Goal: Use online tool/utility: Utilize a website feature to perform a specific function

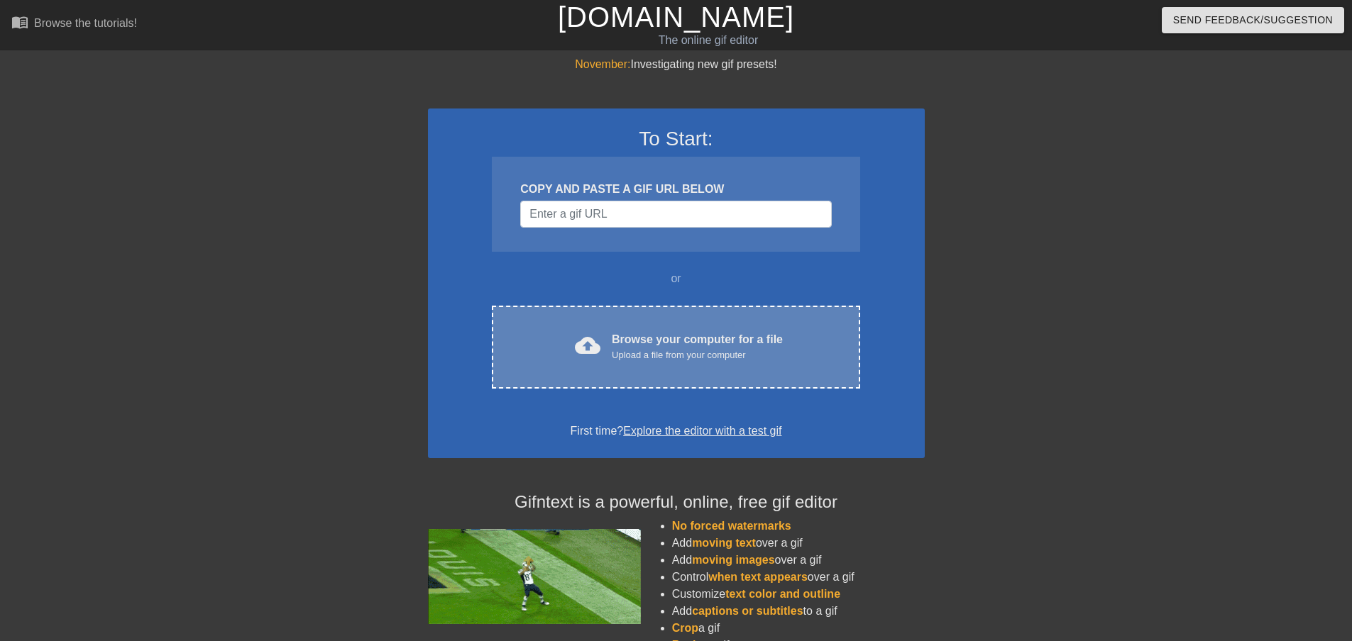
click at [558, 358] on div "Upload a file from your computer" at bounding box center [697, 355] width 171 height 14
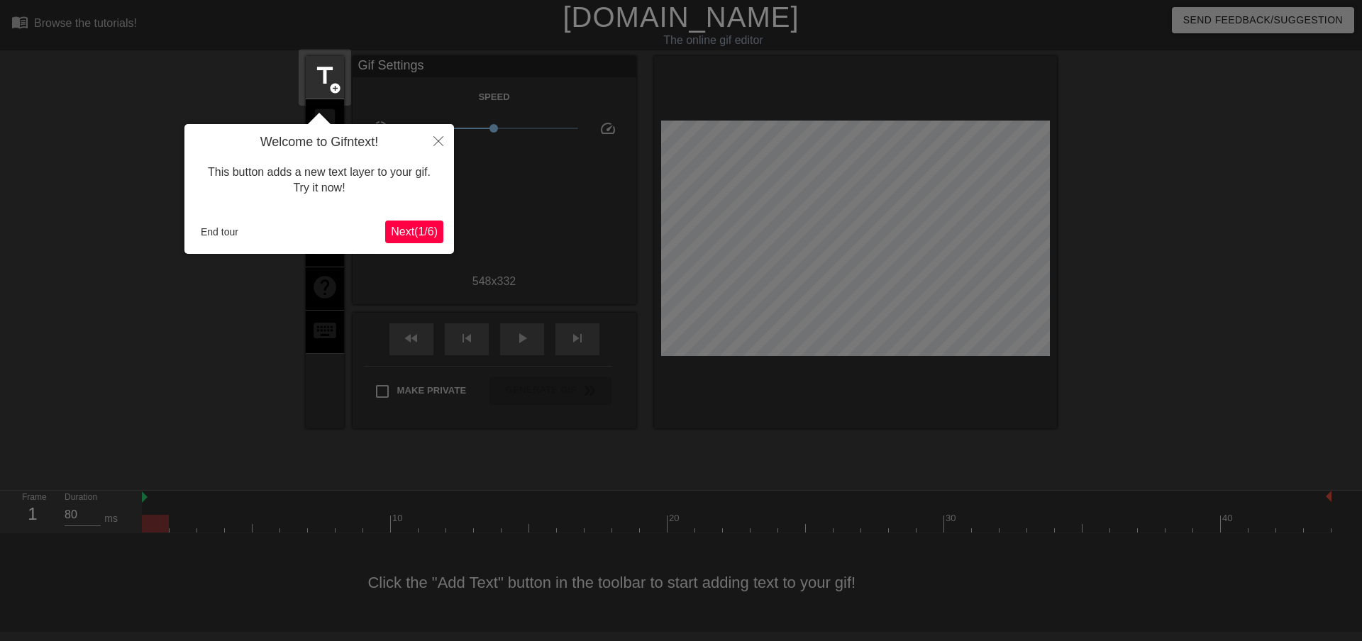
click at [420, 235] on span "Next ( 1 / 6 )" at bounding box center [414, 232] width 47 height 12
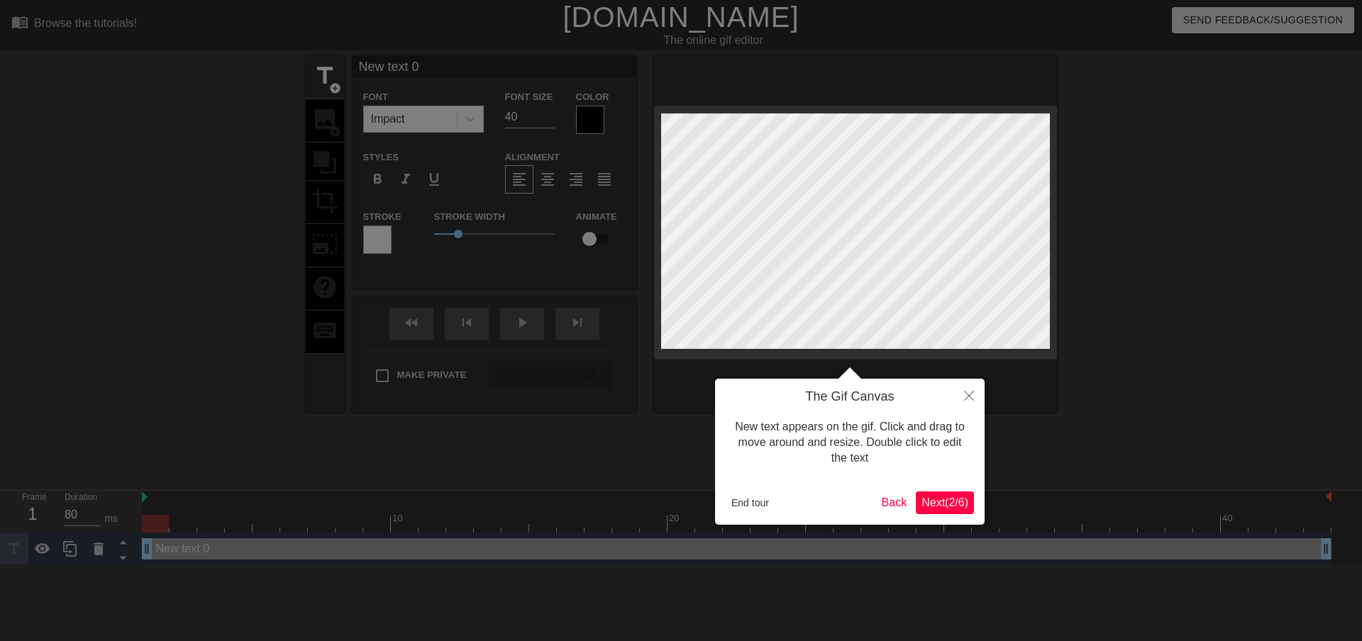
click at [558, 505] on span "Next ( 2 / 6 )" at bounding box center [945, 503] width 47 height 12
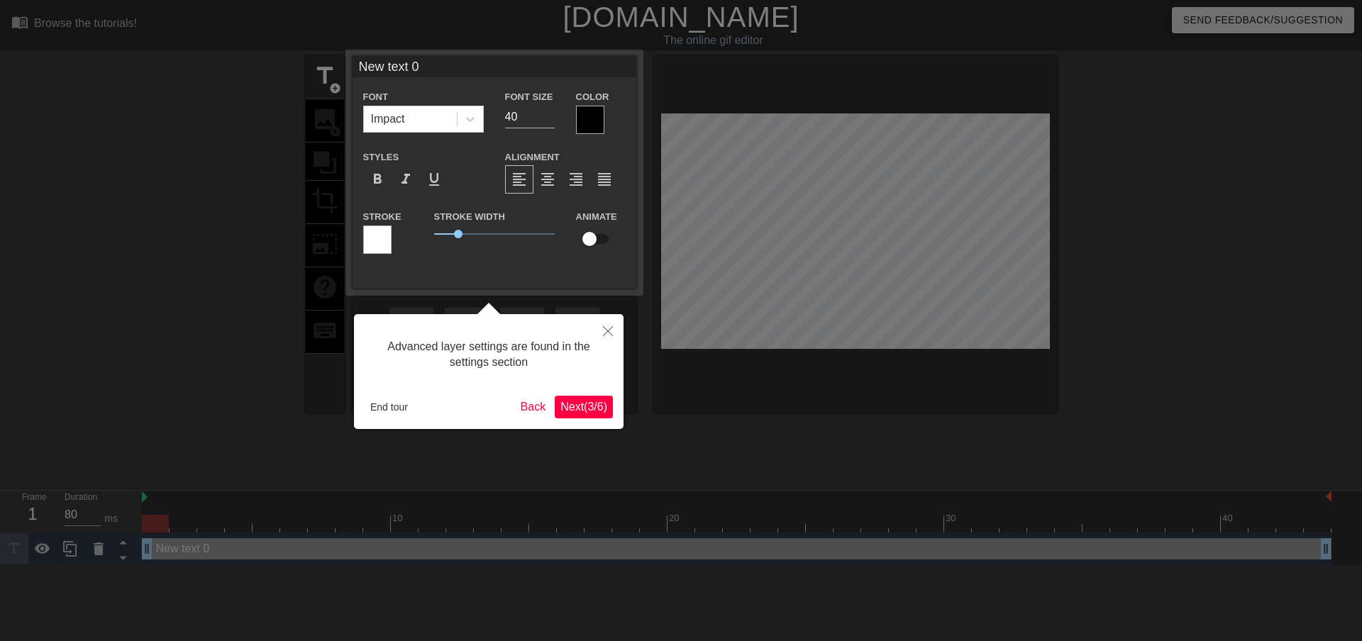
click at [558, 420] on div "Advanced layer settings are found in the settings section End tour Back Next ( …" at bounding box center [489, 371] width 270 height 115
click at [558, 409] on span "Next ( 3 / 6 )" at bounding box center [584, 407] width 47 height 12
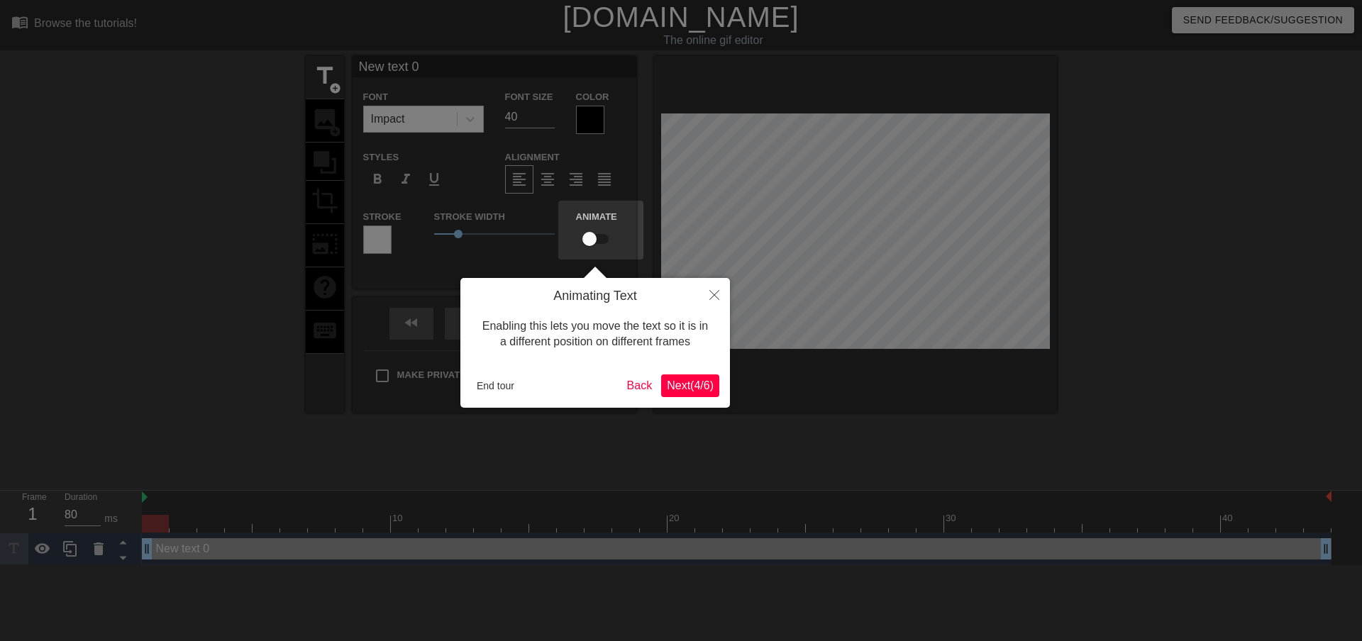
click at [558, 385] on span "Next ( 4 / 6 )" at bounding box center [690, 386] width 47 height 12
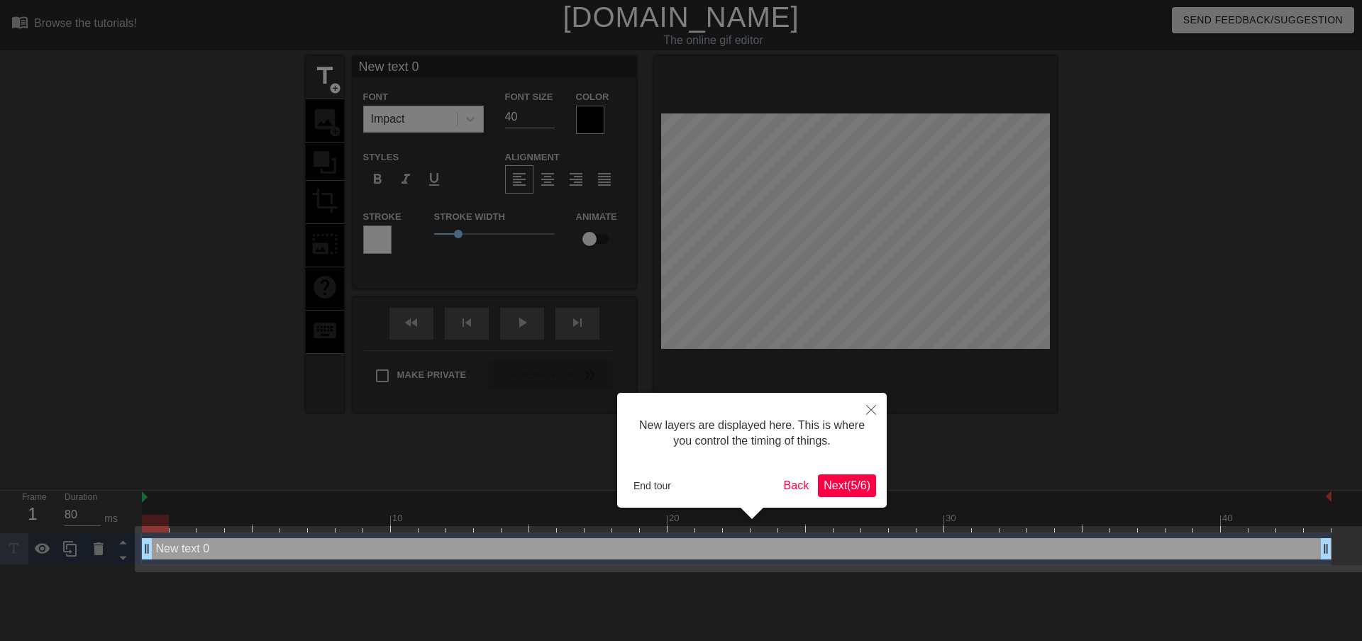
click at [558, 487] on span "Next ( 5 / 6 )" at bounding box center [847, 486] width 47 height 12
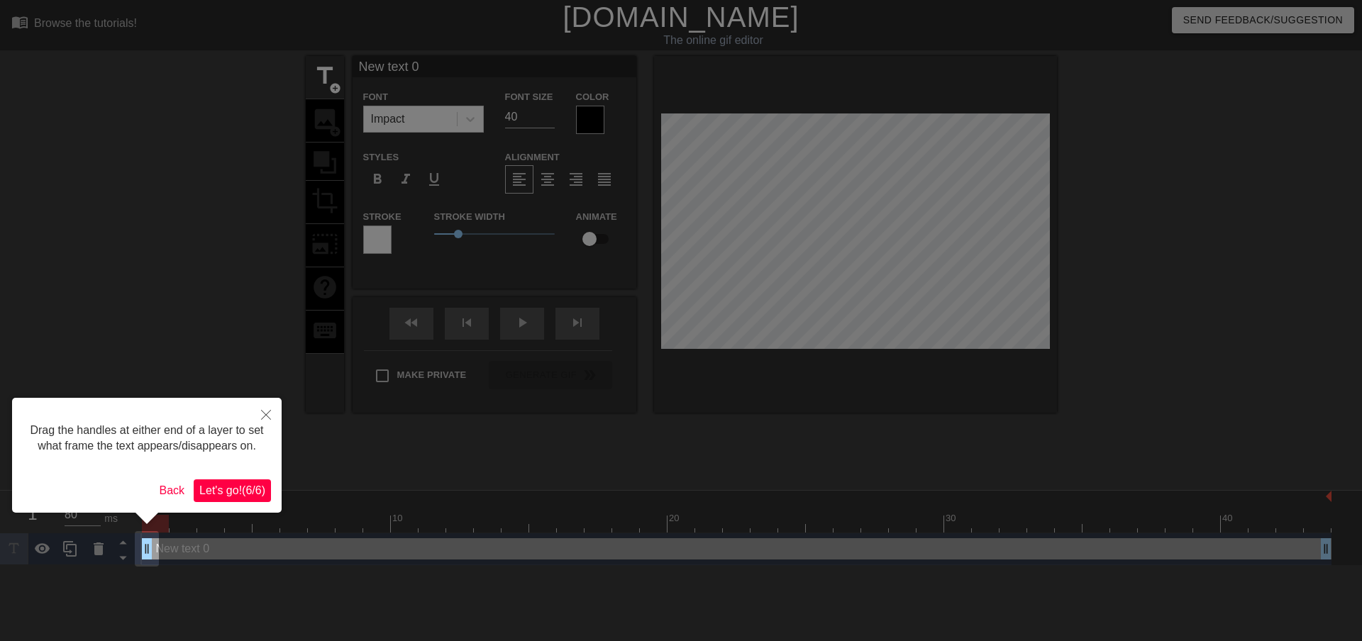
click at [261, 492] on span "Let's go! ( 6 / 6 )" at bounding box center [232, 491] width 66 height 12
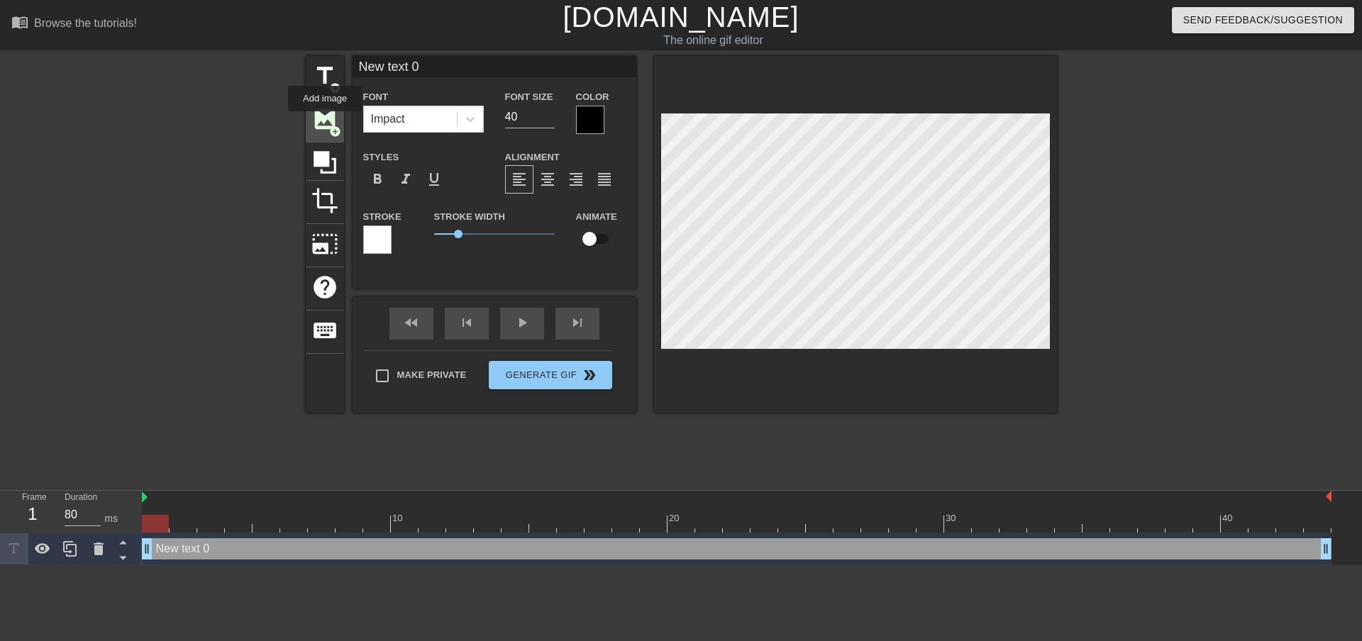
click at [325, 121] on span "image" at bounding box center [324, 119] width 27 height 27
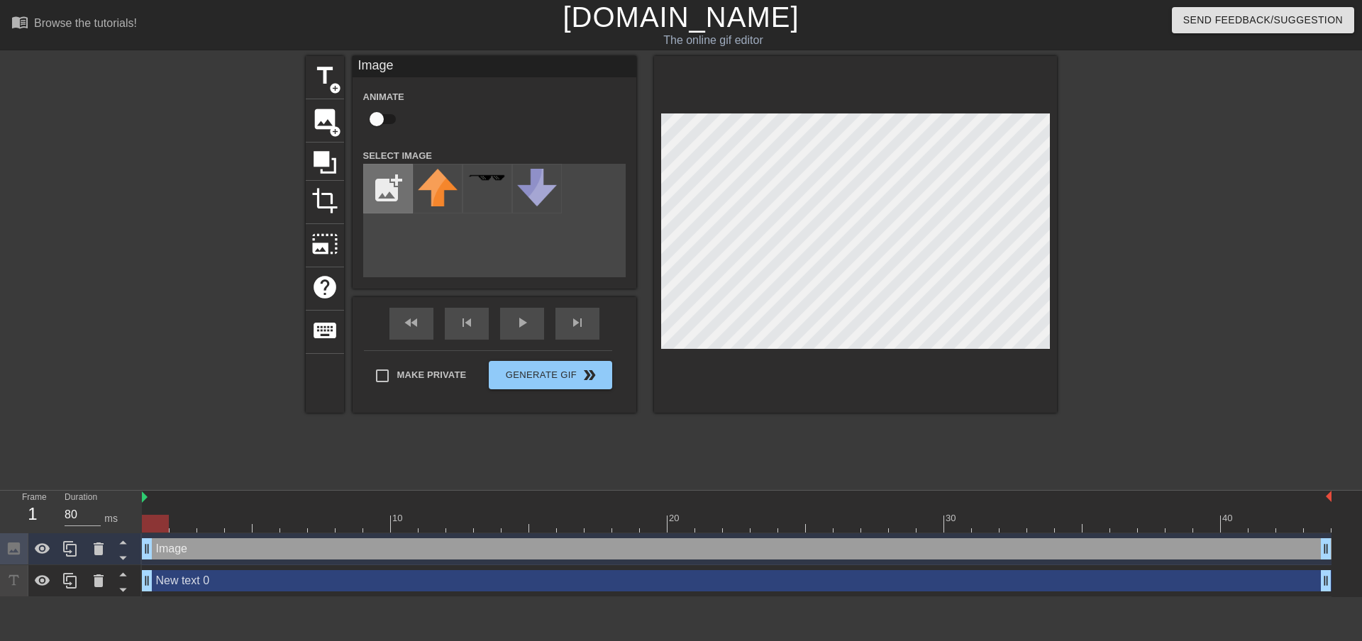
click at [392, 195] on input "file" at bounding box center [388, 189] width 48 height 48
click at [392, 175] on input "file" at bounding box center [388, 189] width 48 height 48
type input "C:\fakepath\clock.png"
click at [153, 531] on div at bounding box center [155, 524] width 27 height 18
click at [153, 524] on div at bounding box center [155, 524] width 27 height 18
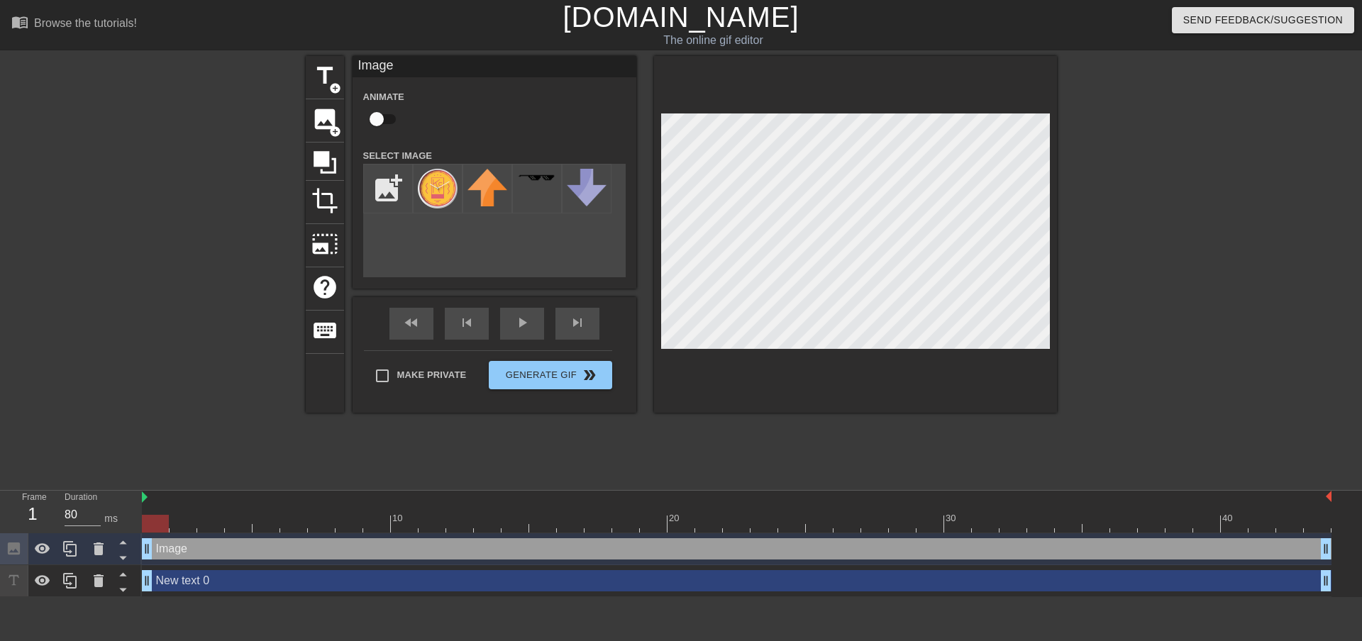
click at [153, 524] on div at bounding box center [155, 524] width 27 height 18
drag, startPoint x: 154, startPoint y: 525, endPoint x: 96, endPoint y: 553, distance: 64.7
click at [97, 553] on div "Frame 1 Duration 80 ms 10 20 30 40 Image drag_handle drag_handle New text 0 dra…" at bounding box center [681, 544] width 1362 height 106
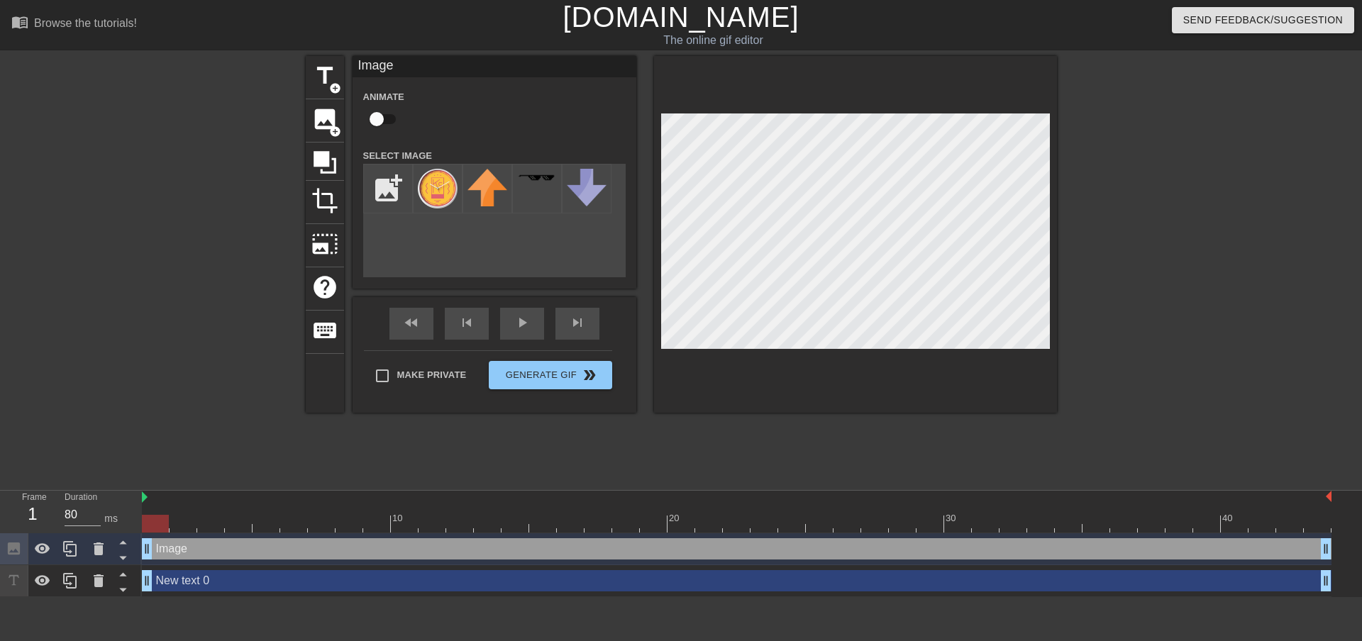
click at [11, 553] on icon at bounding box center [14, 549] width 16 height 16
click at [40, 551] on icon at bounding box center [43, 549] width 16 height 11
click at [40, 550] on icon at bounding box center [43, 549] width 16 height 13
click at [40, 550] on icon at bounding box center [43, 549] width 16 height 11
click at [91, 547] on icon at bounding box center [98, 549] width 17 height 17
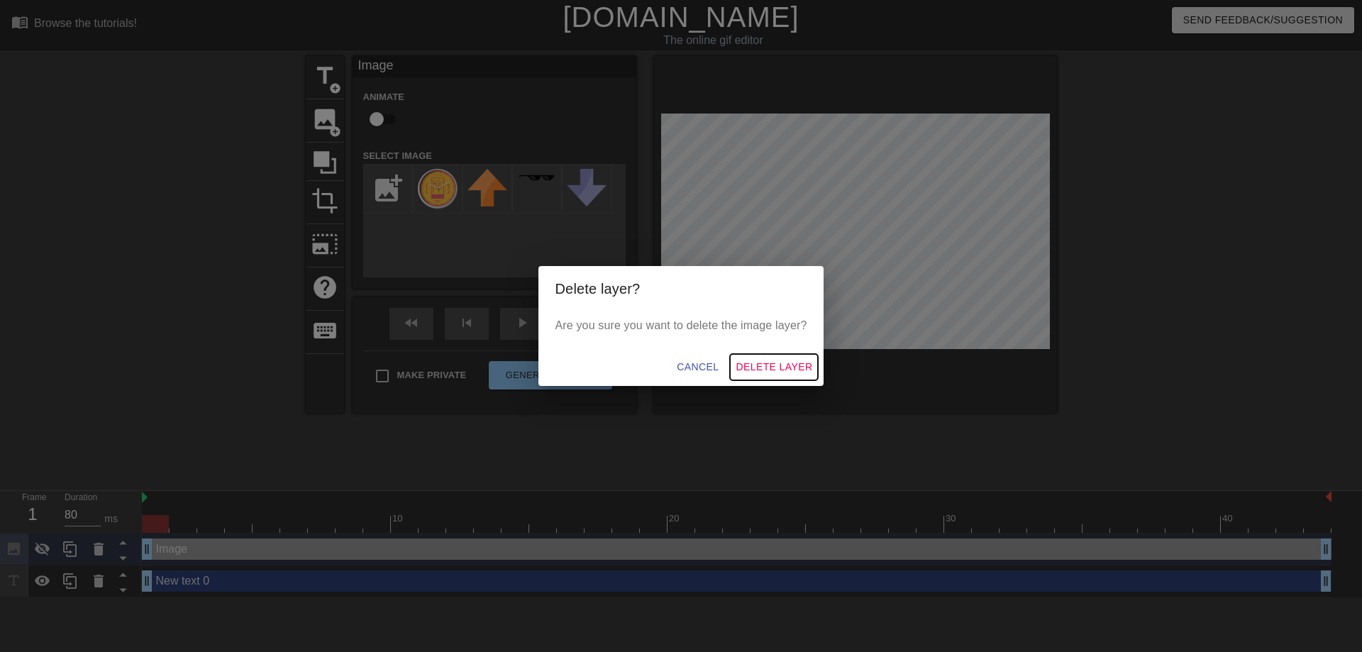
click at [558, 365] on span "Delete Layer" at bounding box center [774, 367] width 77 height 18
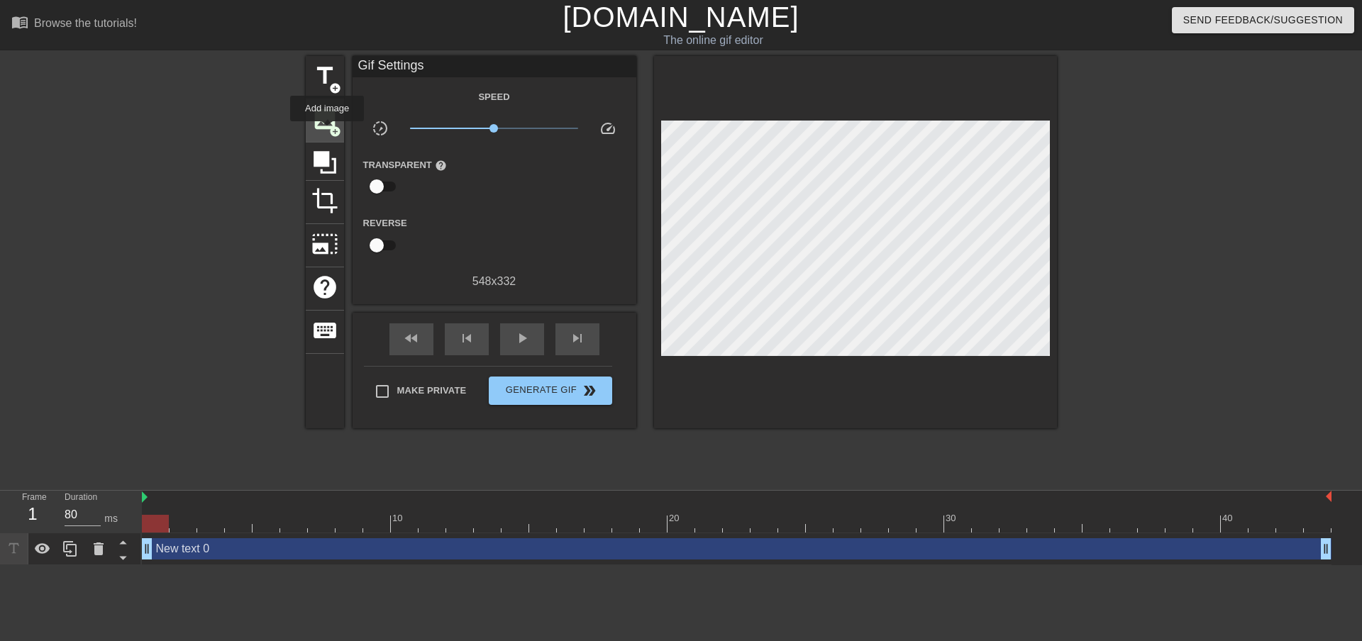
click at [327, 131] on span "image" at bounding box center [324, 119] width 27 height 27
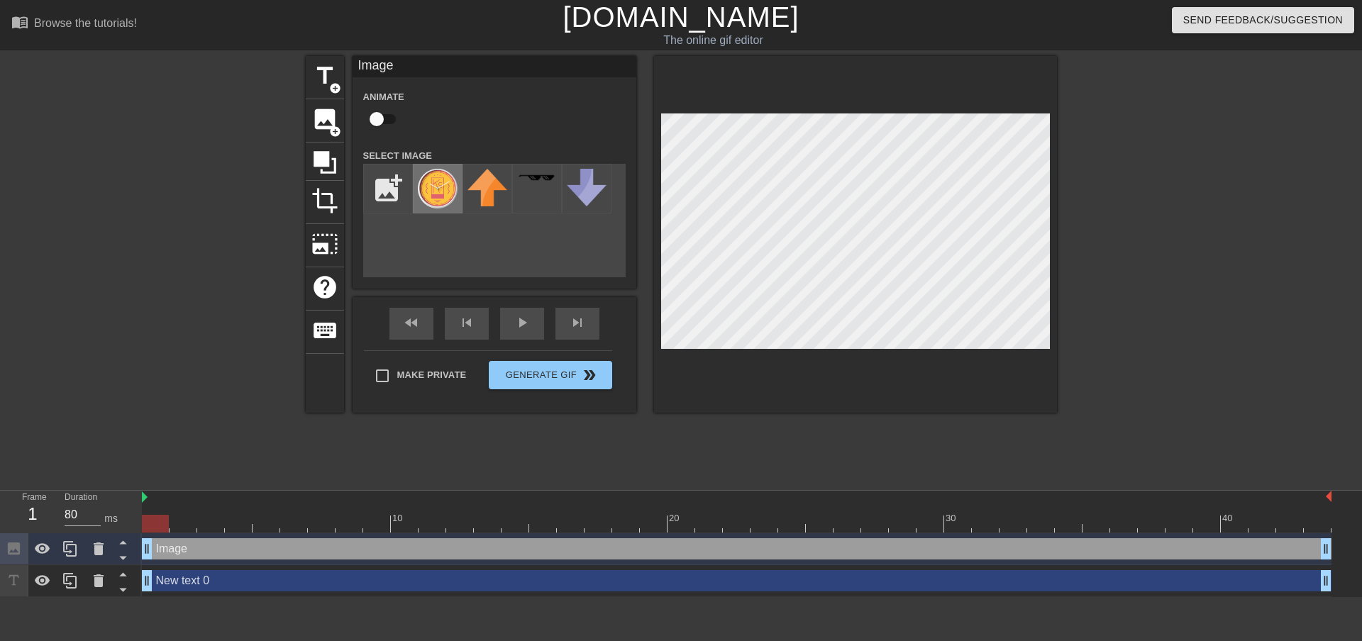
click at [438, 201] on img at bounding box center [438, 189] width 40 height 40
click at [161, 527] on div at bounding box center [155, 524] width 27 height 18
click at [228, 581] on div "New text 0 drag_handle drag_handle" at bounding box center [737, 580] width 1190 height 21
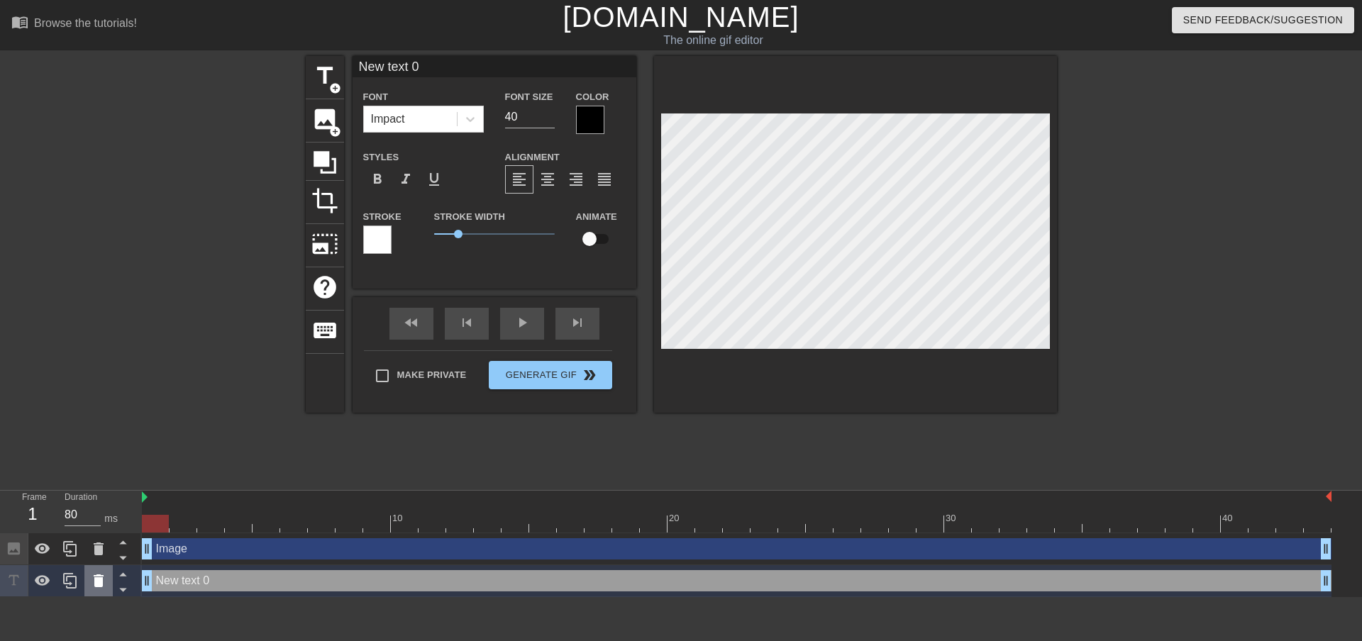
click at [104, 584] on icon at bounding box center [98, 581] width 17 height 17
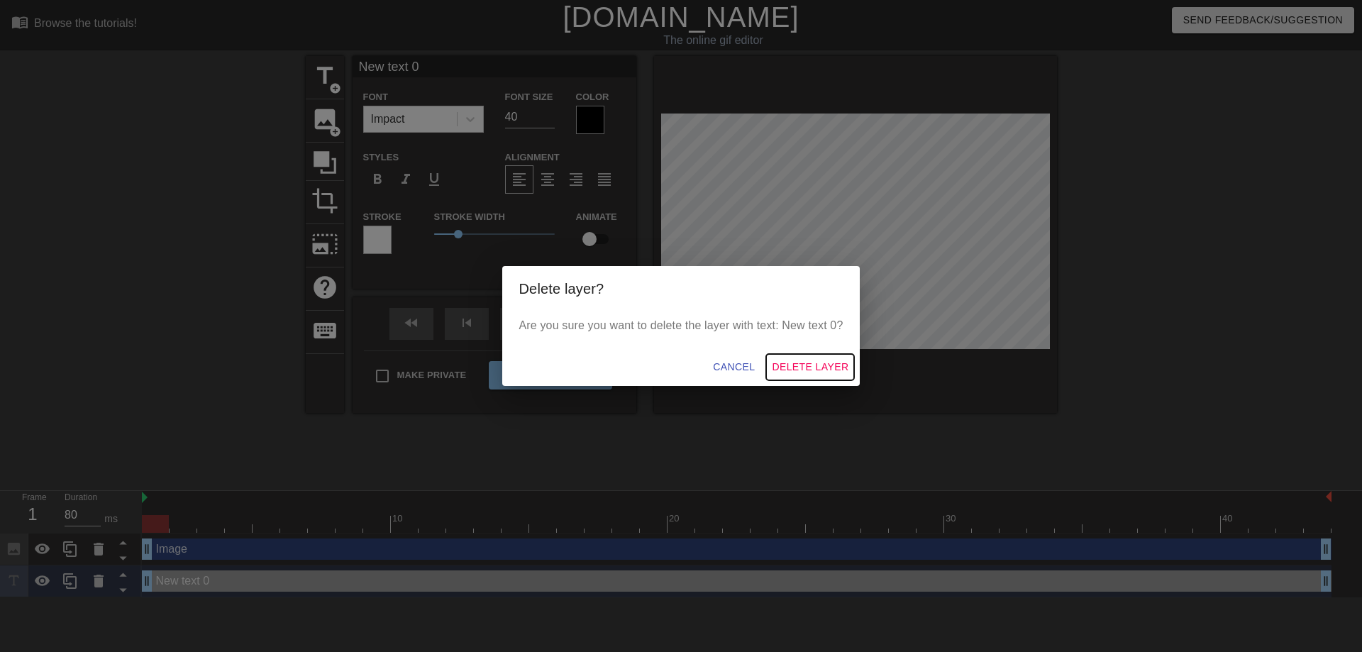
click at [558, 361] on span "Delete Layer" at bounding box center [810, 367] width 77 height 18
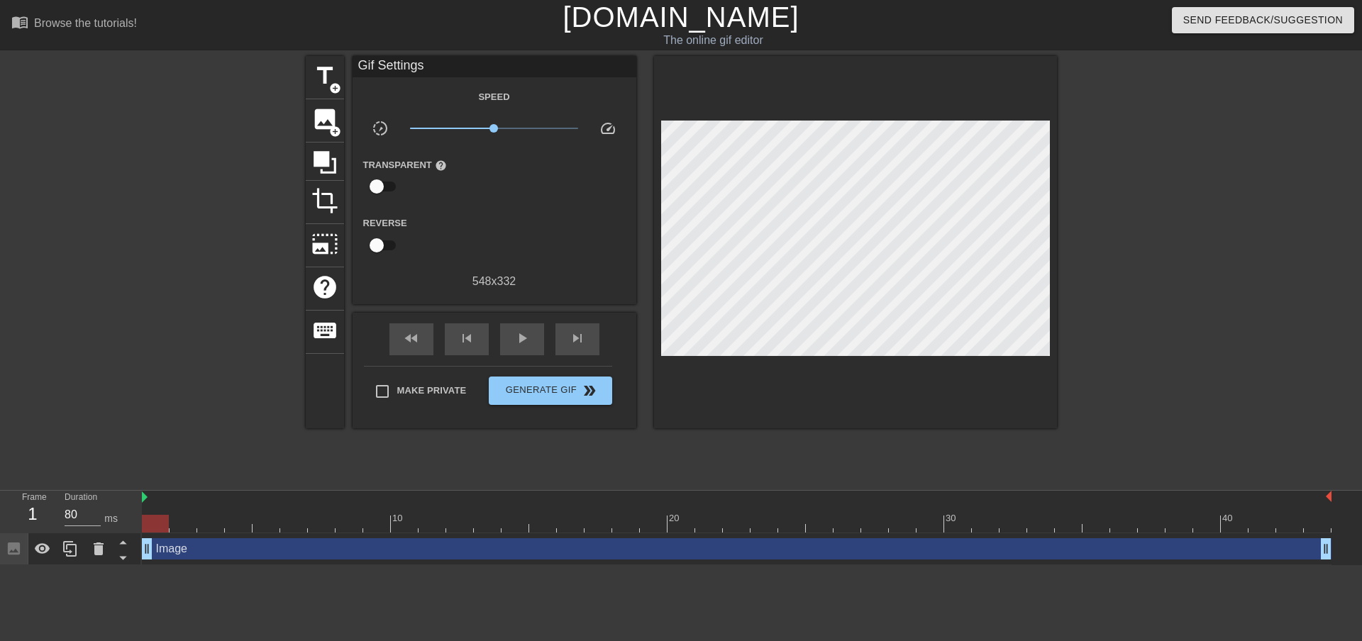
click at [246, 566] on html "menu_book Browse the tutorials! [DOMAIN_NAME] The online gif editor Send Feedba…" at bounding box center [681, 283] width 1362 height 566
click at [40, 514] on div "12" at bounding box center [32, 515] width 21 height 26
click at [34, 515] on div "12" at bounding box center [32, 515] width 21 height 26
click at [124, 556] on icon at bounding box center [123, 558] width 18 height 18
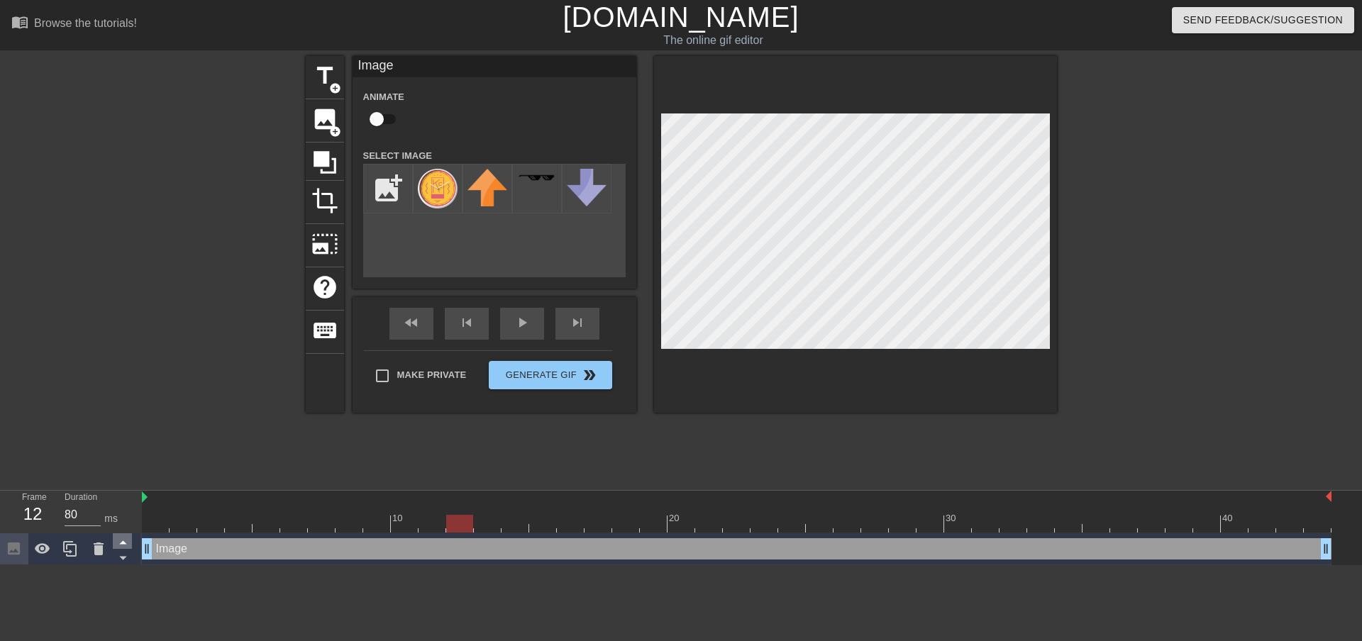
click at [124, 544] on icon at bounding box center [122, 543] width 7 height 4
click at [121, 555] on icon at bounding box center [123, 558] width 18 height 18
click at [123, 544] on icon at bounding box center [122, 543] width 7 height 4
click at [444, 523] on div at bounding box center [432, 524] width 27 height 18
drag, startPoint x: 442, startPoint y: 524, endPoint x: 450, endPoint y: 524, distance: 7.8
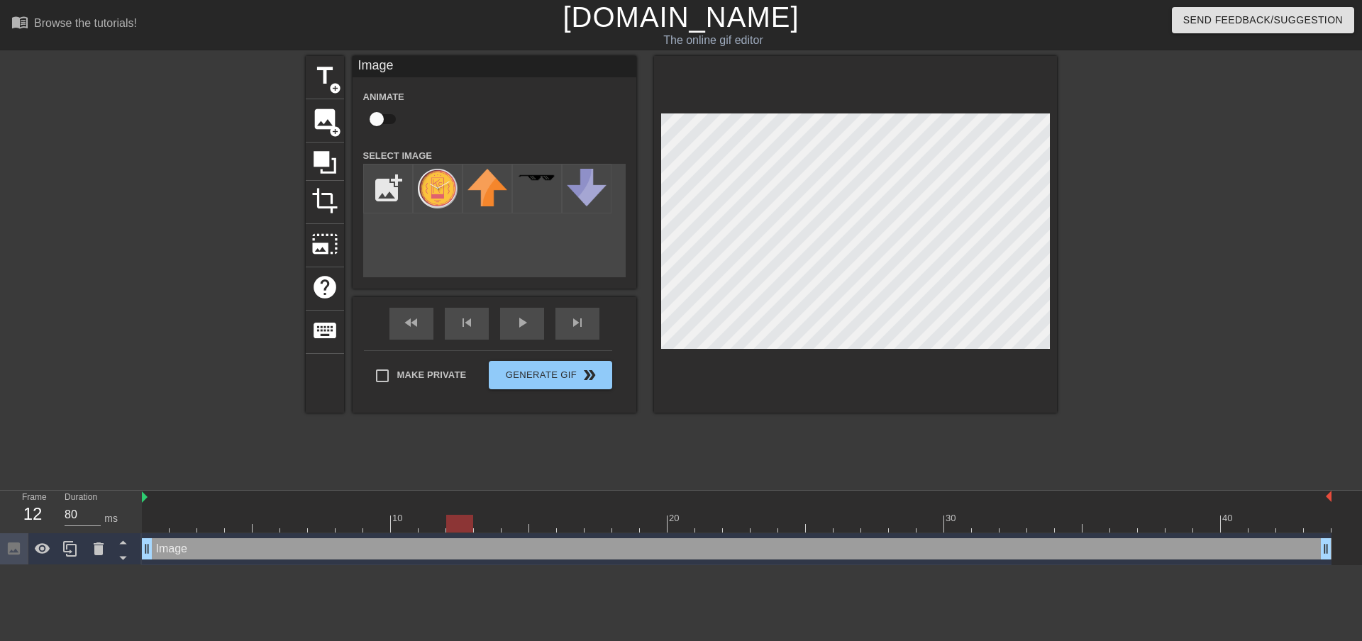
click at [450, 524] on div at bounding box center [459, 524] width 27 height 18
click at [457, 525] on div at bounding box center [459, 524] width 27 height 18
click at [466, 521] on div at bounding box center [459, 524] width 27 height 18
click at [467, 521] on div at bounding box center [459, 524] width 27 height 18
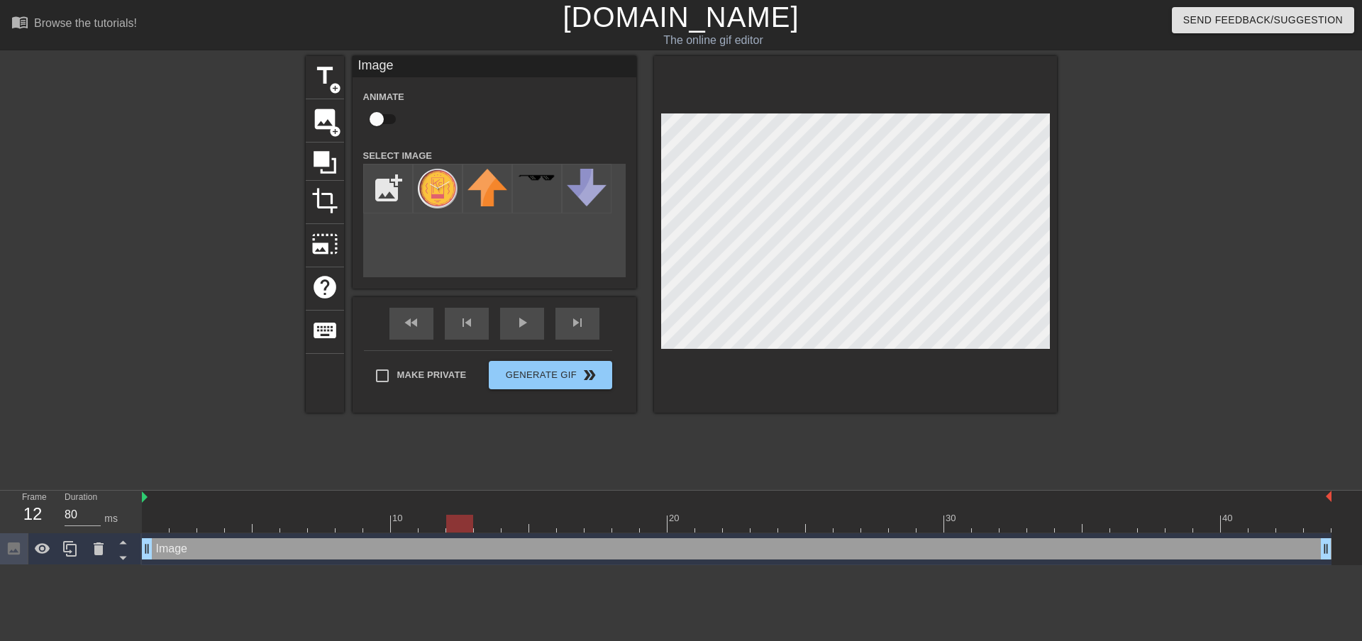
drag, startPoint x: 470, startPoint y: 522, endPoint x: 463, endPoint y: 524, distance: 7.2
click at [463, 524] on div at bounding box center [459, 524] width 27 height 18
click at [82, 512] on input "80" at bounding box center [83, 515] width 36 height 23
click at [96, 509] on input "81" at bounding box center [83, 515] width 36 height 23
click at [96, 509] on input "82" at bounding box center [83, 515] width 36 height 23
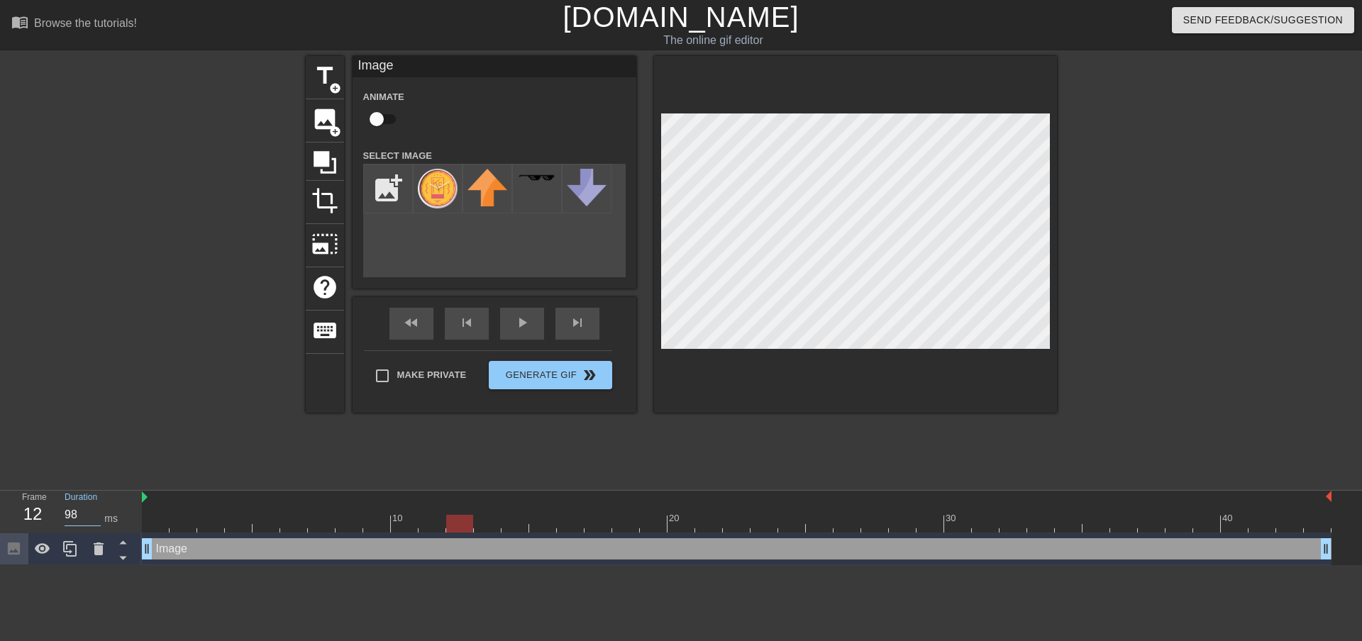
click at [96, 509] on input "98" at bounding box center [83, 515] width 36 height 23
click at [75, 515] on input "98" at bounding box center [83, 515] width 36 height 23
click at [104, 431] on div at bounding box center [182, 269] width 213 height 426
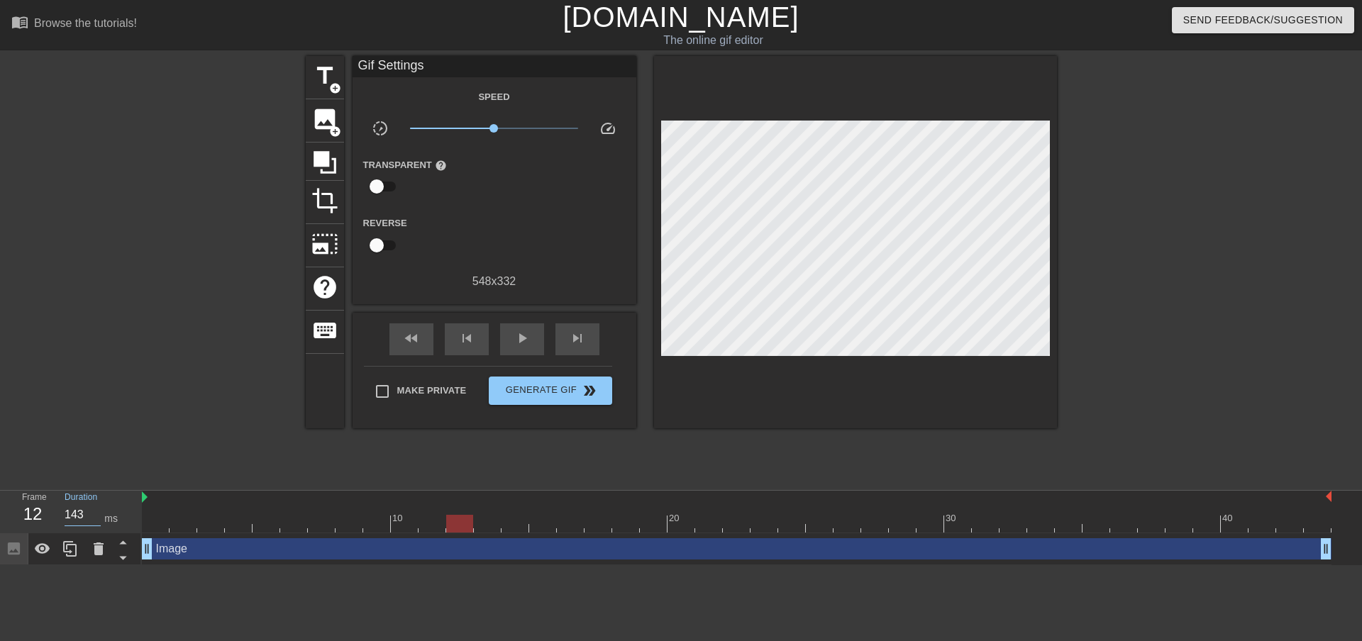
click at [91, 514] on input "143" at bounding box center [83, 515] width 36 height 23
click at [86, 513] on input "143" at bounding box center [83, 515] width 36 height 23
click at [150, 409] on div at bounding box center [182, 269] width 213 height 426
click at [463, 527] on div at bounding box center [459, 524] width 27 height 18
click at [84, 518] on input "800" at bounding box center [83, 515] width 36 height 23
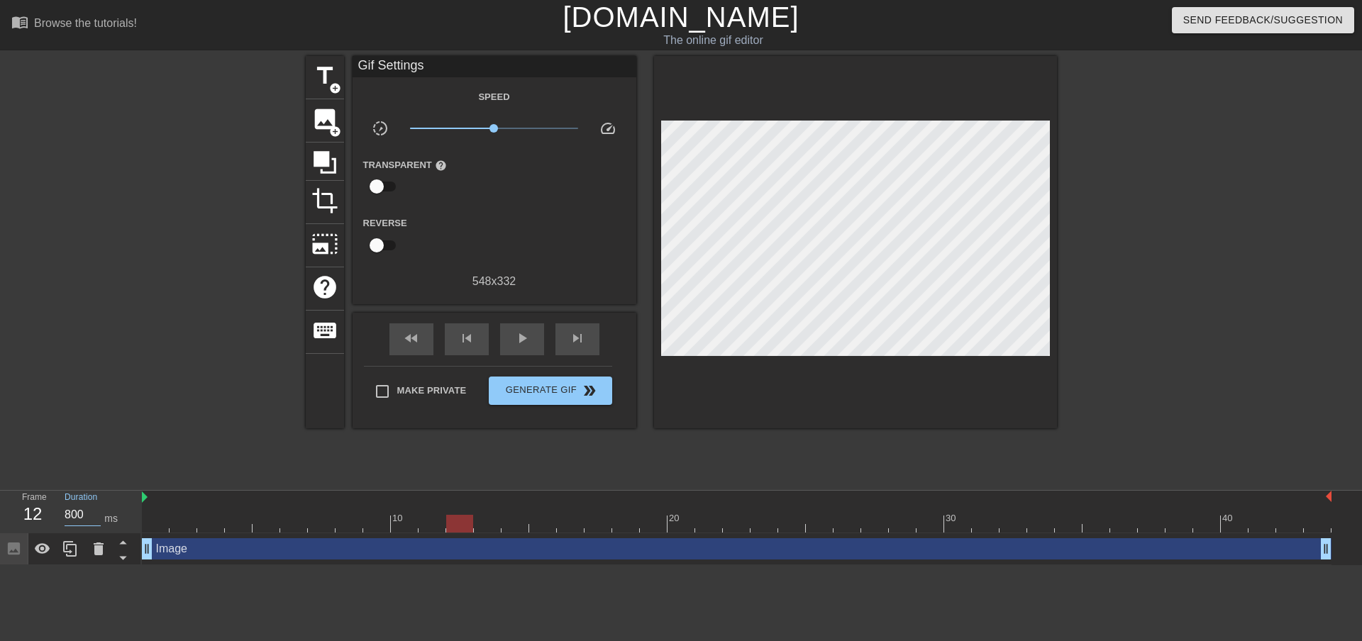
click at [84, 517] on input "800" at bounding box center [83, 515] width 36 height 23
click at [150, 431] on div at bounding box center [182, 269] width 213 height 426
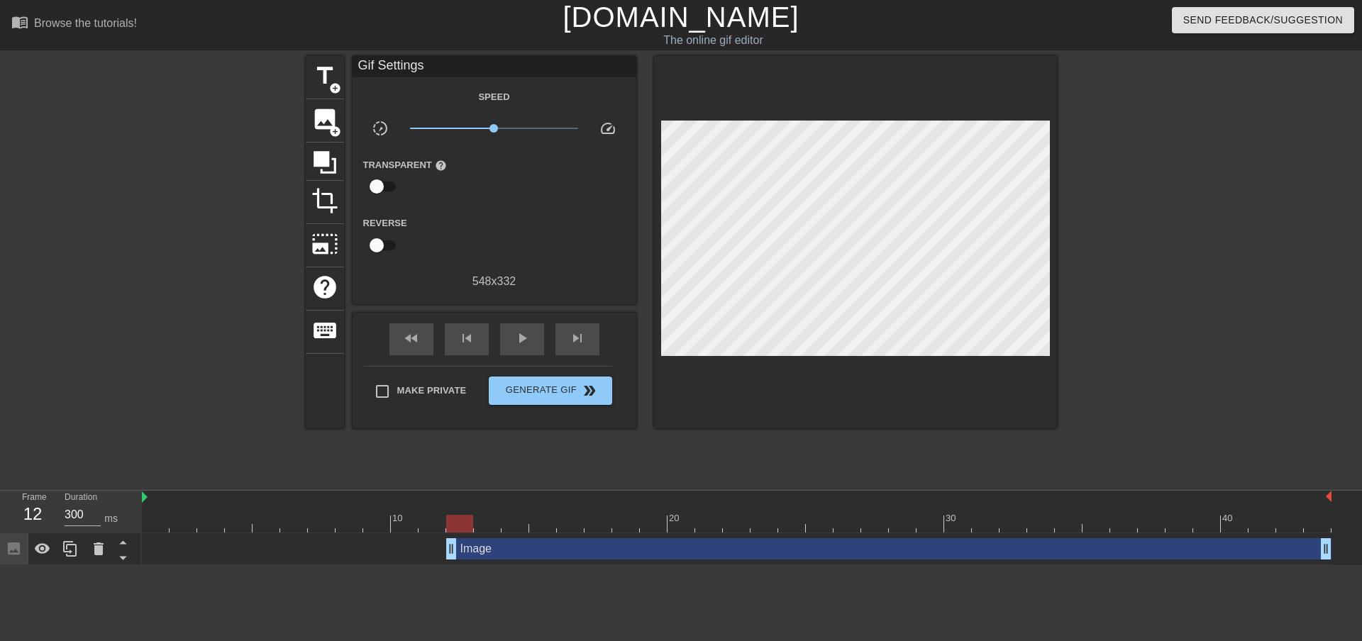
drag, startPoint x: 150, startPoint y: 547, endPoint x: 444, endPoint y: 541, distance: 294.5
click at [444, 541] on div "Image drag_handle drag_handle" at bounding box center [737, 549] width 1190 height 21
drag, startPoint x: 467, startPoint y: 530, endPoint x: 476, endPoint y: 531, distance: 9.3
click at [476, 531] on div at bounding box center [487, 524] width 27 height 18
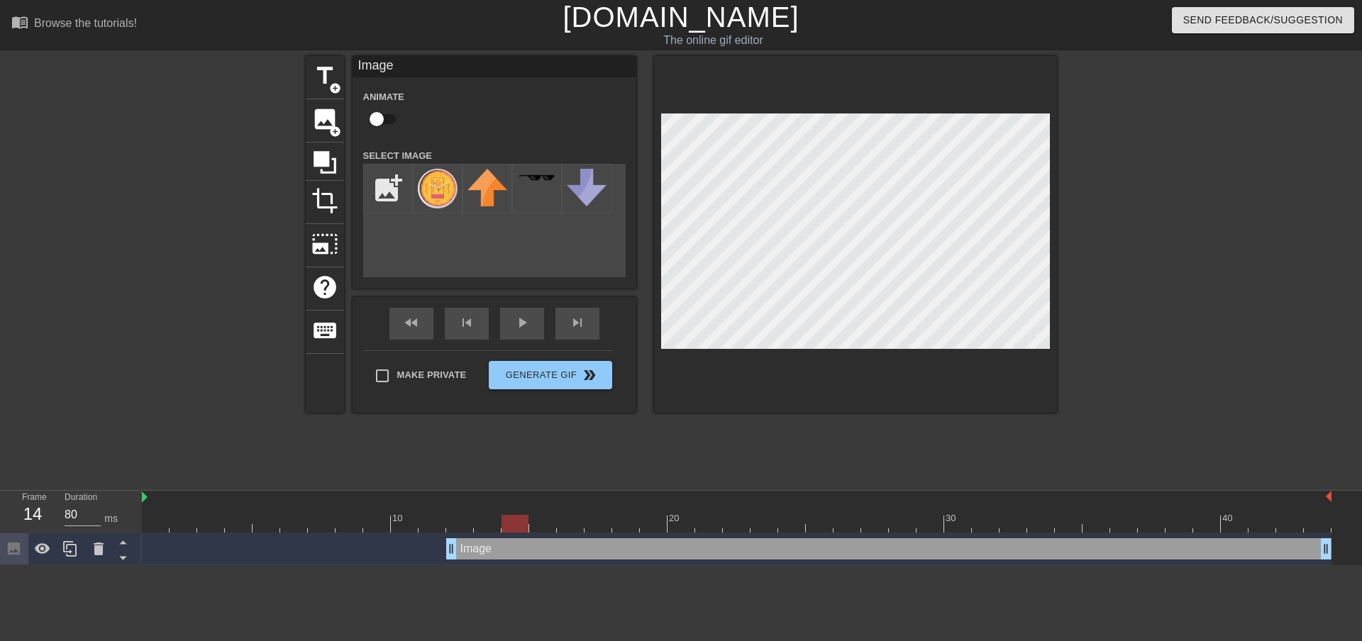
drag, startPoint x: 493, startPoint y: 521, endPoint x: 504, endPoint y: 519, distance: 10.7
click at [504, 519] on div at bounding box center [515, 524] width 27 height 18
drag, startPoint x: 522, startPoint y: 525, endPoint x: 535, endPoint y: 524, distance: 12.8
click at [535, 524] on div at bounding box center [542, 524] width 27 height 18
drag, startPoint x: 548, startPoint y: 522, endPoint x: 558, endPoint y: 519, distance: 10.3
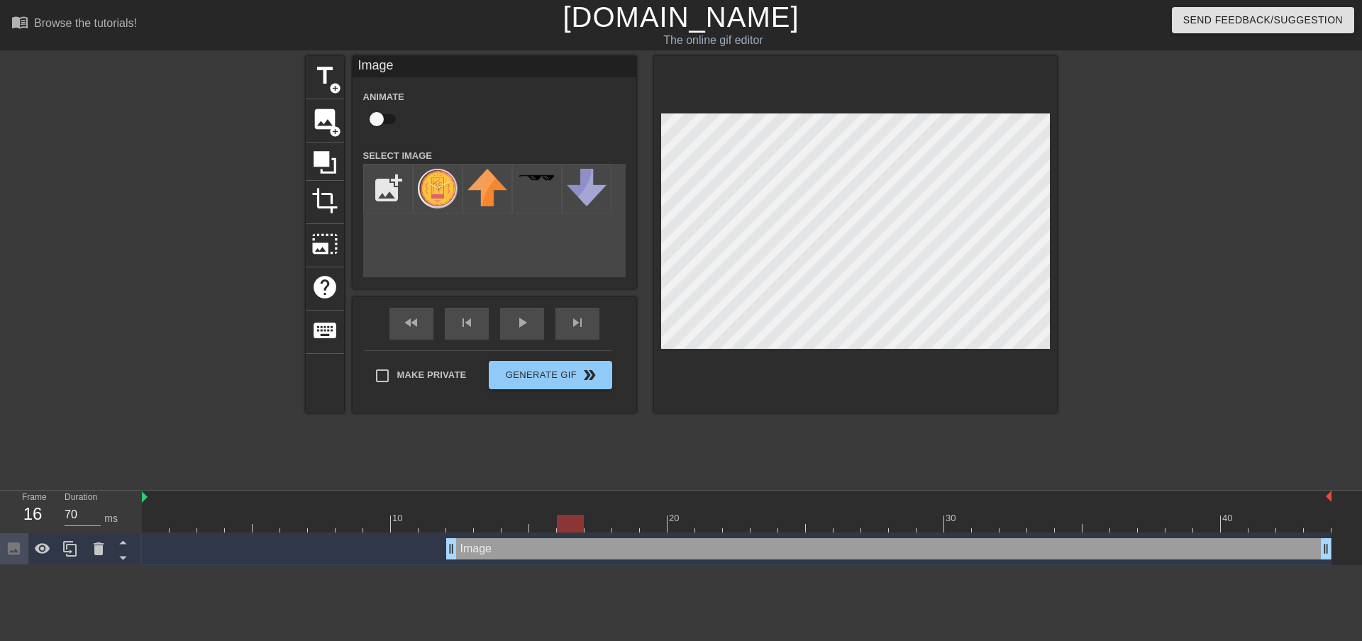
click at [558, 519] on div at bounding box center [570, 524] width 27 height 18
type input "300"
drag, startPoint x: 558, startPoint y: 524, endPoint x: 457, endPoint y: 549, distance: 104.6
click at [457, 549] on div "10 20 30 40 Image drag_handle drag_handle" at bounding box center [752, 528] width 1220 height 75
click at [461, 524] on div at bounding box center [459, 524] width 27 height 18
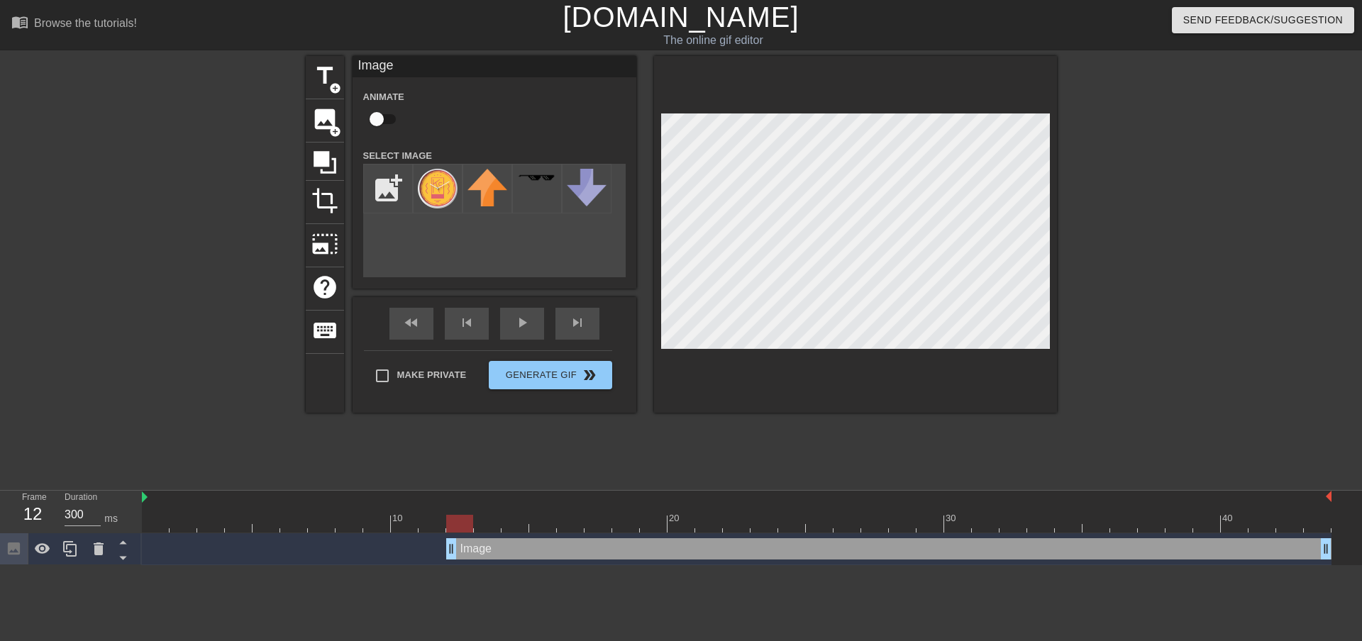
click at [461, 524] on div at bounding box center [459, 524] width 27 height 18
click at [327, 295] on span "help" at bounding box center [324, 287] width 27 height 27
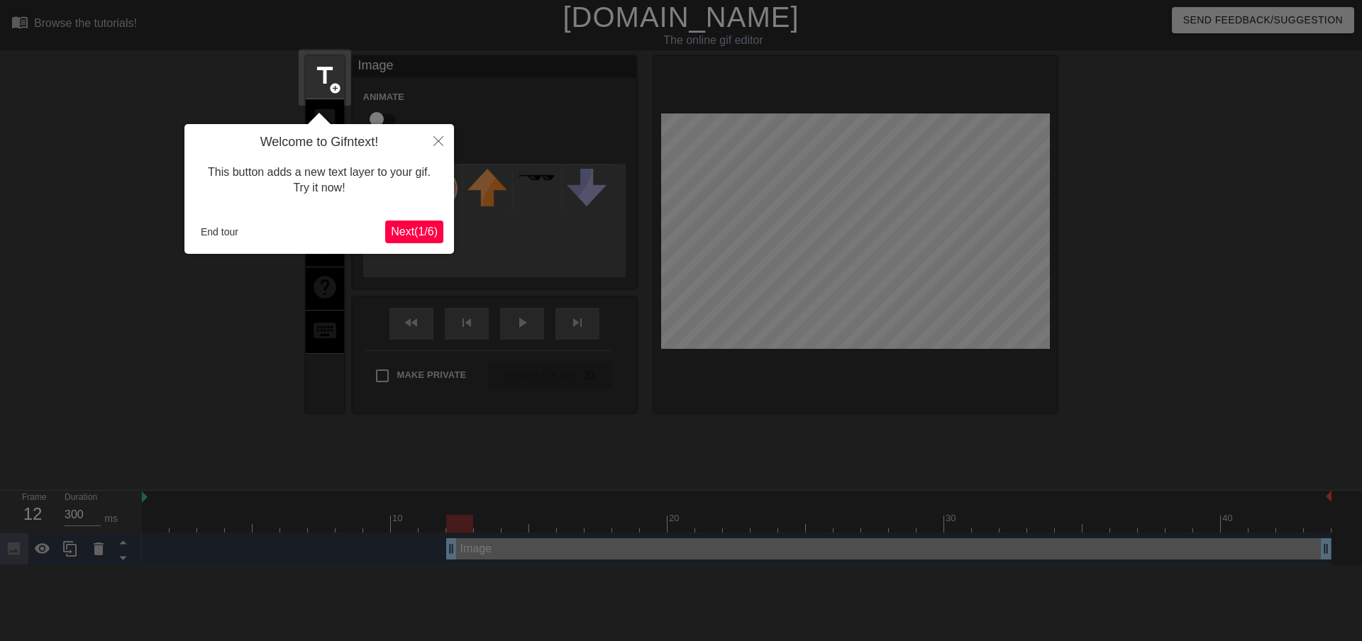
click at [404, 229] on span "Next ( 1 / 6 )" at bounding box center [414, 232] width 47 height 12
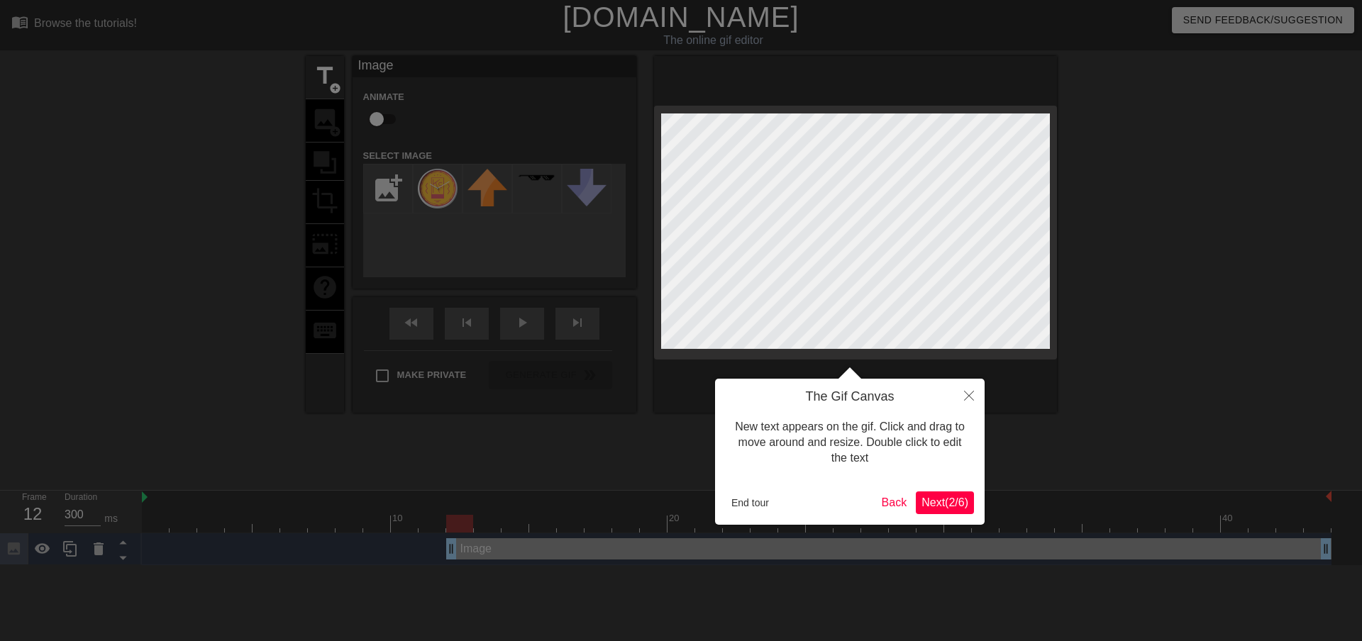
click at [558, 503] on span "Next ( 2 / 6 )" at bounding box center [945, 503] width 47 height 12
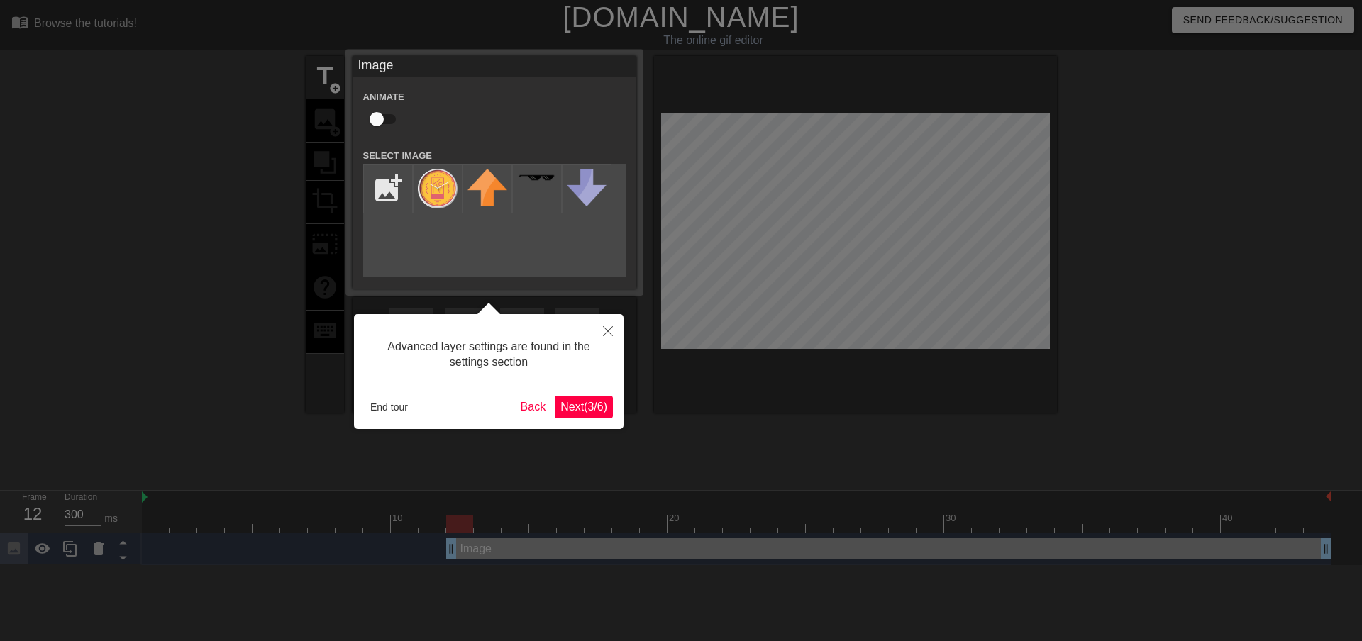
click at [558, 406] on span "Next ( 3 / 6 )" at bounding box center [584, 407] width 47 height 12
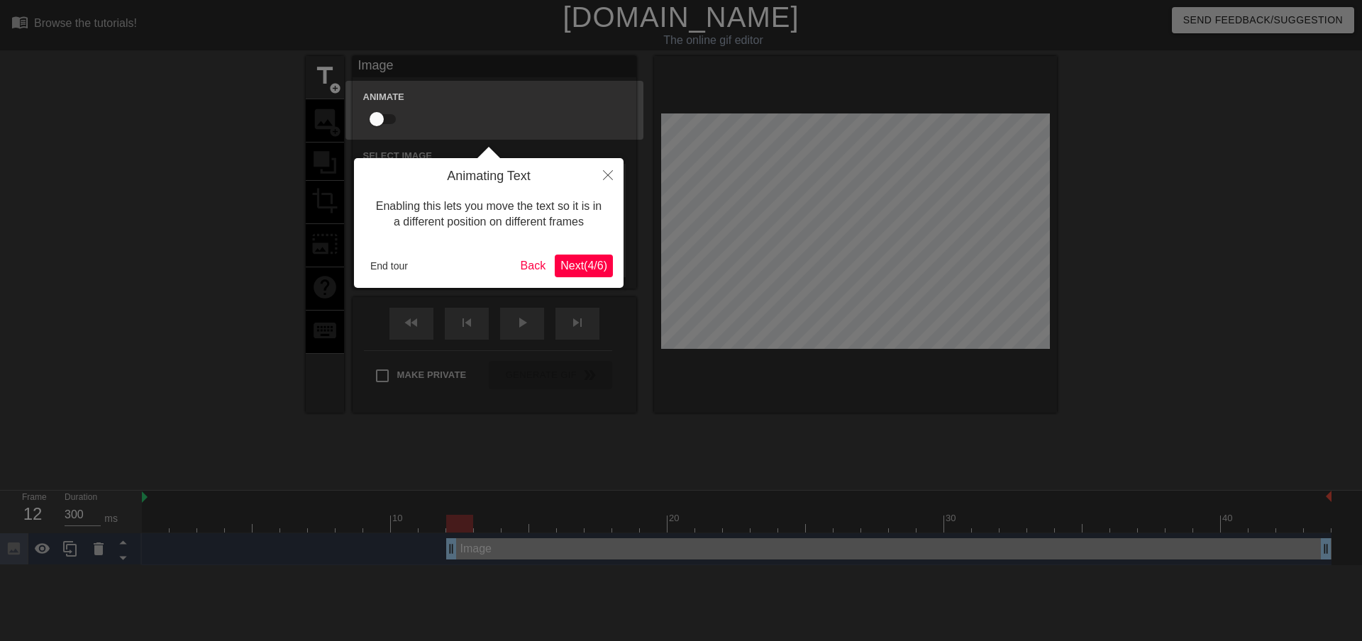
click at [558, 260] on span "Next ( 4 / 6 )" at bounding box center [584, 266] width 47 height 12
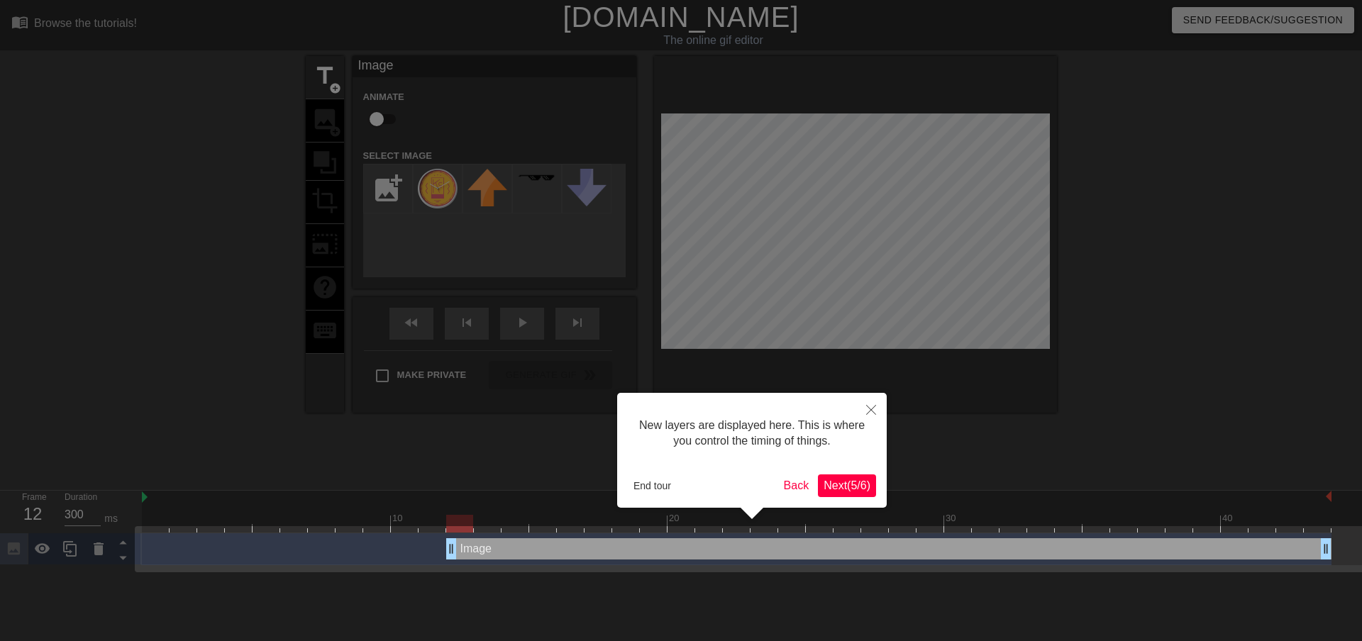
click at [558, 490] on span "Next ( 5 / 6 )" at bounding box center [847, 486] width 47 height 12
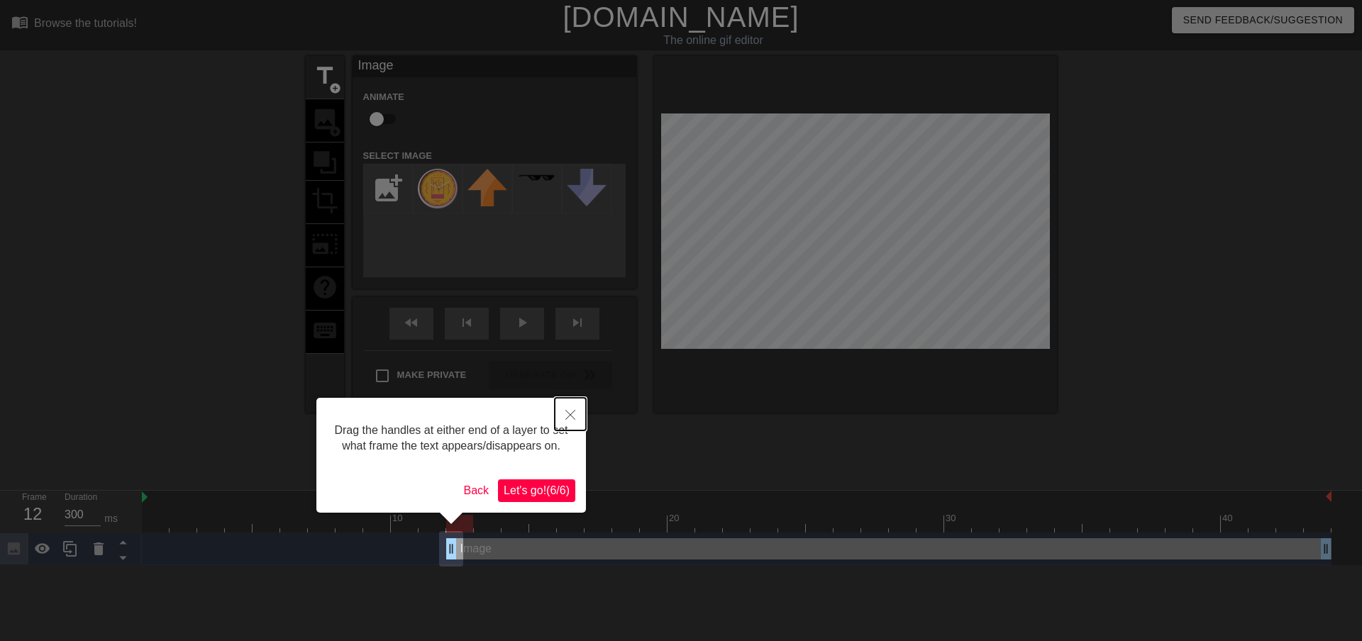
click at [558, 417] on icon "Close" at bounding box center [571, 415] width 10 height 10
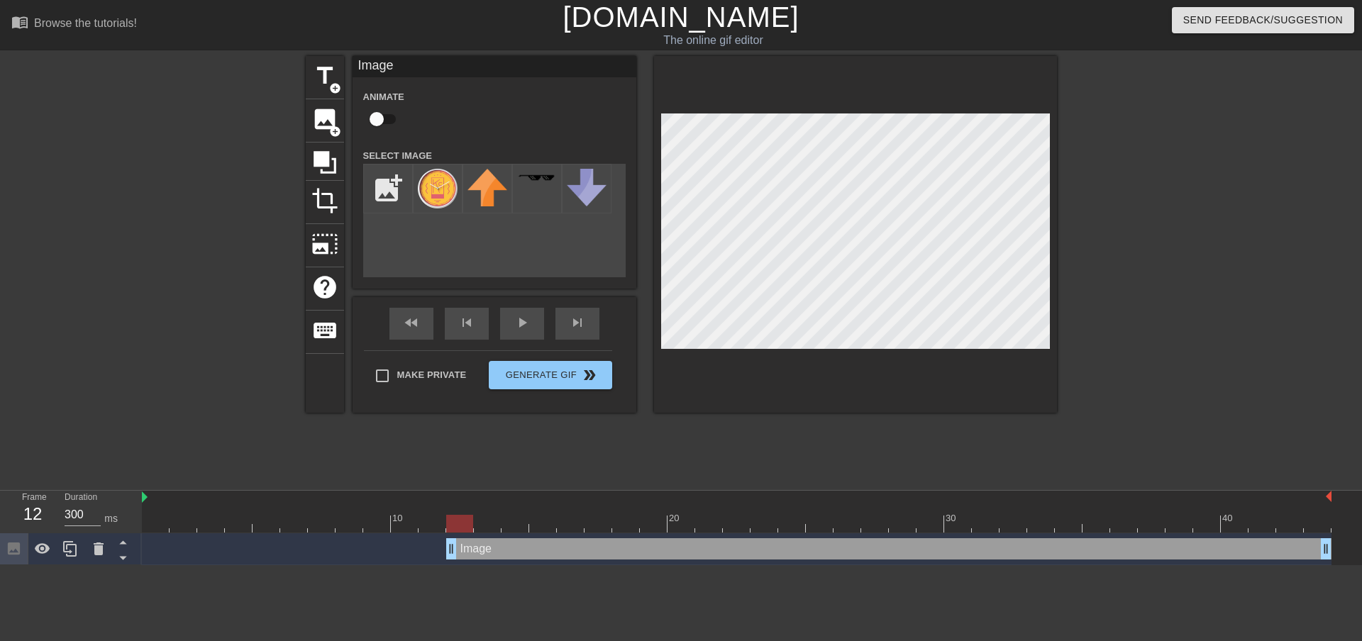
click at [458, 531] on div at bounding box center [459, 524] width 27 height 18
click at [391, 115] on input "checkbox" at bounding box center [376, 119] width 81 height 27
checkbox input "true"
click at [469, 518] on div at bounding box center [459, 524] width 27 height 18
drag, startPoint x: 460, startPoint y: 528, endPoint x: 413, endPoint y: 529, distance: 46.9
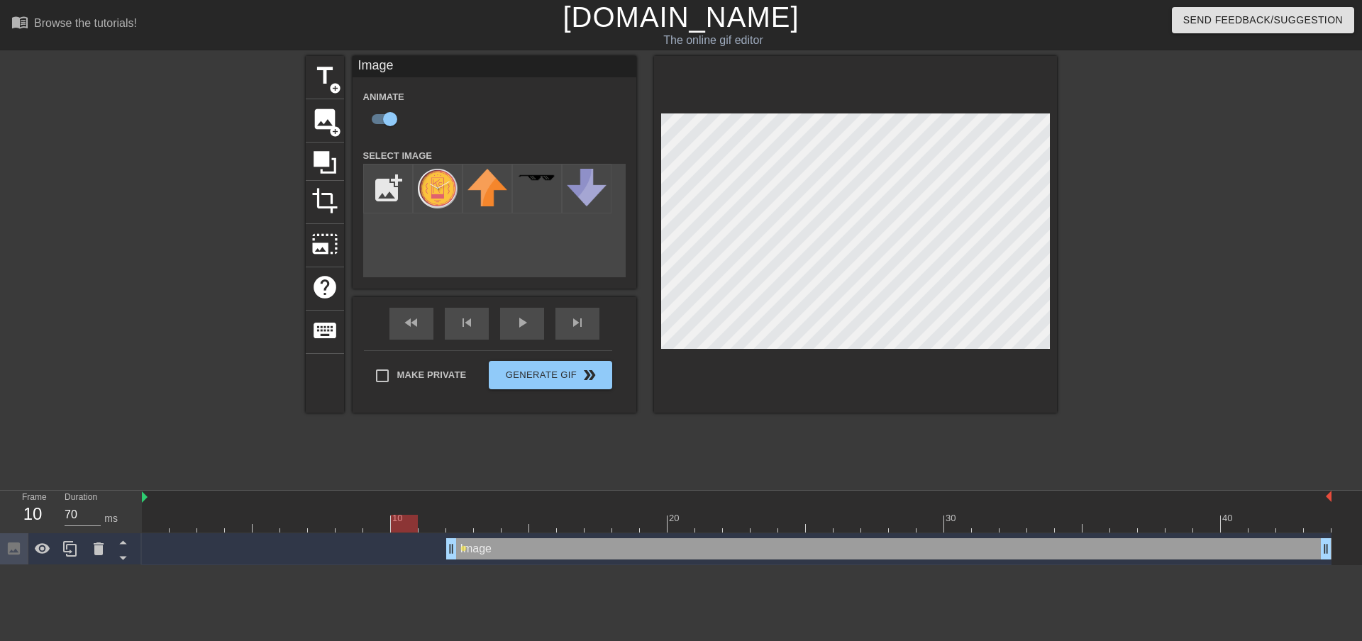
click at [413, 529] on div at bounding box center [404, 524] width 27 height 18
drag, startPoint x: 411, startPoint y: 520, endPoint x: 447, endPoint y: 519, distance: 36.2
click at [447, 519] on div at bounding box center [459, 524] width 27 height 18
click at [477, 526] on div at bounding box center [487, 524] width 27 height 18
drag, startPoint x: 496, startPoint y: 517, endPoint x: 507, endPoint y: 509, distance: 14.2
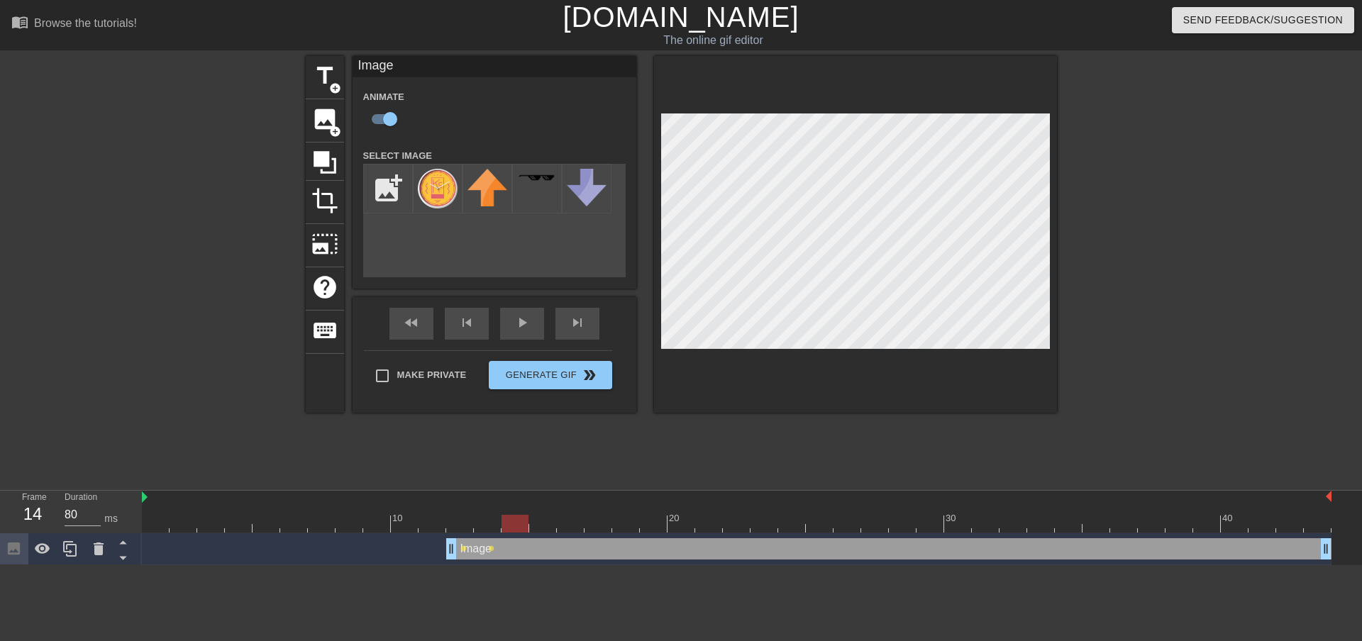
click at [507, 509] on div "10 20 30 40" at bounding box center [737, 512] width 1190 height 42
drag, startPoint x: 523, startPoint y: 523, endPoint x: 544, endPoint y: 509, distance: 25.2
click at [527, 520] on div at bounding box center [515, 524] width 27 height 18
drag, startPoint x: 519, startPoint y: 522, endPoint x: 617, endPoint y: 448, distance: 123.0
click at [533, 517] on div at bounding box center [542, 524] width 27 height 18
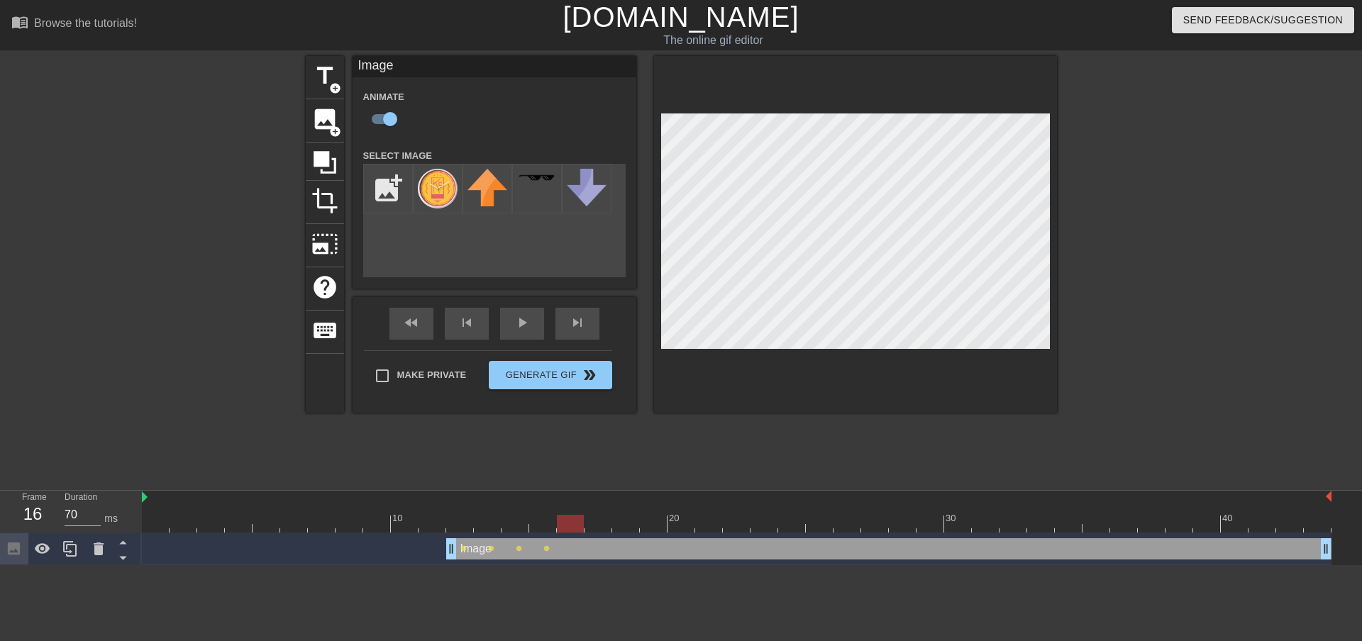
click at [558, 520] on div at bounding box center [570, 524] width 27 height 18
drag, startPoint x: 568, startPoint y: 526, endPoint x: 601, endPoint y: 524, distance: 33.4
click at [558, 524] on div at bounding box center [598, 524] width 27 height 18
drag, startPoint x: 605, startPoint y: 529, endPoint x: 617, endPoint y: 526, distance: 11.7
click at [558, 526] on div at bounding box center [625, 524] width 27 height 18
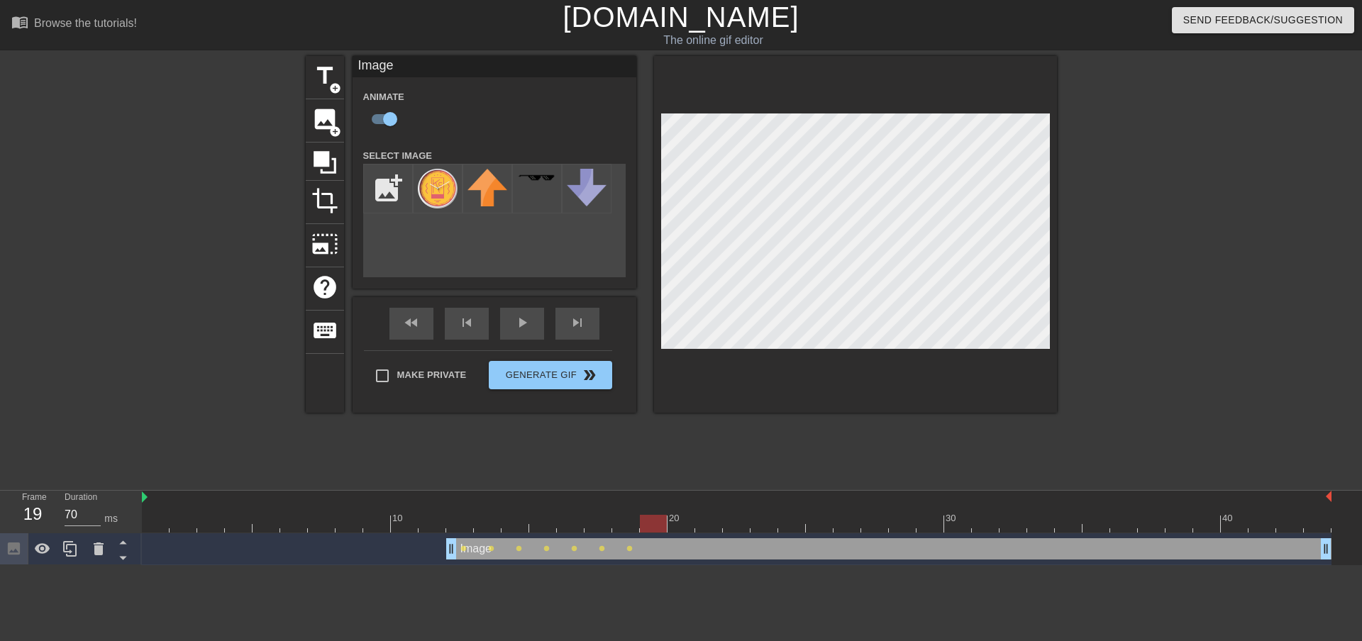
drag, startPoint x: 636, startPoint y: 525, endPoint x: 645, endPoint y: 524, distance: 8.6
click at [558, 524] on div at bounding box center [653, 524] width 27 height 18
drag, startPoint x: 844, startPoint y: 519, endPoint x: 669, endPoint y: 531, distance: 175.7
click at [558, 531] on div at bounding box center [681, 524] width 27 height 18
drag, startPoint x: 679, startPoint y: 521, endPoint x: 696, endPoint y: 517, distance: 17.4
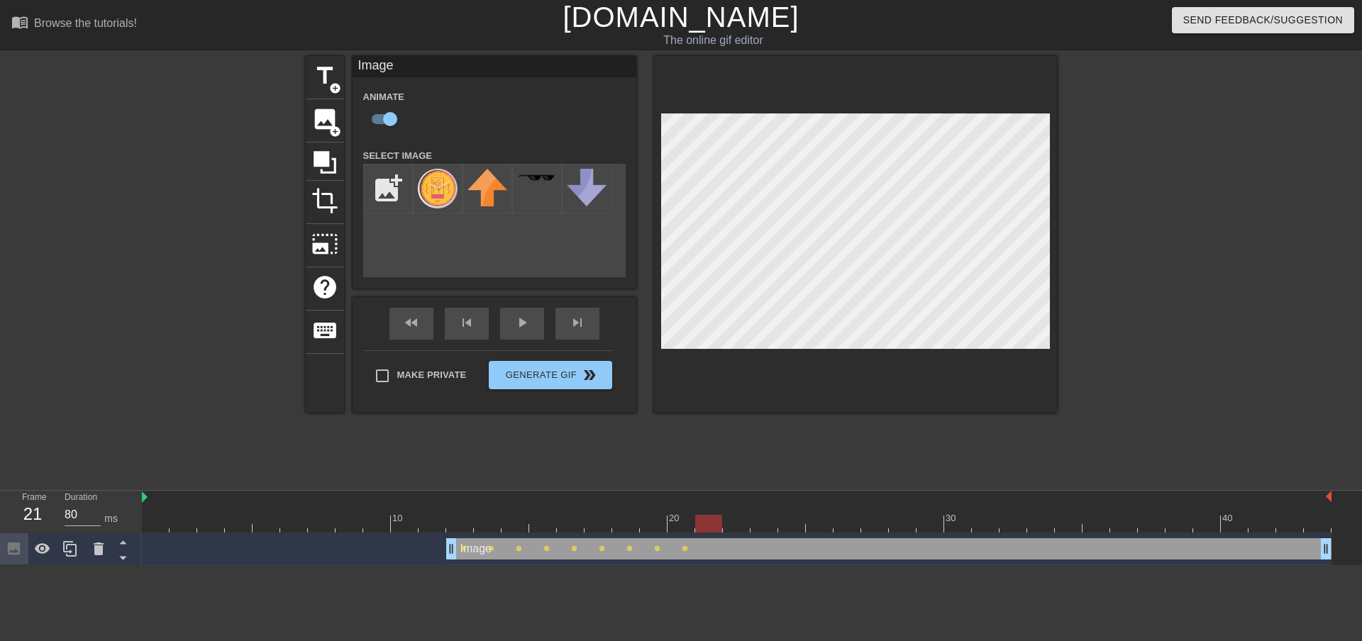
click at [558, 517] on div at bounding box center [708, 524] width 27 height 18
drag, startPoint x: 709, startPoint y: 522, endPoint x: 732, endPoint y: 513, distance: 24.5
click at [558, 518] on div at bounding box center [736, 524] width 27 height 18
drag, startPoint x: 742, startPoint y: 520, endPoint x: 781, endPoint y: 514, distance: 39.5
click at [558, 514] on div "10 20 30 40" at bounding box center [737, 512] width 1190 height 42
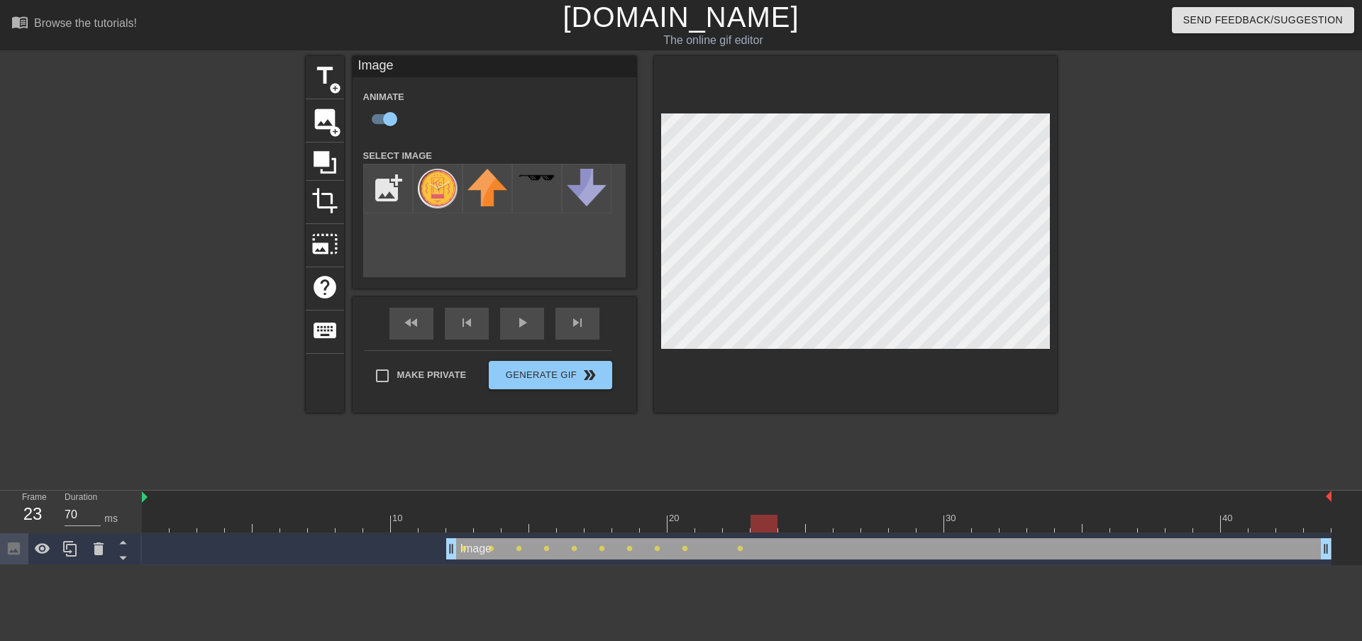
drag, startPoint x: 788, startPoint y: 524, endPoint x: 777, endPoint y: 521, distance: 11.2
click at [558, 521] on div at bounding box center [764, 524] width 27 height 18
type input "80"
drag, startPoint x: 771, startPoint y: 523, endPoint x: 781, endPoint y: 524, distance: 9.3
click at [558, 524] on div at bounding box center [791, 524] width 27 height 18
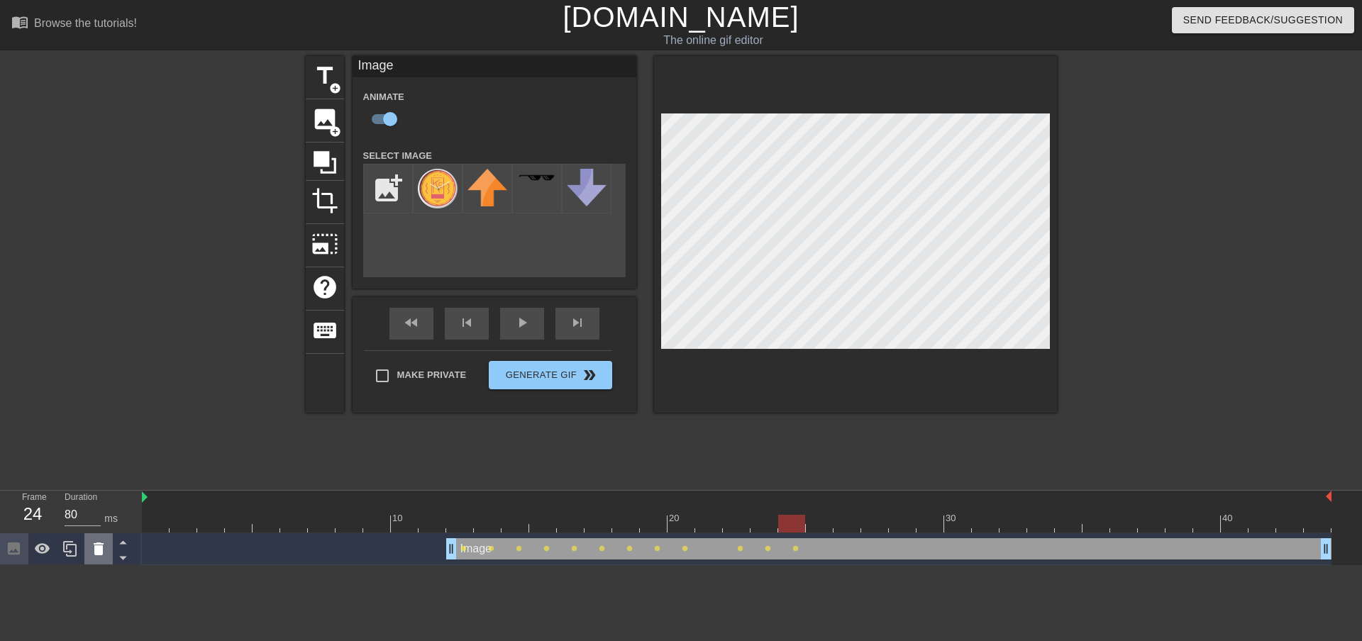
click at [104, 543] on icon at bounding box center [98, 549] width 17 height 17
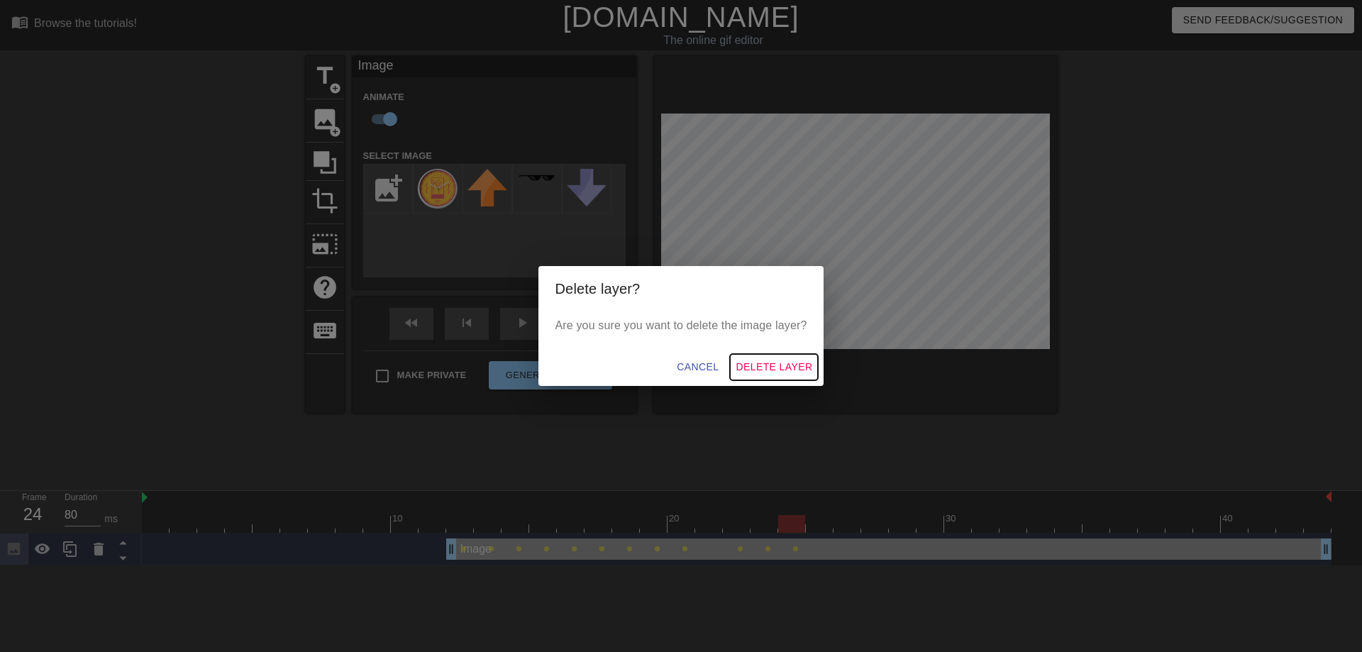
click at [558, 365] on span "Delete Layer" at bounding box center [774, 367] width 77 height 18
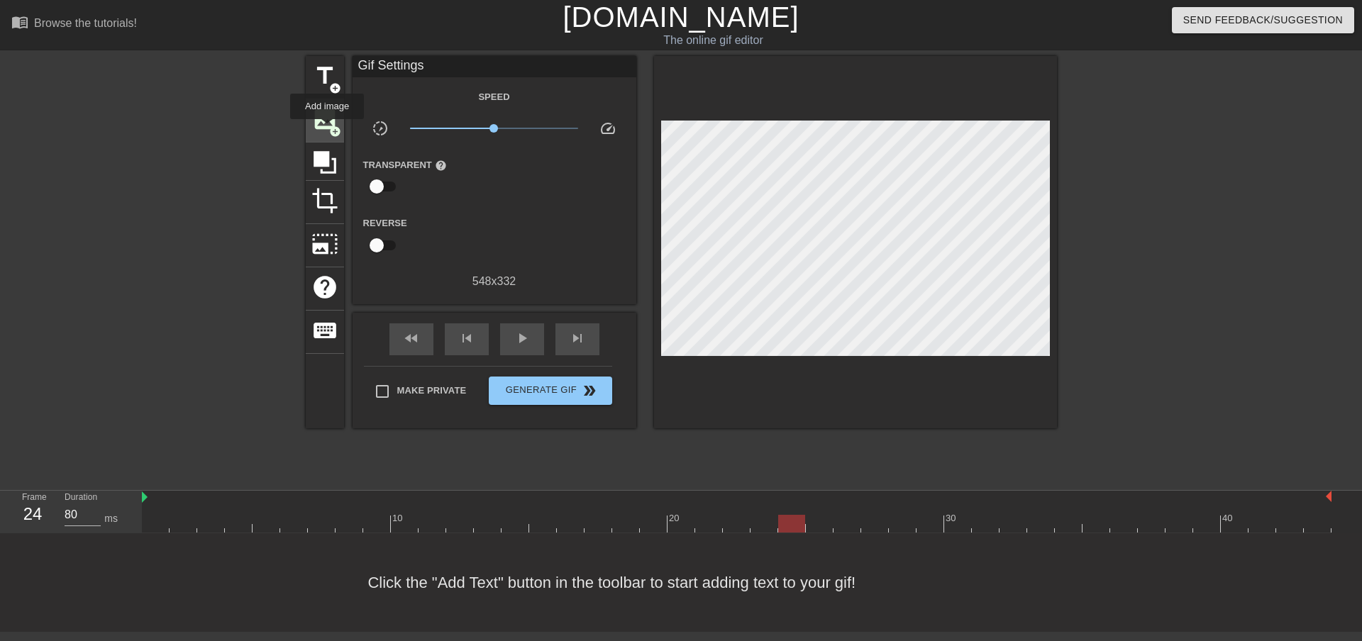
click at [326, 124] on span "image" at bounding box center [324, 119] width 27 height 27
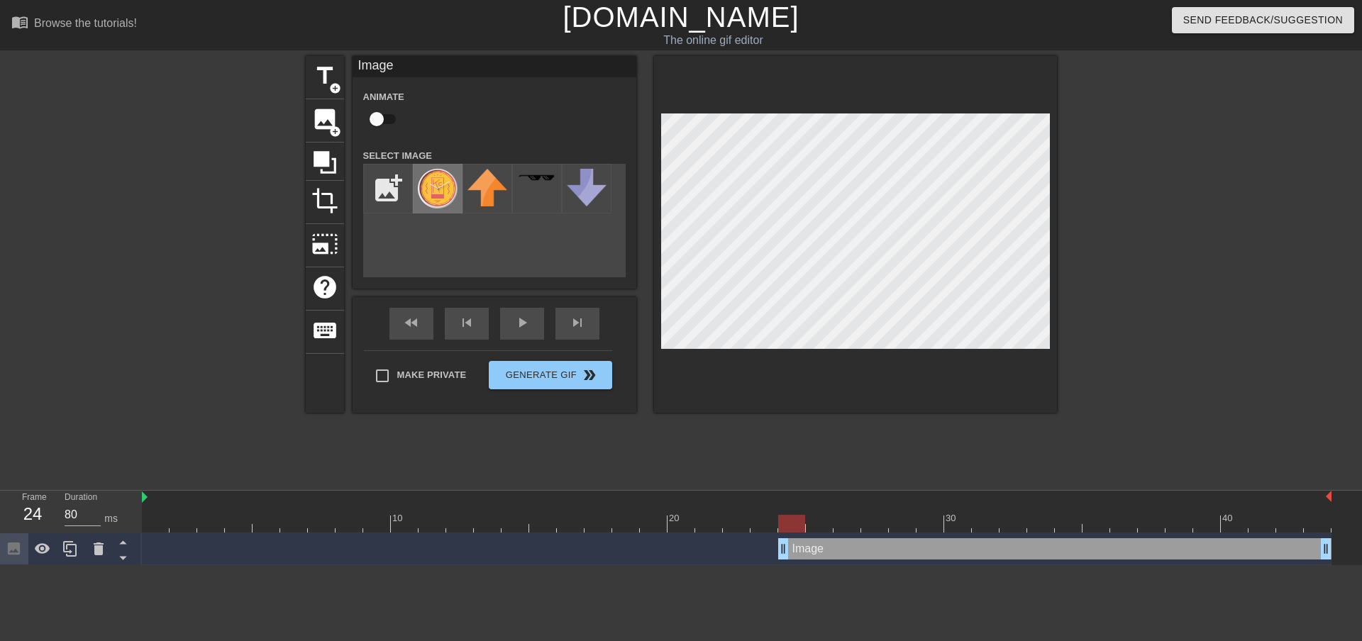
click at [439, 174] on img at bounding box center [438, 189] width 40 height 40
click at [385, 104] on div "Animate" at bounding box center [388, 110] width 71 height 45
click at [386, 121] on input "checkbox" at bounding box center [376, 119] width 81 height 27
checkbox input "true"
drag, startPoint x: 796, startPoint y: 529, endPoint x: 437, endPoint y: 530, distance: 359.0
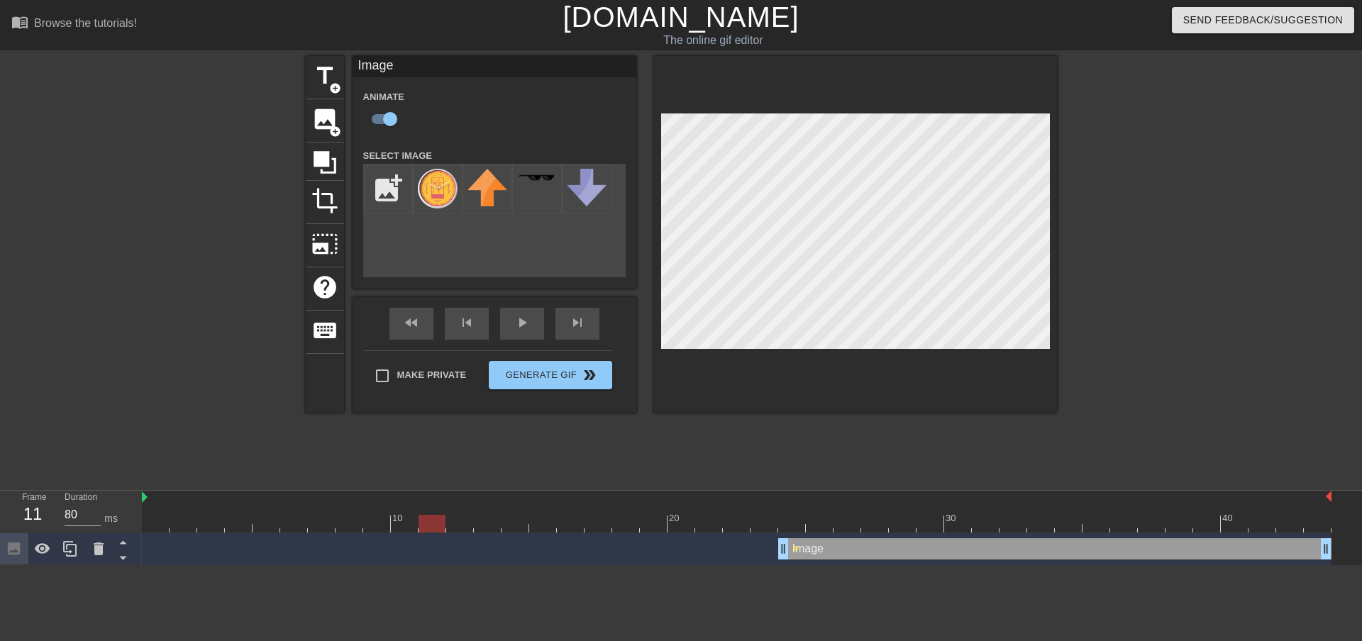
click at [437, 530] on div at bounding box center [432, 524] width 27 height 18
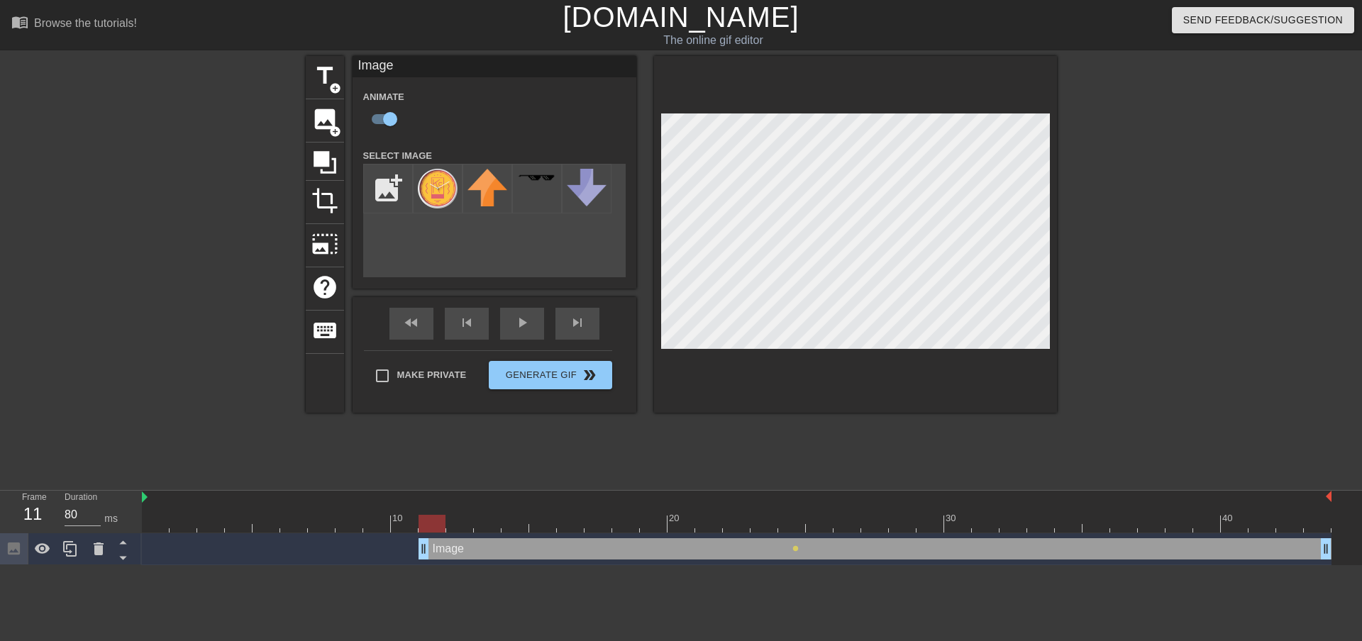
drag, startPoint x: 788, startPoint y: 549, endPoint x: 415, endPoint y: 558, distance: 372.6
click at [415, 558] on div "Image drag_handle drag_handle lens" at bounding box center [737, 549] width 1190 height 21
drag, startPoint x: 429, startPoint y: 551, endPoint x: 450, endPoint y: 545, distance: 21.3
drag, startPoint x: 461, startPoint y: 529, endPoint x: 490, endPoint y: 524, distance: 29.4
click at [488, 527] on div at bounding box center [487, 524] width 27 height 18
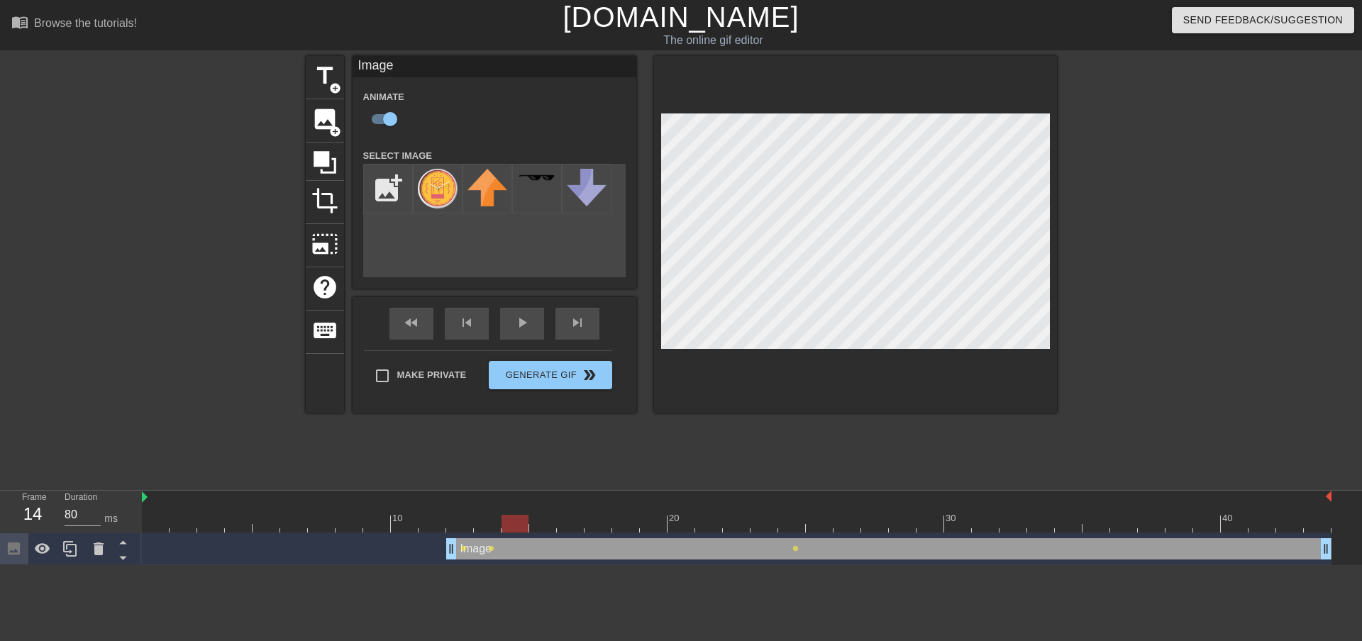
drag, startPoint x: 495, startPoint y: 525, endPoint x: 506, endPoint y: 523, distance: 11.6
click at [506, 523] on div at bounding box center [515, 524] width 27 height 18
click at [531, 529] on div at bounding box center [542, 524] width 27 height 18
drag, startPoint x: 548, startPoint y: 522, endPoint x: 557, endPoint y: 522, distance: 9.3
click at [557, 522] on div at bounding box center [570, 524] width 27 height 18
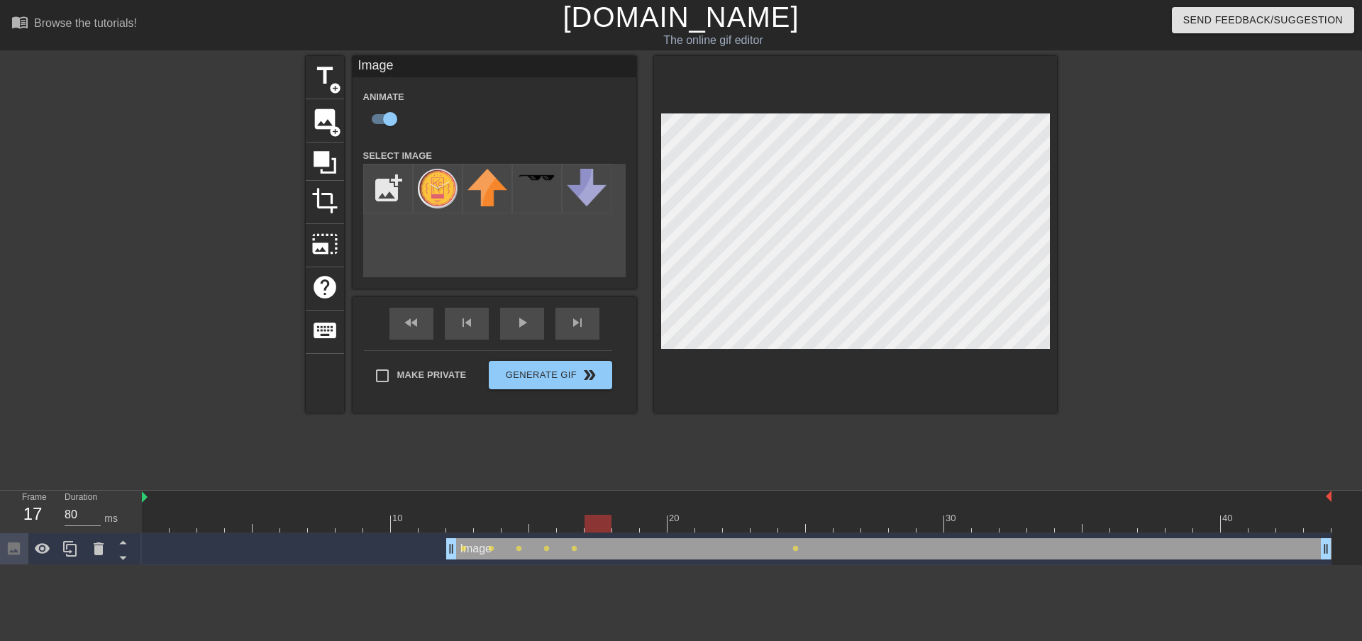
drag, startPoint x: 579, startPoint y: 525, endPoint x: 589, endPoint y: 524, distance: 10.0
click at [558, 524] on div at bounding box center [598, 524] width 27 height 18
drag, startPoint x: 606, startPoint y: 522, endPoint x: 615, endPoint y: 522, distance: 9.2
click at [558, 522] on div at bounding box center [625, 524] width 27 height 18
drag, startPoint x: 633, startPoint y: 519, endPoint x: 645, endPoint y: 517, distance: 12.4
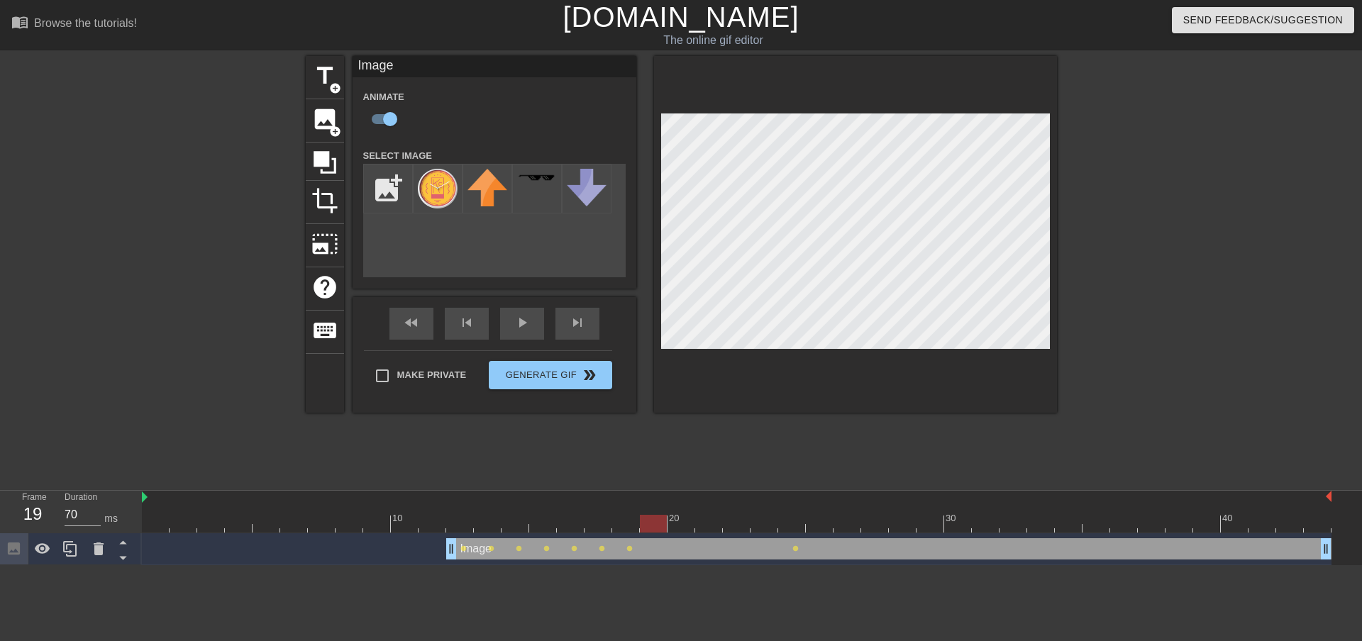
click at [558, 517] on div at bounding box center [653, 524] width 27 height 18
drag, startPoint x: 666, startPoint y: 517, endPoint x: 674, endPoint y: 518, distance: 8.5
click at [558, 518] on div at bounding box center [681, 524] width 27 height 18
drag, startPoint x: 682, startPoint y: 524, endPoint x: 695, endPoint y: 524, distance: 12.8
click at [558, 524] on div at bounding box center [737, 524] width 1190 height 18
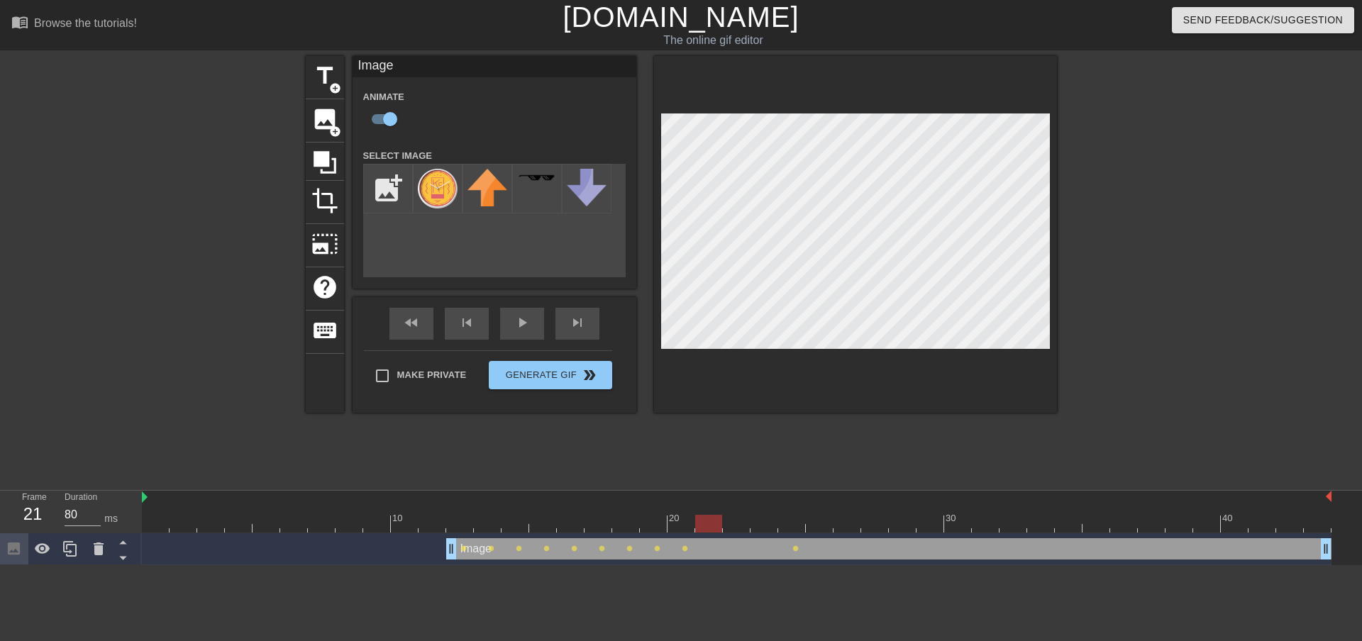
drag, startPoint x: 685, startPoint y: 526, endPoint x: 699, endPoint y: 526, distance: 13.5
click at [558, 526] on div at bounding box center [708, 524] width 27 height 18
drag, startPoint x: 702, startPoint y: 525, endPoint x: 725, endPoint y: 526, distance: 23.5
click at [558, 526] on div at bounding box center [736, 524] width 27 height 18
drag, startPoint x: 741, startPoint y: 522, endPoint x: 756, endPoint y: 524, distance: 15.0
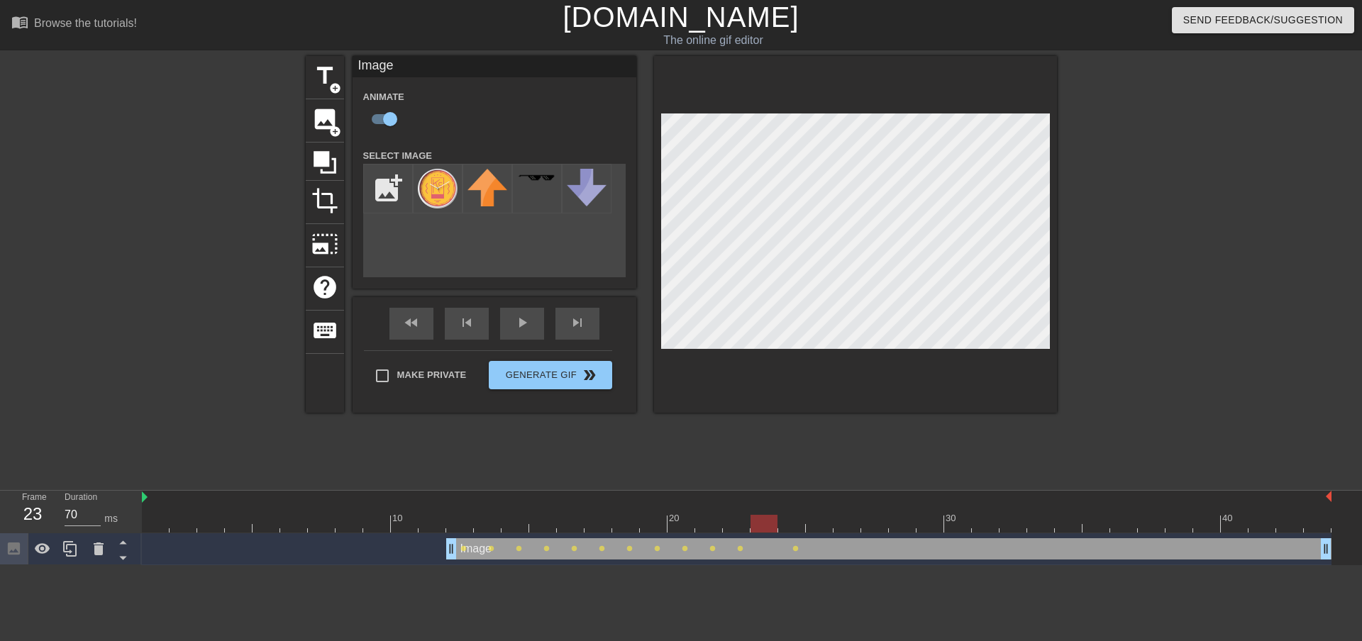
click at [558, 524] on div at bounding box center [764, 524] width 27 height 18
drag, startPoint x: 766, startPoint y: 522, endPoint x: 783, endPoint y: 526, distance: 16.9
click at [558, 526] on div at bounding box center [791, 524] width 27 height 18
click at [558, 548] on span "lens" at bounding box center [796, 549] width 6 height 6
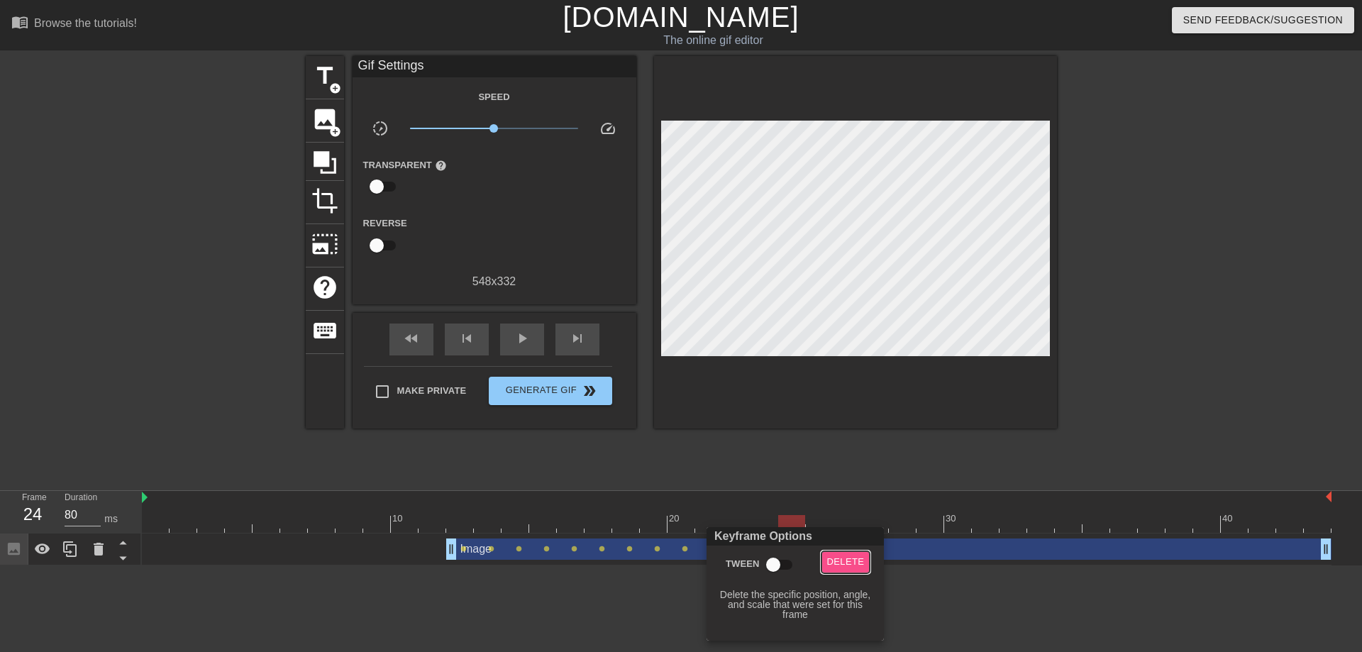
click at [558, 557] on span "Delete" at bounding box center [846, 562] width 38 height 16
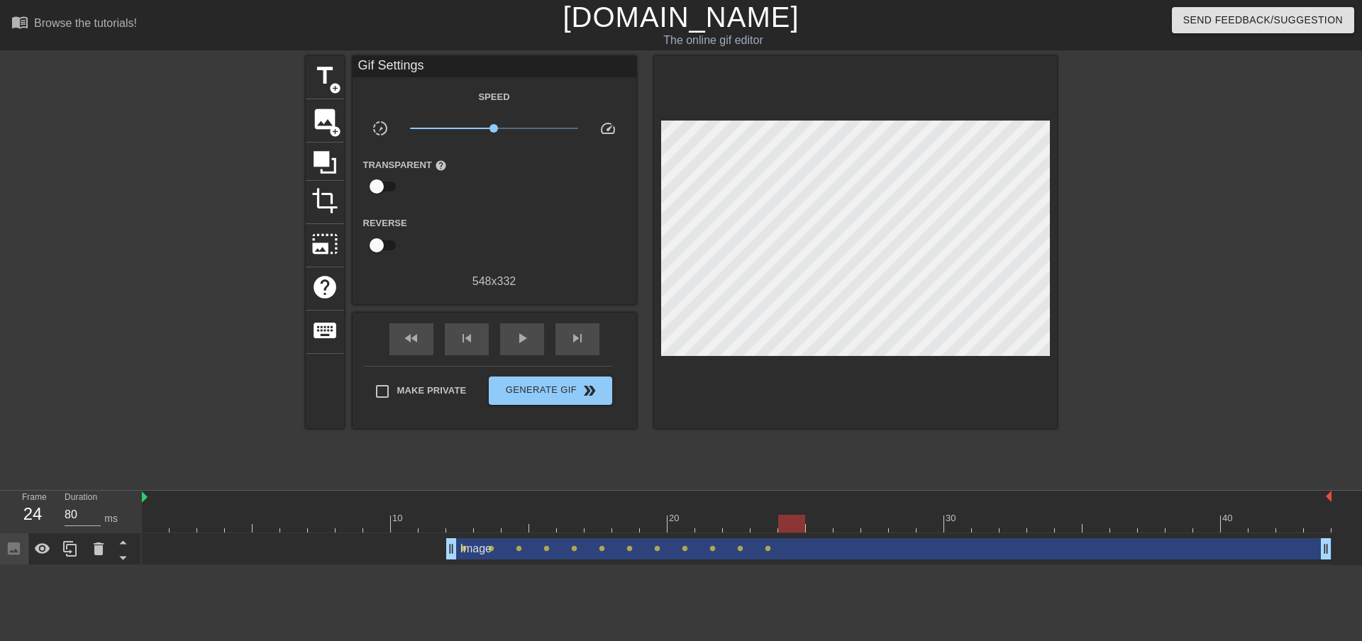
click at [558, 526] on div at bounding box center [791, 524] width 27 height 18
drag, startPoint x: 789, startPoint y: 531, endPoint x: 779, endPoint y: 526, distance: 11.4
click at [558, 533] on div "10 20 30 40" at bounding box center [737, 512] width 1190 height 43
drag, startPoint x: 772, startPoint y: 522, endPoint x: 783, endPoint y: 520, distance: 11.6
click at [558, 520] on div at bounding box center [791, 524] width 27 height 18
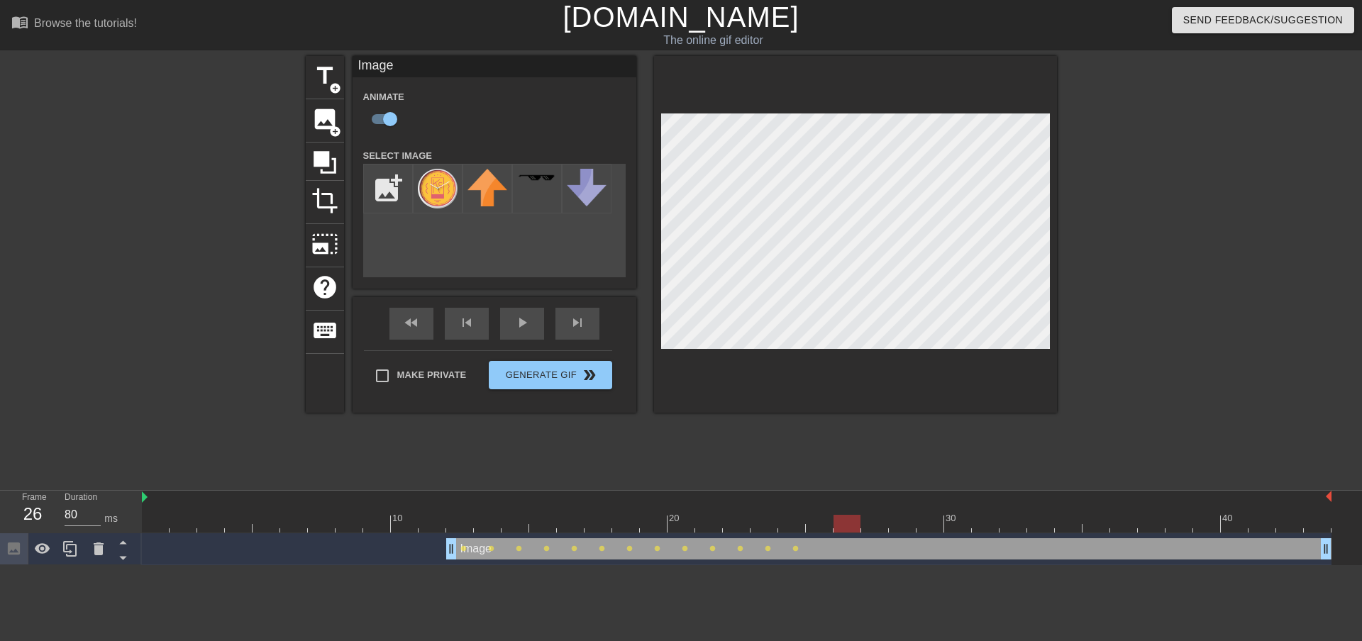
drag, startPoint x: 795, startPoint y: 517, endPoint x: 835, endPoint y: 517, distance: 39.7
click at [558, 517] on div at bounding box center [847, 524] width 27 height 18
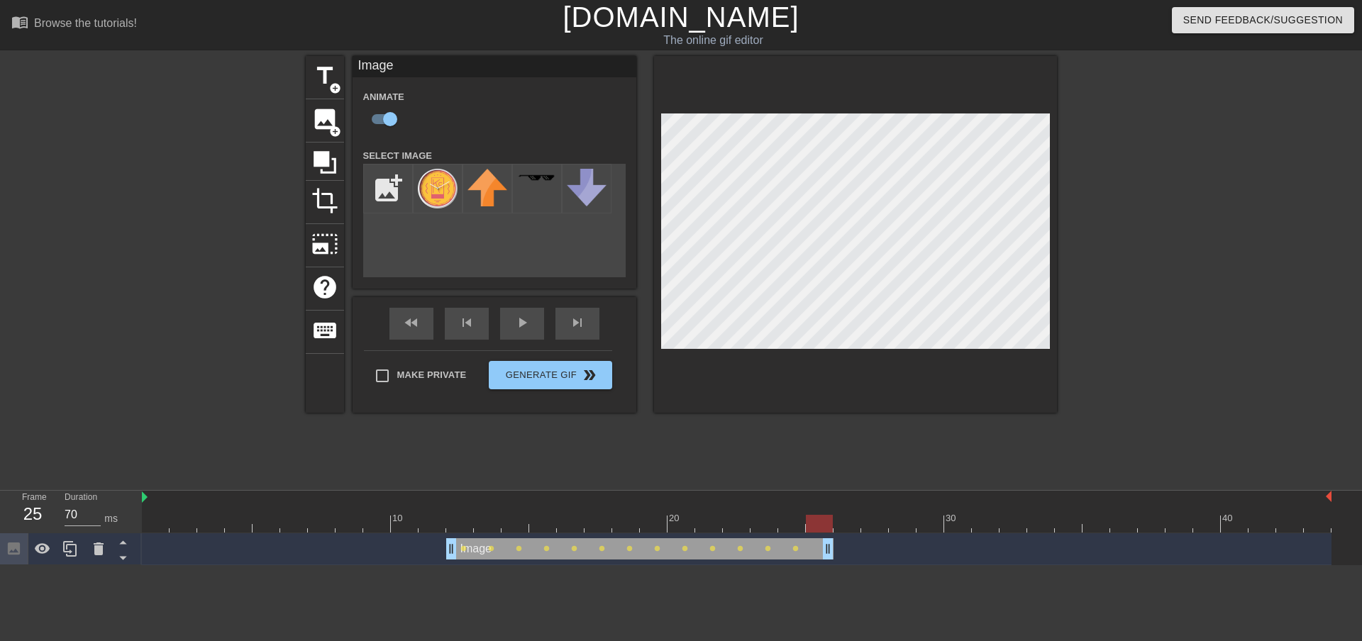
drag, startPoint x: 1327, startPoint y: 549, endPoint x: 839, endPoint y: 561, distance: 488.3
click at [558, 561] on div "Image drag_handle drag_handle lens lens lens lens lens lens lens lens lens lens…" at bounding box center [737, 550] width 1190 height 32
drag, startPoint x: 815, startPoint y: 517, endPoint x: 468, endPoint y: 534, distance: 347.4
click at [468, 534] on div "10 20 30 40 Image drag_handle drag_handle lens lens lens lens lens lens lens le…" at bounding box center [752, 528] width 1220 height 75
click at [462, 551] on span "lens" at bounding box center [464, 549] width 6 height 6
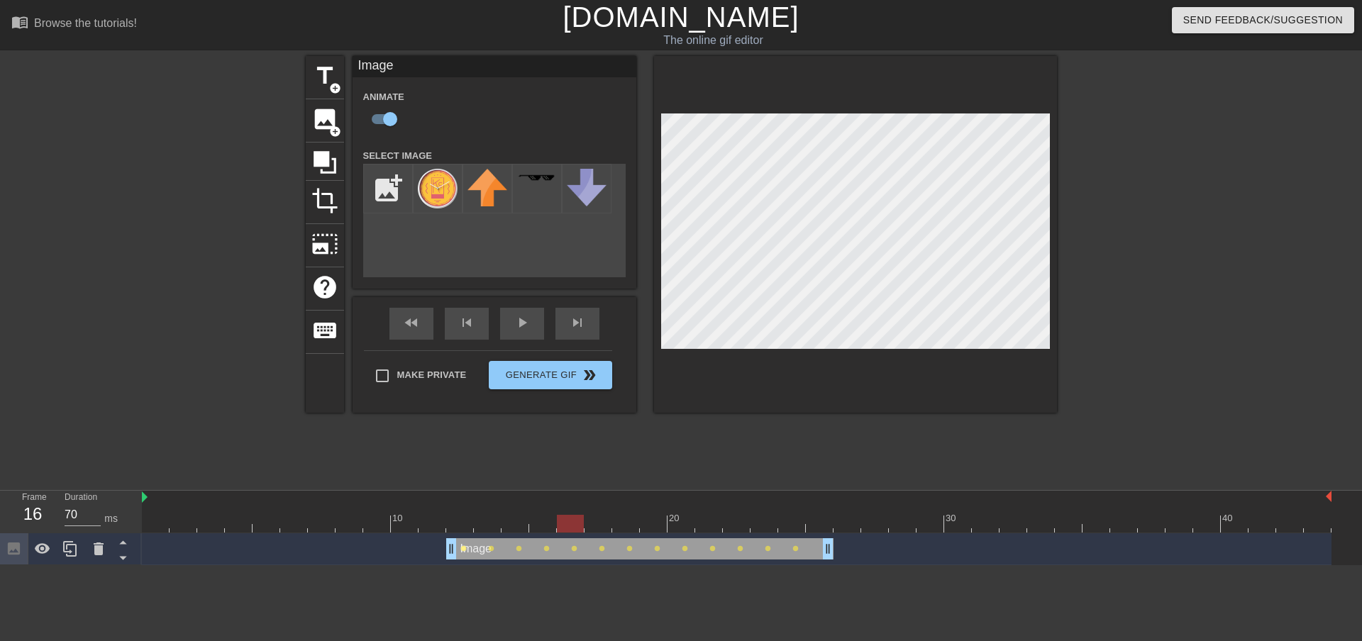
type input "300"
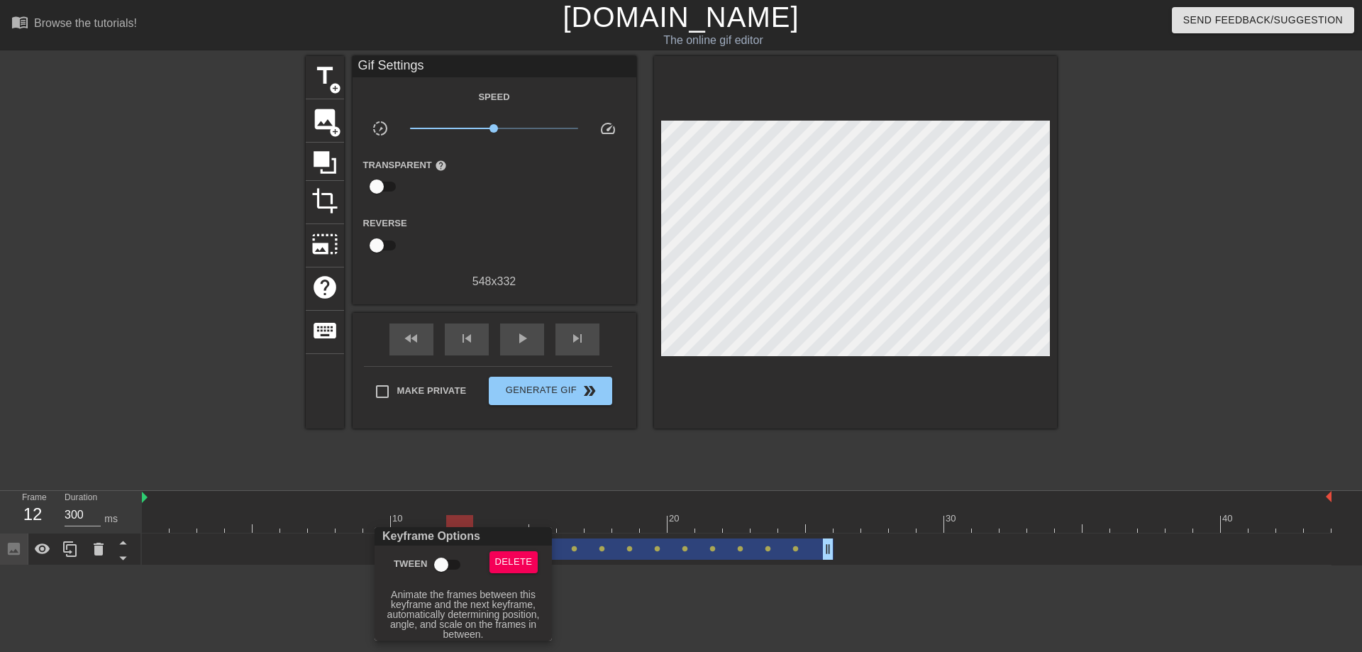
click at [457, 566] on input "Tween" at bounding box center [441, 564] width 81 height 27
checkbox input "true"
click at [558, 602] on div at bounding box center [681, 326] width 1362 height 652
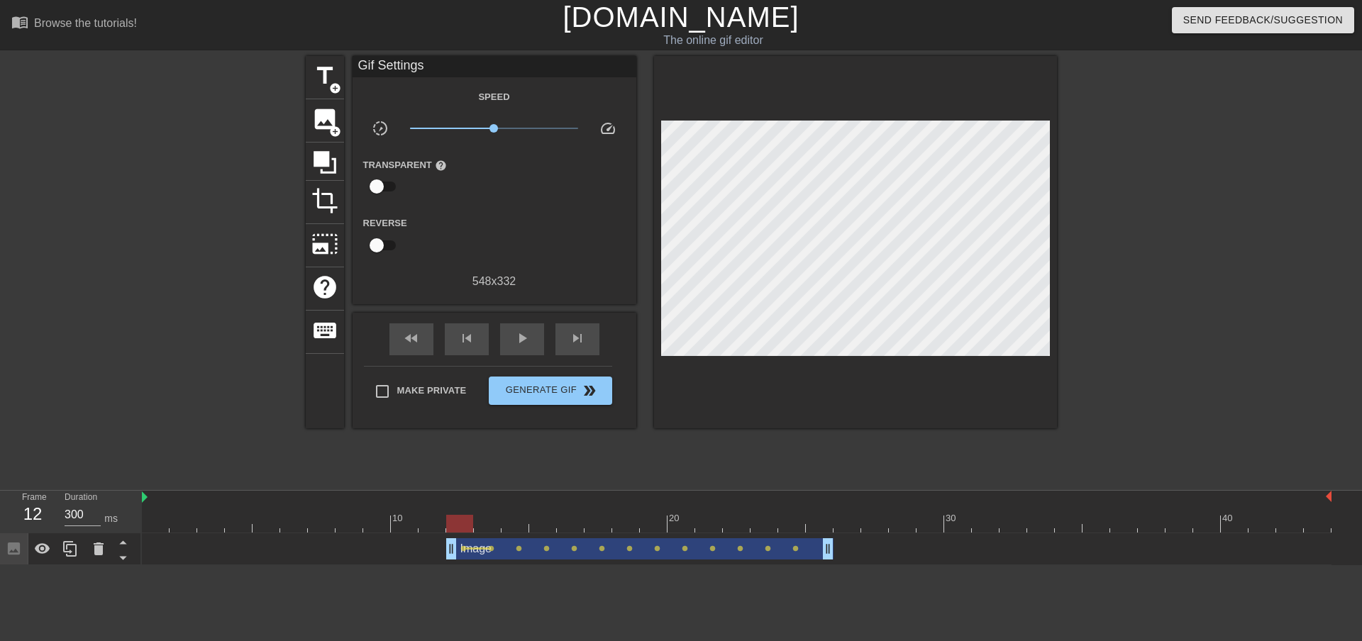
click at [521, 554] on div "Image drag_handle drag_handle" at bounding box center [639, 549] width 387 height 21
click at [519, 548] on span "lens" at bounding box center [519, 549] width 6 height 6
type input "80"
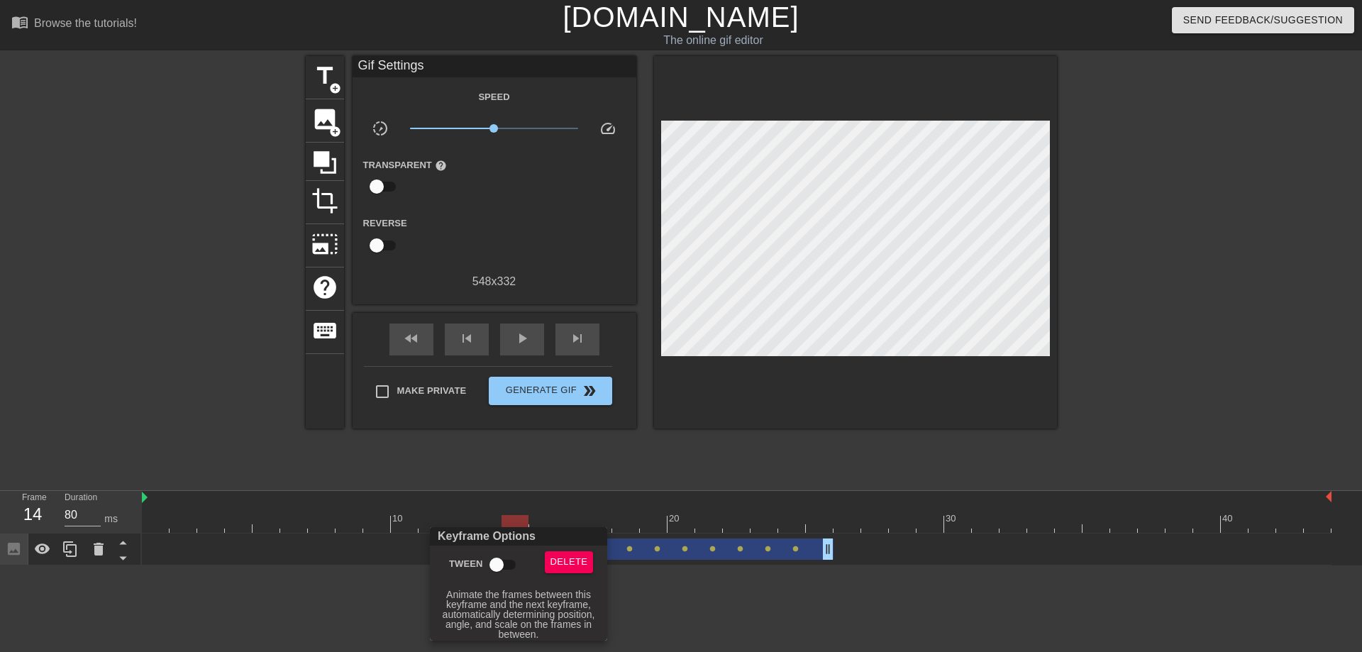
click at [495, 558] on input "Tween" at bounding box center [496, 564] width 81 height 27
checkbox input "true"
click at [558, 590] on div at bounding box center [681, 326] width 1362 height 652
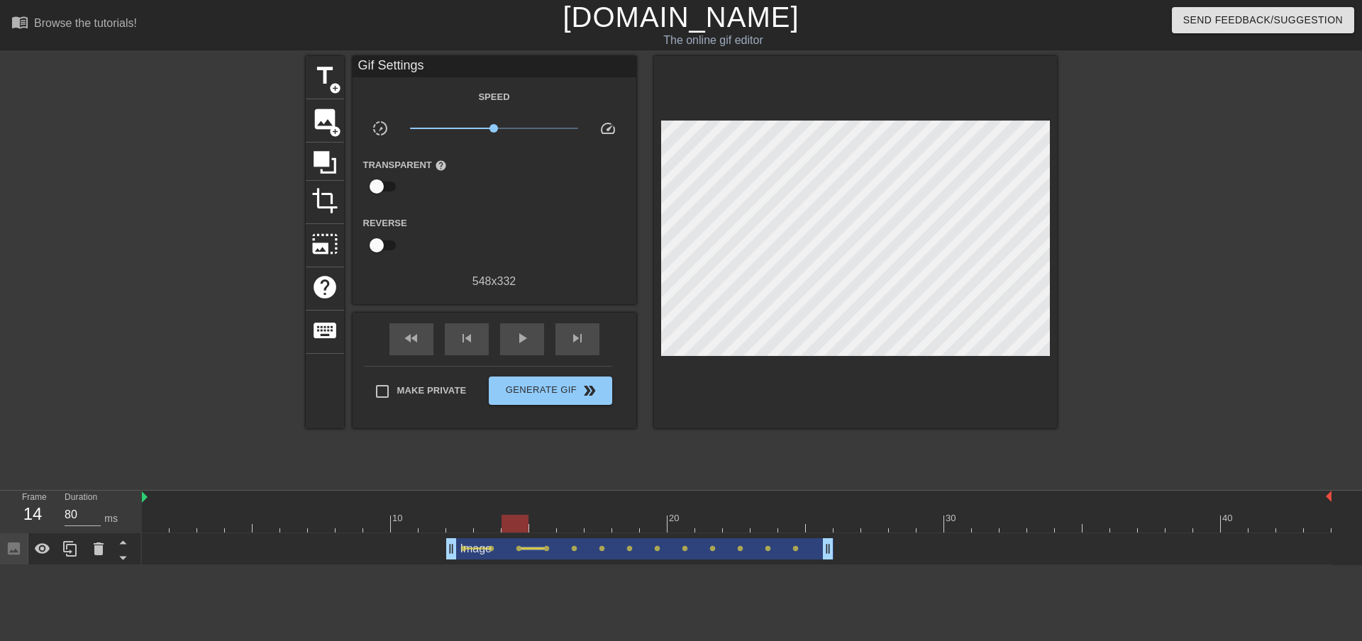
click at [522, 549] on div at bounding box center [533, 549] width 23 height 2
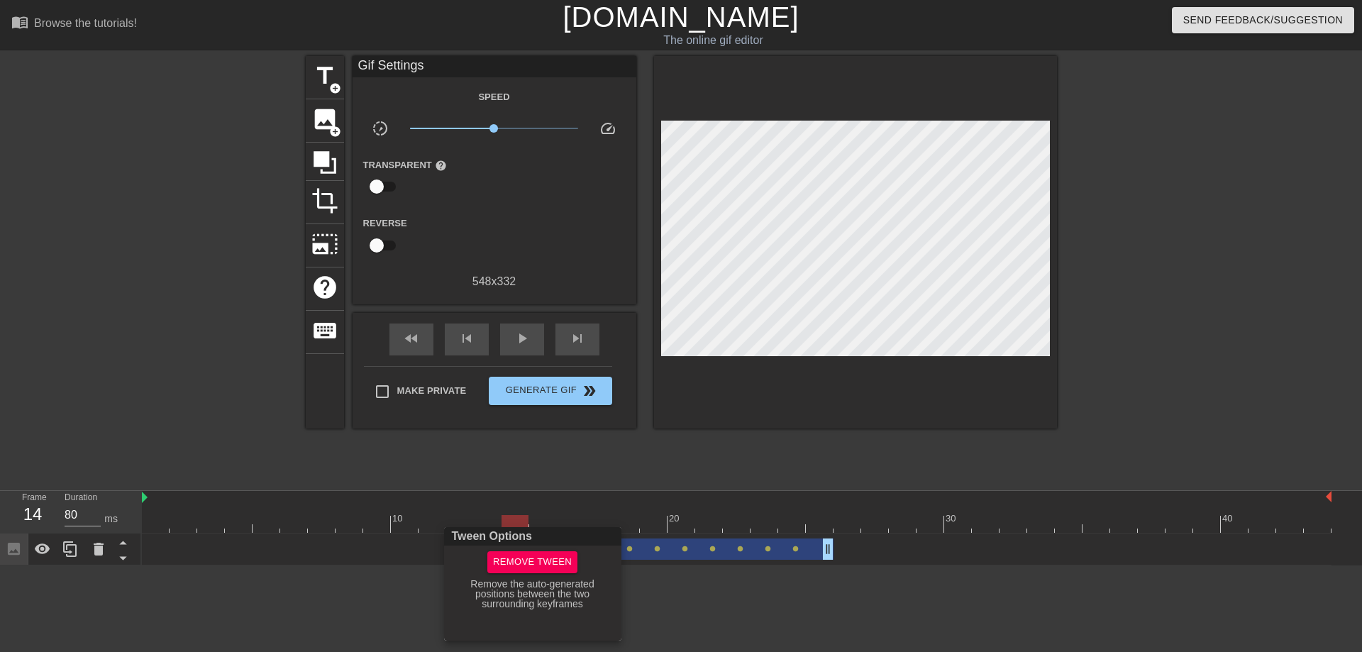
drag, startPoint x: 679, startPoint y: 617, endPoint x: 568, endPoint y: 591, distance: 113.6
click at [558, 617] on div at bounding box center [681, 326] width 1362 height 652
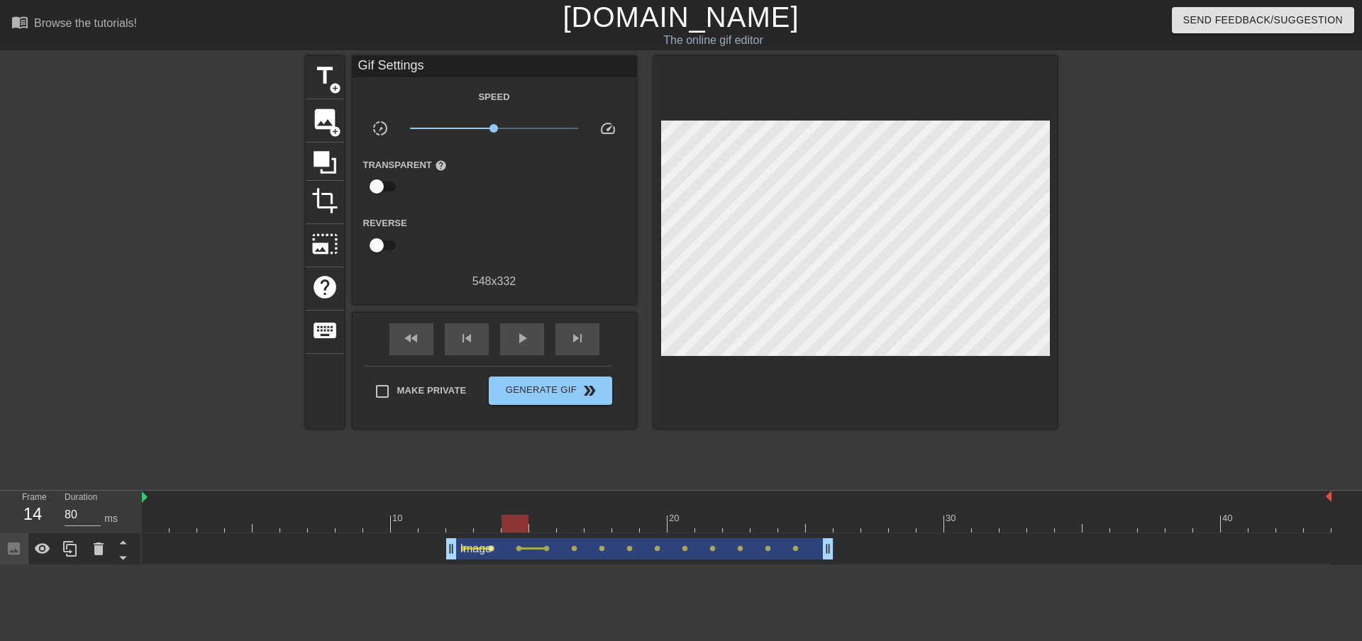
click at [489, 550] on span "lens" at bounding box center [491, 549] width 6 height 6
type input "70"
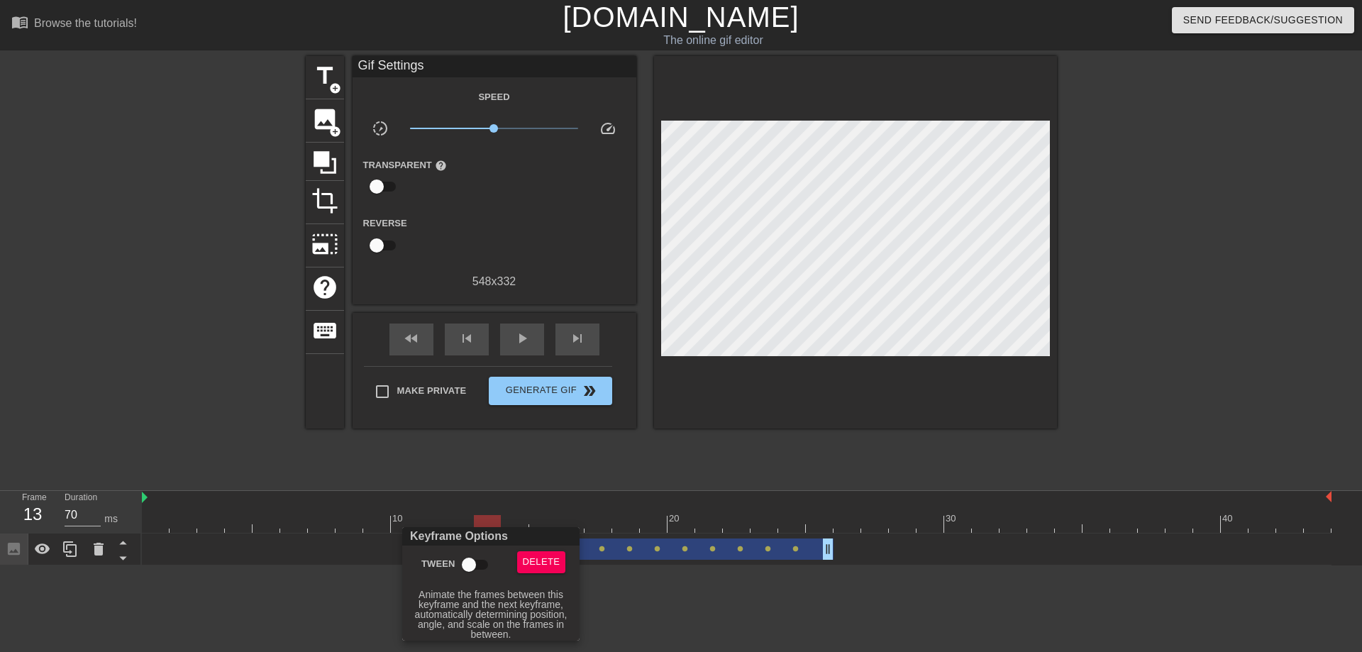
click at [473, 561] on input "Tween" at bounding box center [469, 564] width 81 height 27
checkbox input "true"
click at [558, 585] on div at bounding box center [681, 326] width 1362 height 652
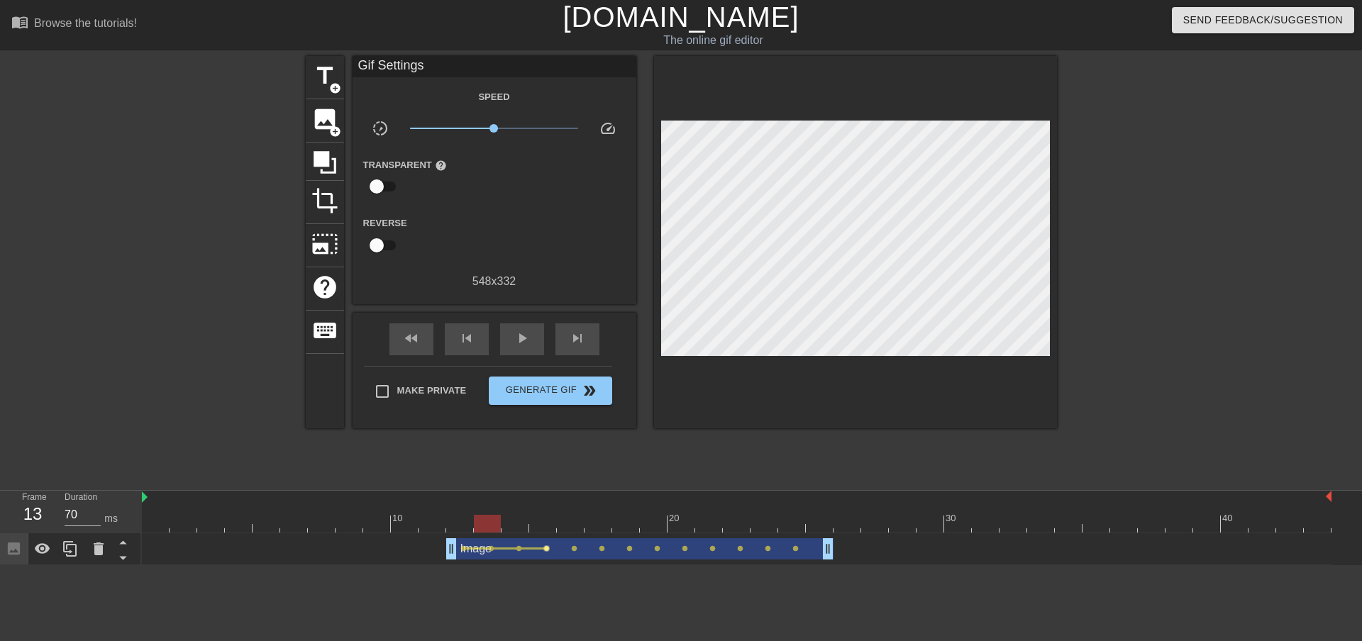
click at [549, 550] on span "lens" at bounding box center [547, 549] width 6 height 6
type input "80"
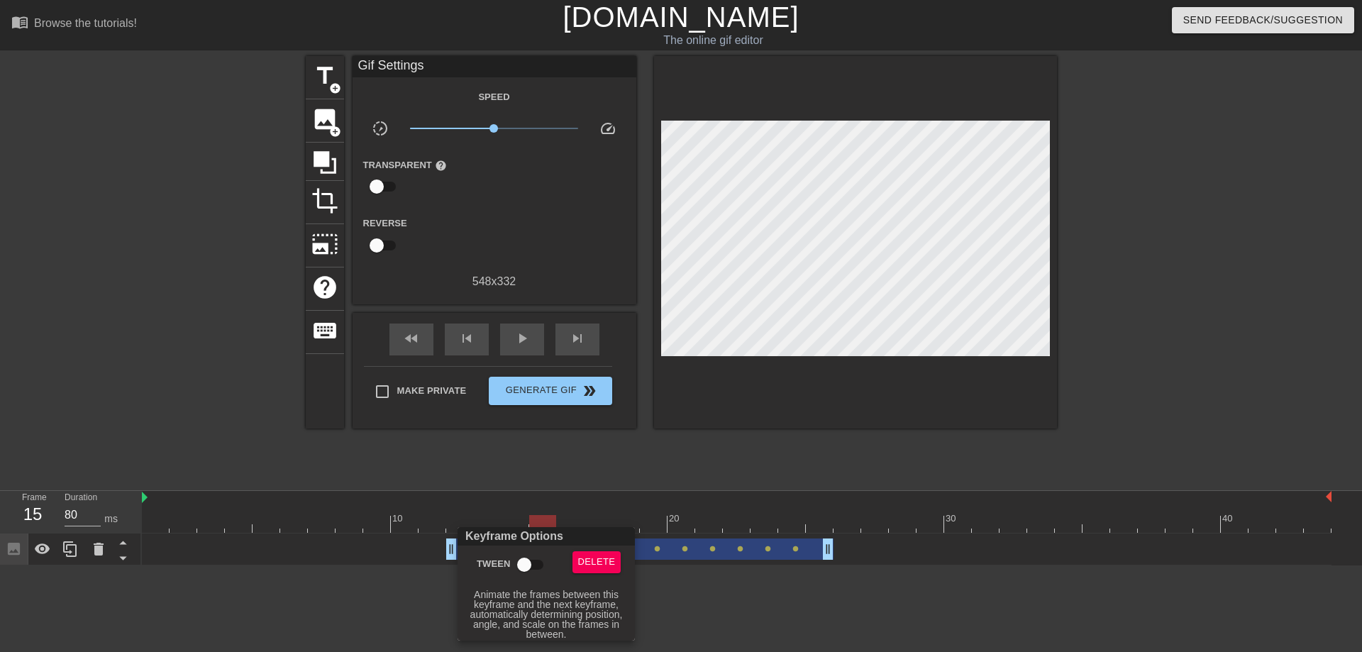
click at [534, 562] on input "Tween" at bounding box center [524, 564] width 81 height 27
checkbox input "true"
click at [558, 604] on div at bounding box center [681, 326] width 1362 height 652
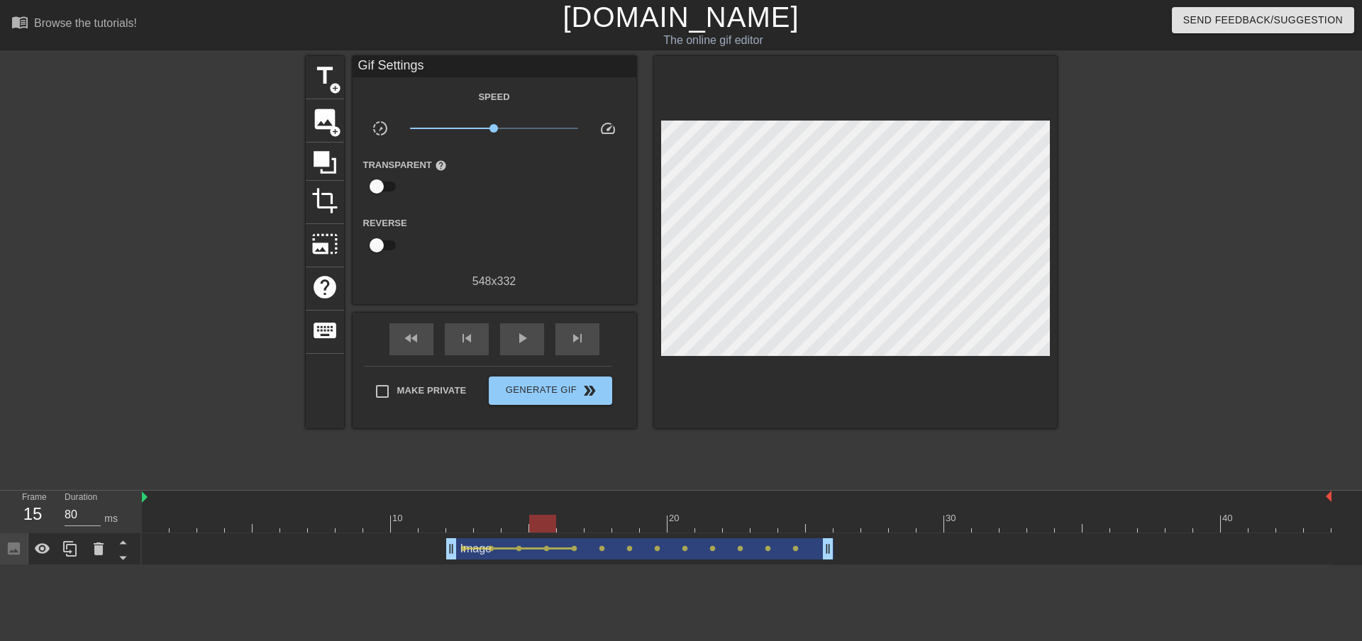
click at [558, 553] on div "Image drag_handle drag_handle" at bounding box center [639, 549] width 387 height 21
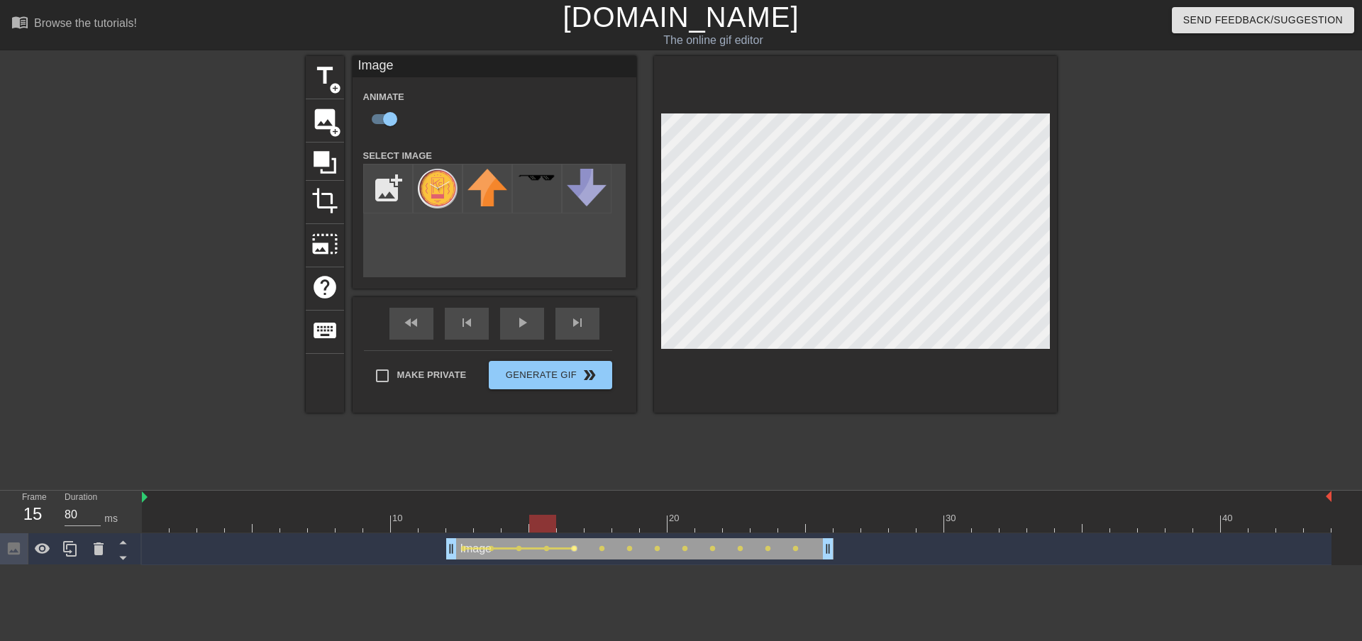
click at [558, 547] on span "lens" at bounding box center [574, 549] width 6 height 6
type input "70"
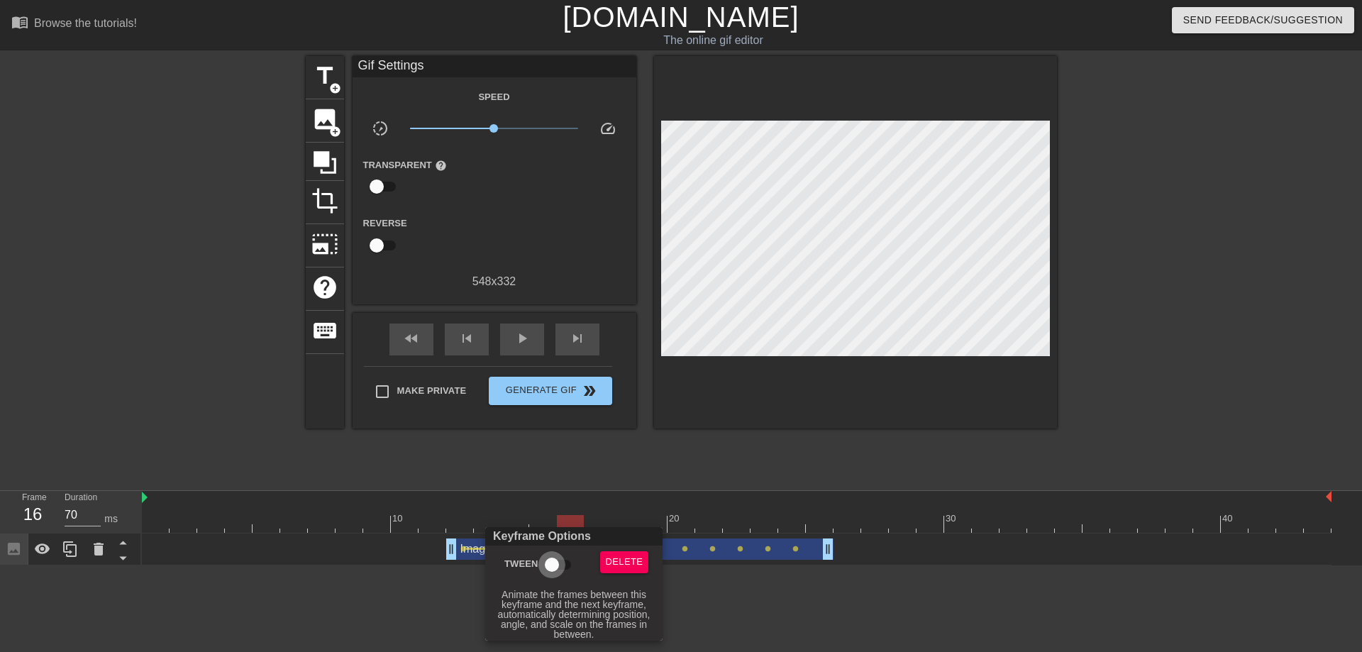
click at [553, 563] on input "Tween" at bounding box center [552, 564] width 81 height 27
checkbox input "true"
click at [558, 588] on div at bounding box center [681, 326] width 1362 height 652
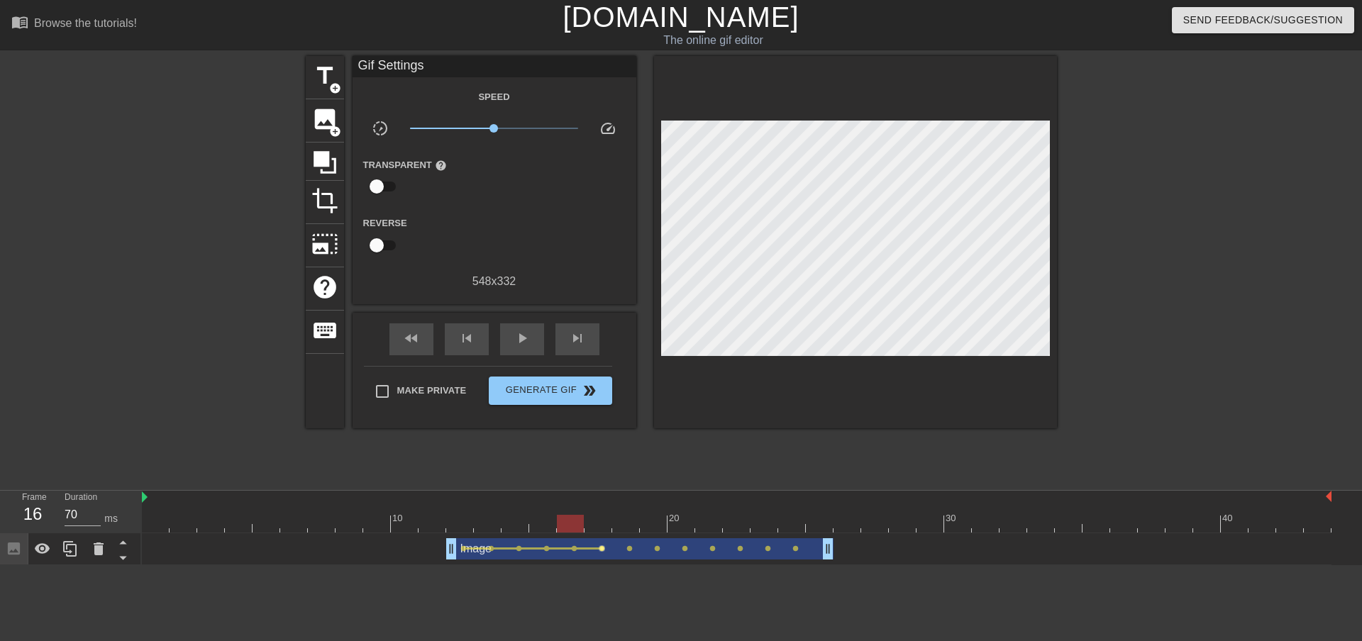
click at [558, 548] on span "lens" at bounding box center [602, 549] width 6 height 6
type input "80"
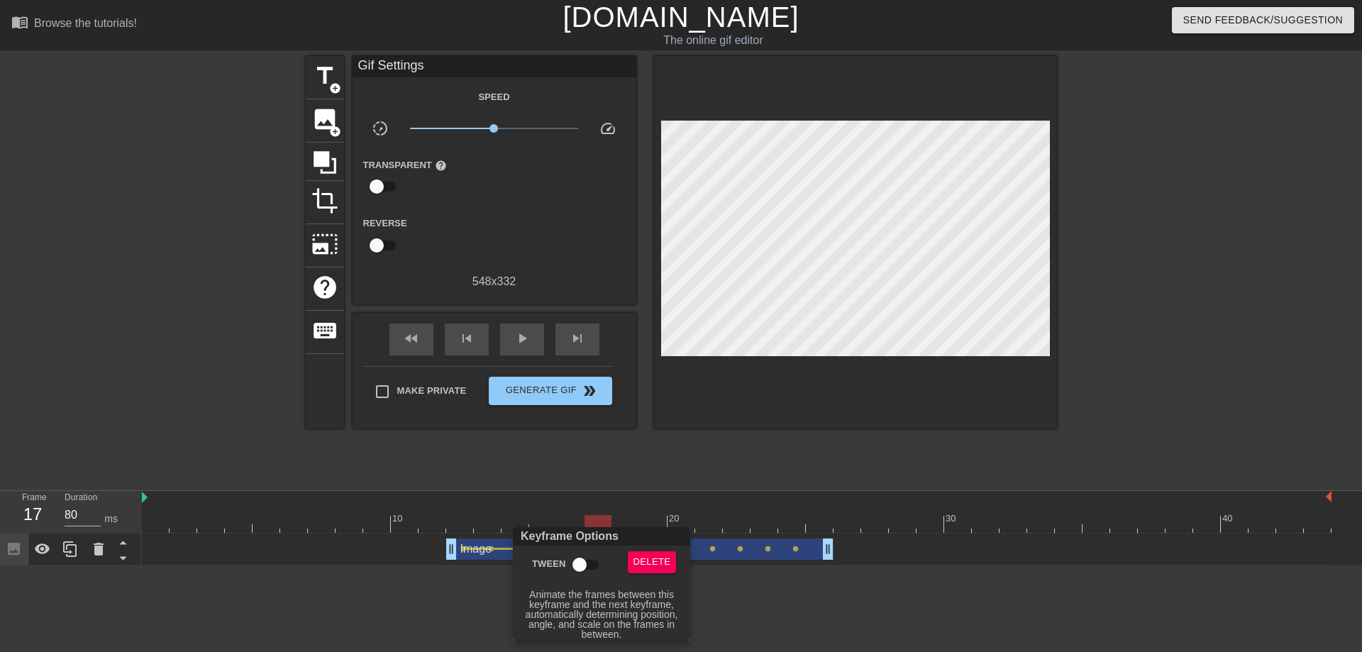
drag, startPoint x: 590, startPoint y: 561, endPoint x: 690, endPoint y: 580, distance: 101.7
click at [558, 561] on input "Tween" at bounding box center [579, 564] width 81 height 27
checkbox input "true"
click at [558, 594] on div at bounding box center [681, 326] width 1362 height 652
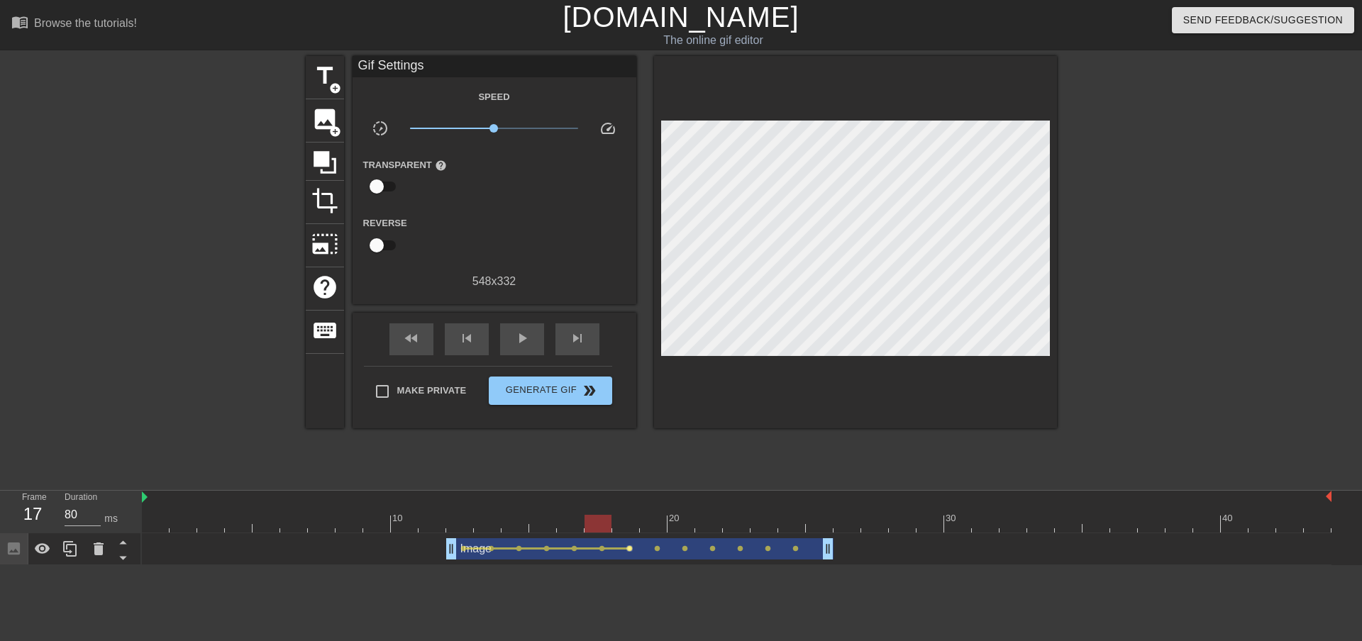
click at [558, 549] on span "lens" at bounding box center [630, 549] width 6 height 6
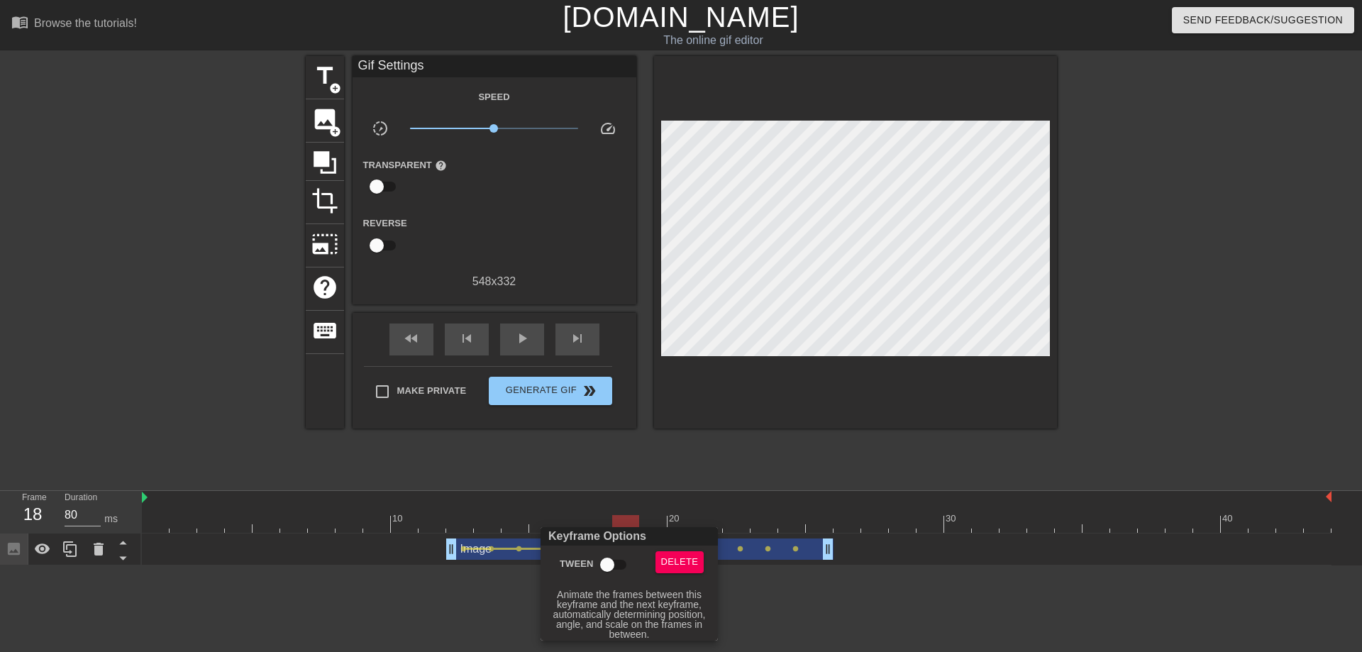
click at [558, 563] on input "Tween" at bounding box center [607, 564] width 81 height 27
checkbox input "true"
click at [558, 601] on div at bounding box center [681, 326] width 1362 height 652
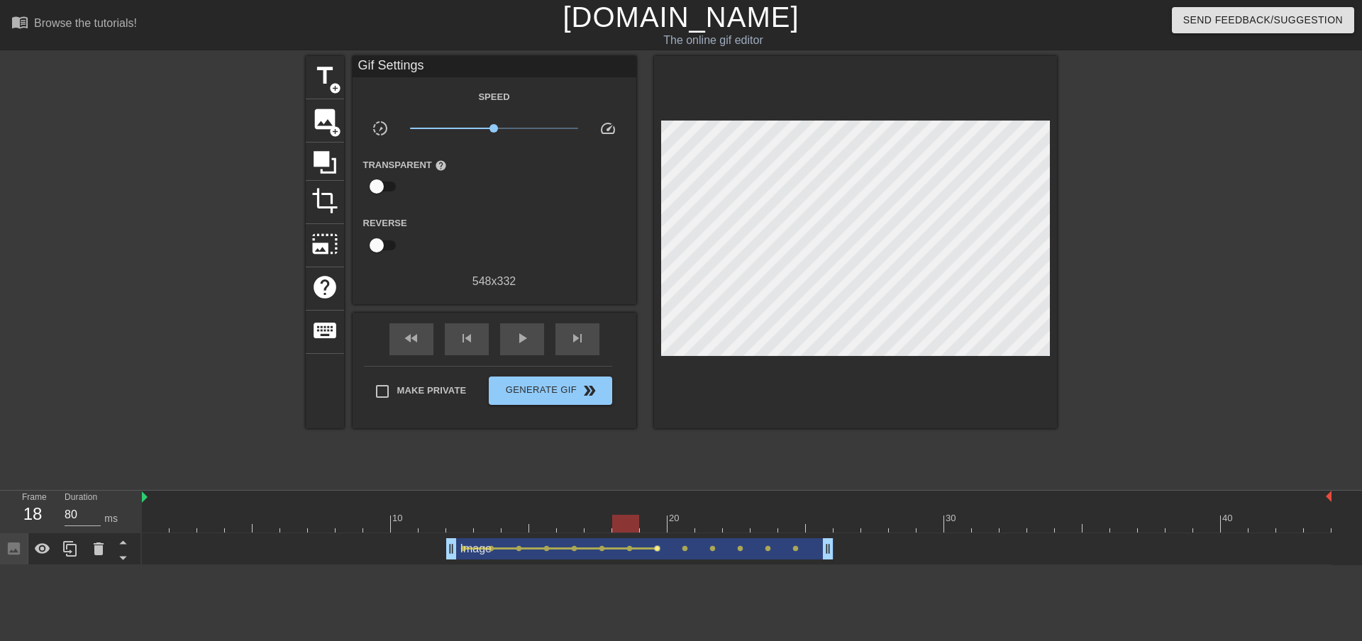
click at [558, 551] on span "lens" at bounding box center [657, 549] width 6 height 6
type input "70"
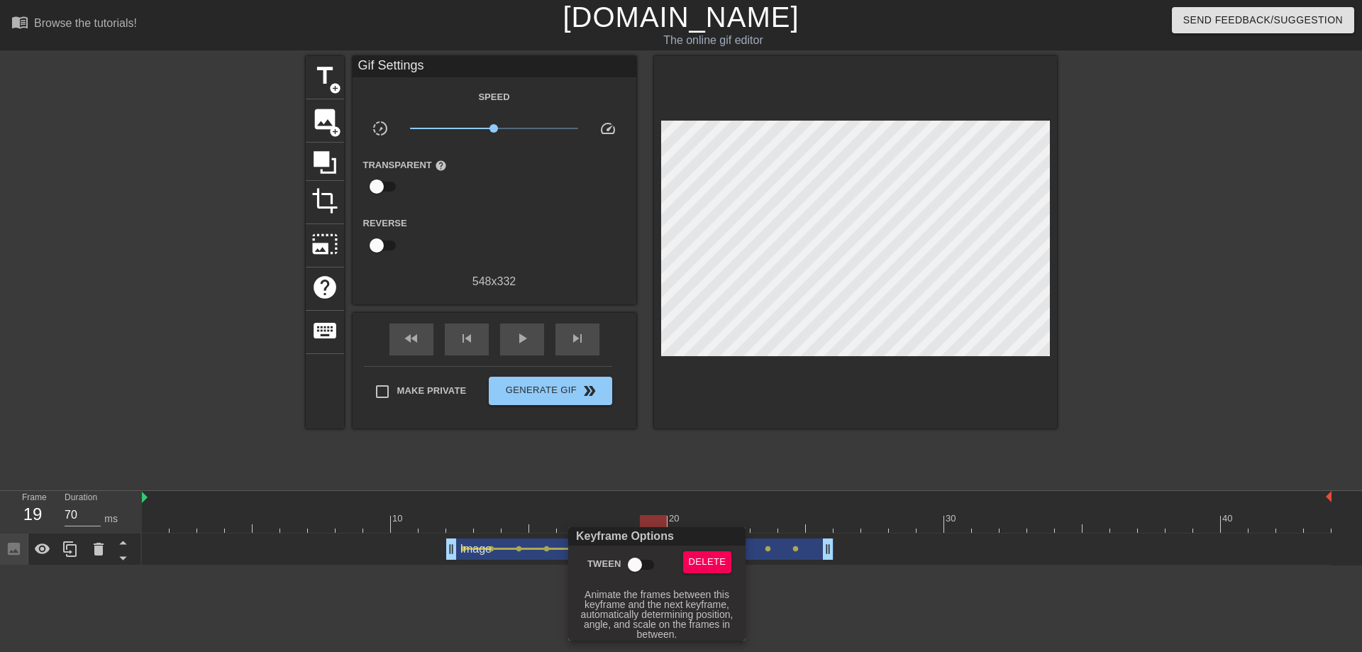
drag, startPoint x: 633, startPoint y: 562, endPoint x: 676, endPoint y: 567, distance: 42.9
click at [558, 562] on input "Tween" at bounding box center [635, 564] width 81 height 27
checkbox input "true"
click at [558, 590] on div at bounding box center [681, 326] width 1362 height 652
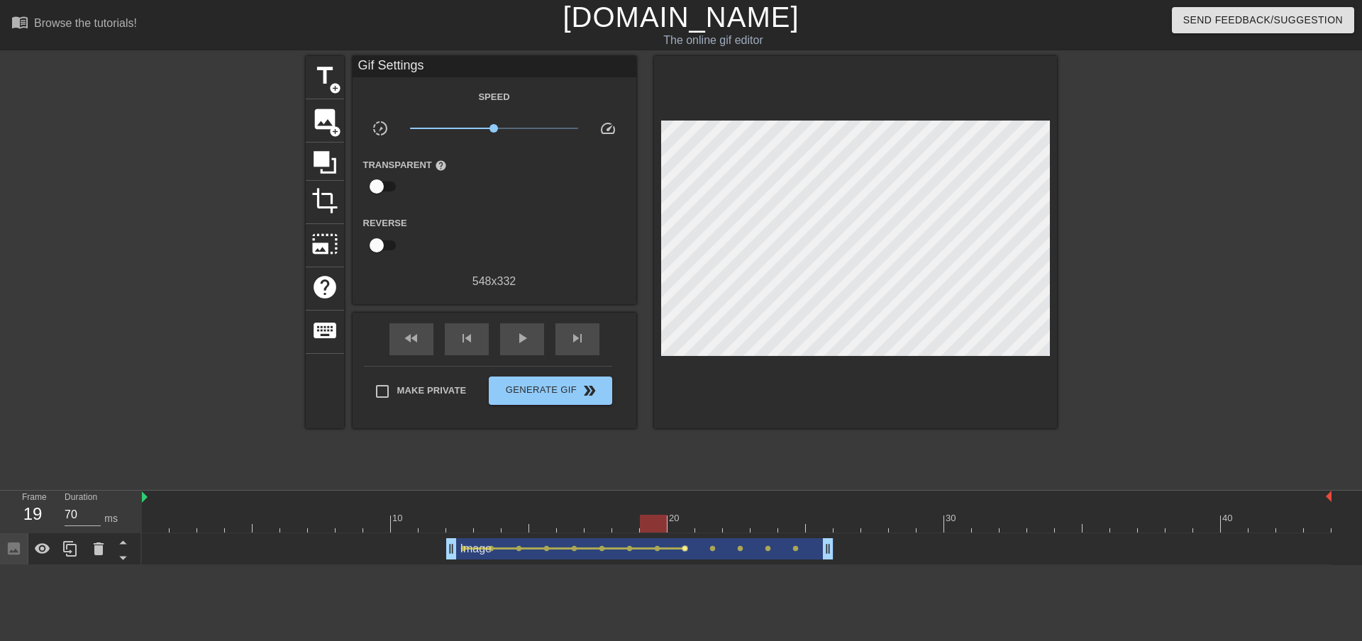
click at [558, 549] on span "lens" at bounding box center [685, 549] width 6 height 6
type input "80"
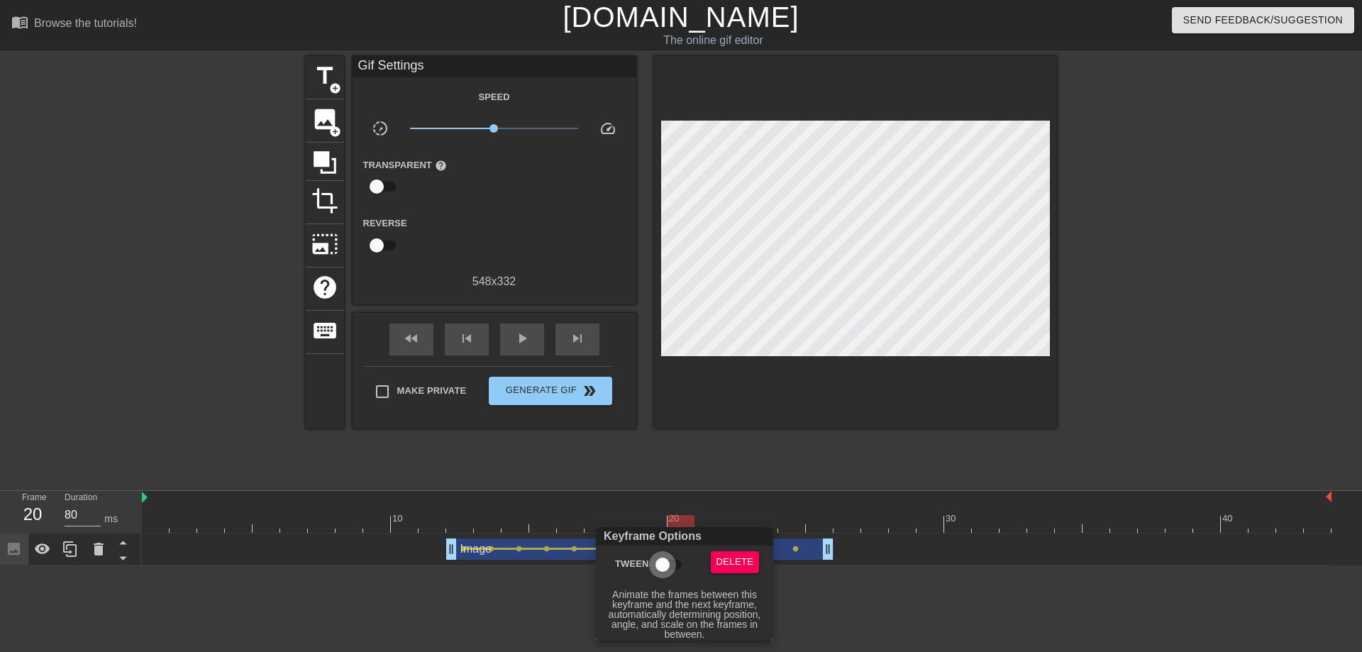
click at [558, 566] on input "Tween" at bounding box center [662, 564] width 81 height 27
checkbox input "true"
click at [558, 587] on div at bounding box center [681, 326] width 1362 height 652
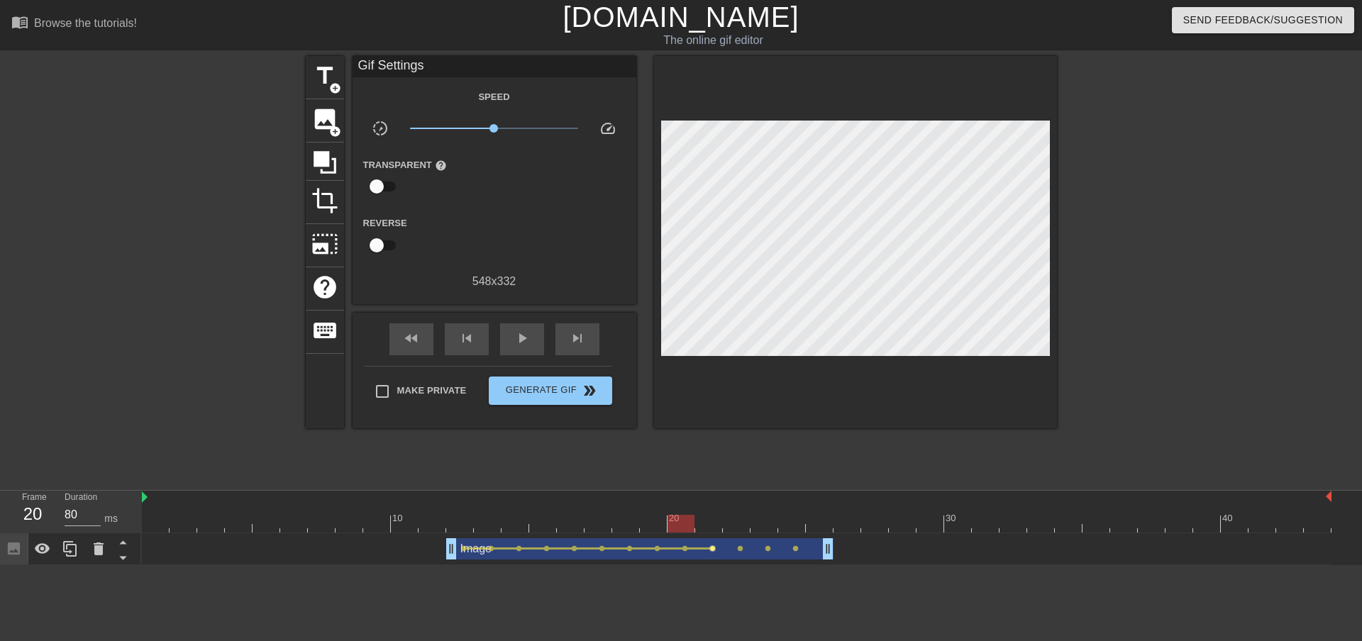
click at [558, 550] on span "lens" at bounding box center [713, 549] width 6 height 6
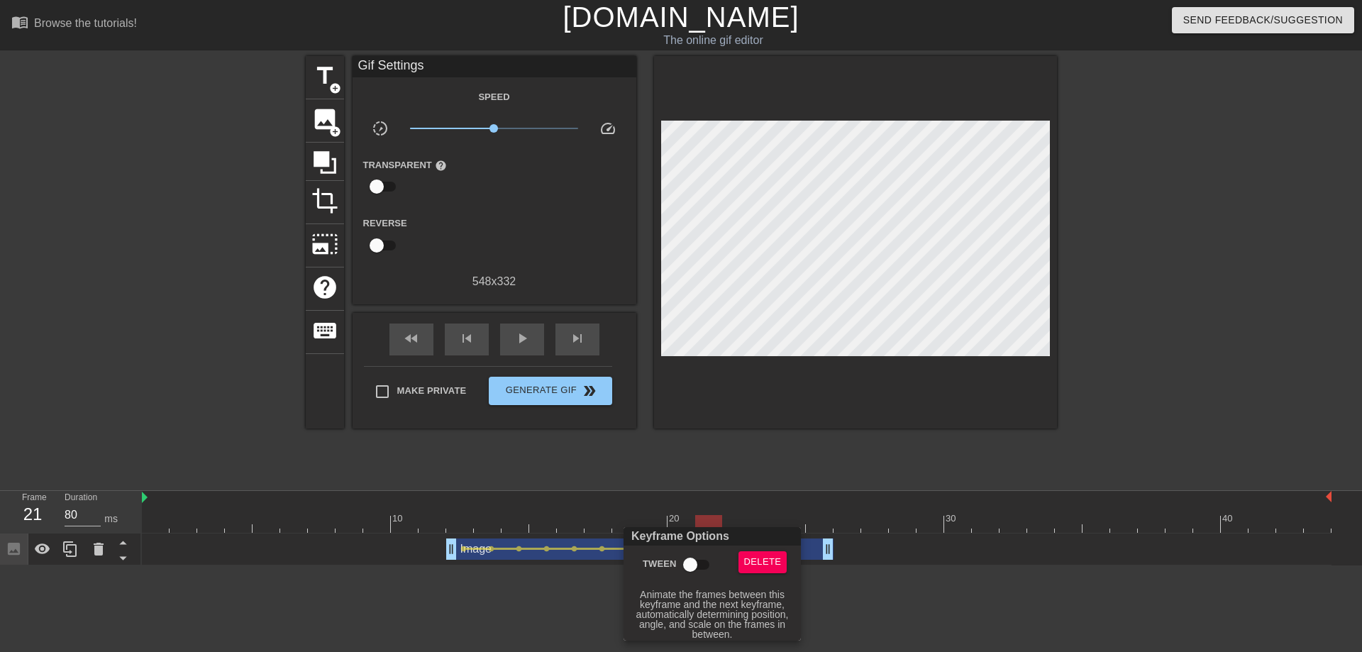
click at [558, 562] on input "Tween" at bounding box center [690, 564] width 81 height 27
checkbox input "true"
click at [558, 581] on div at bounding box center [681, 326] width 1362 height 652
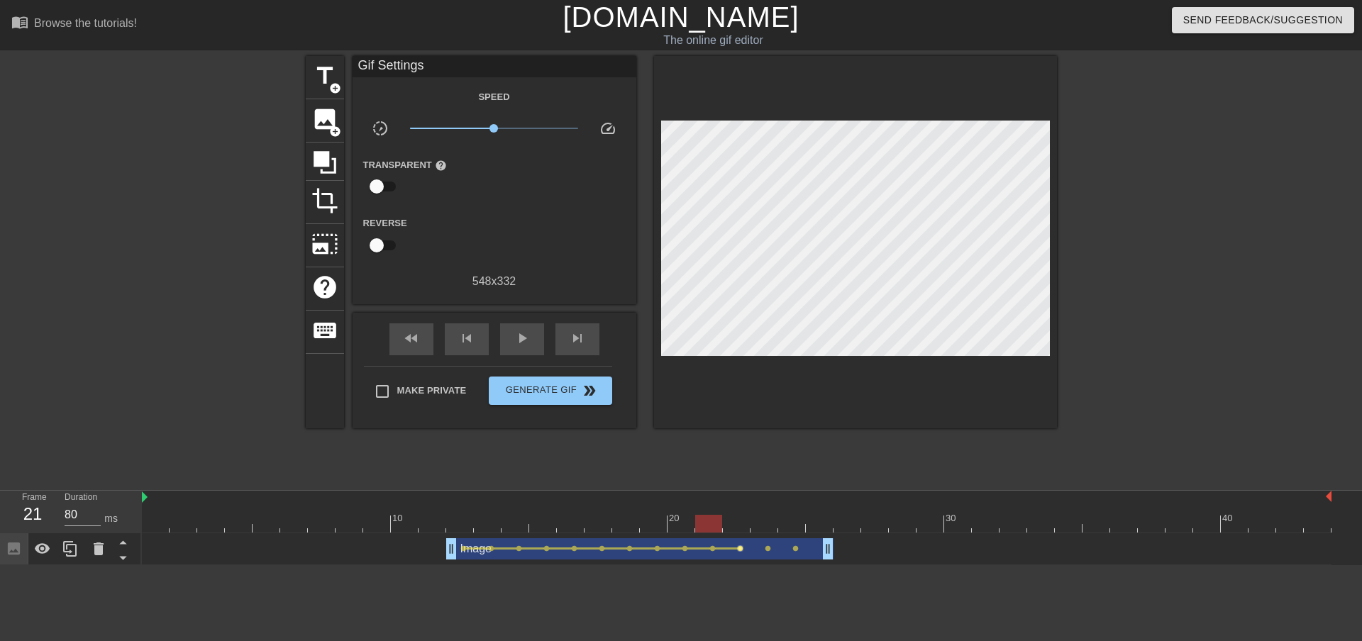
click at [558, 549] on span "lens" at bounding box center [740, 549] width 6 height 6
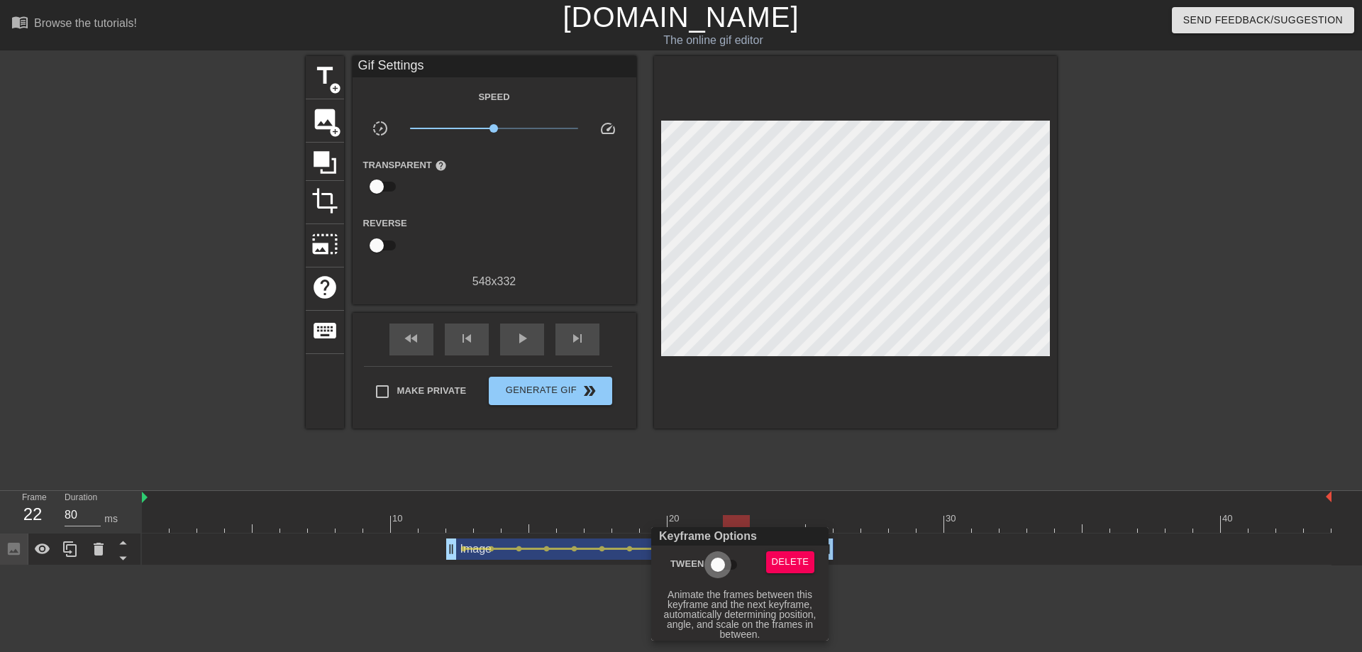
click at [558, 561] on input "Tween" at bounding box center [718, 564] width 81 height 27
checkbox input "true"
click at [558, 601] on div at bounding box center [681, 326] width 1362 height 652
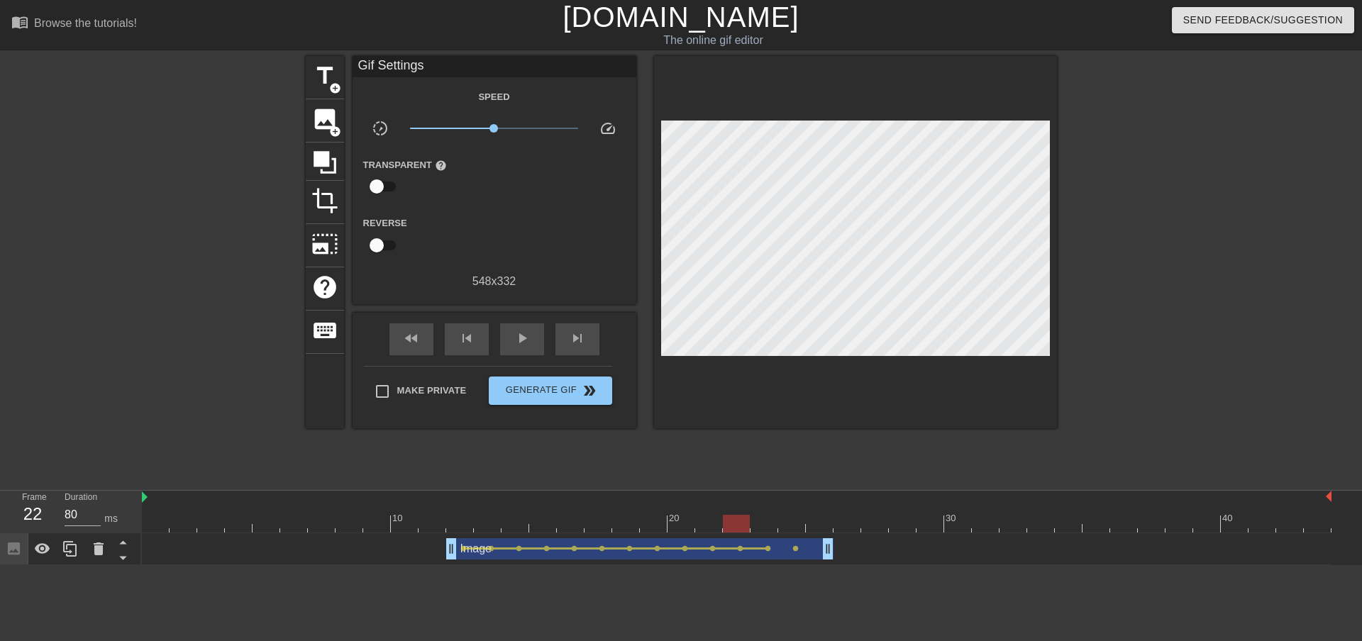
click at [558, 552] on div "Image drag_handle drag_handle" at bounding box center [639, 549] width 387 height 21
click at [558, 551] on span "lens" at bounding box center [768, 549] width 6 height 6
type input "70"
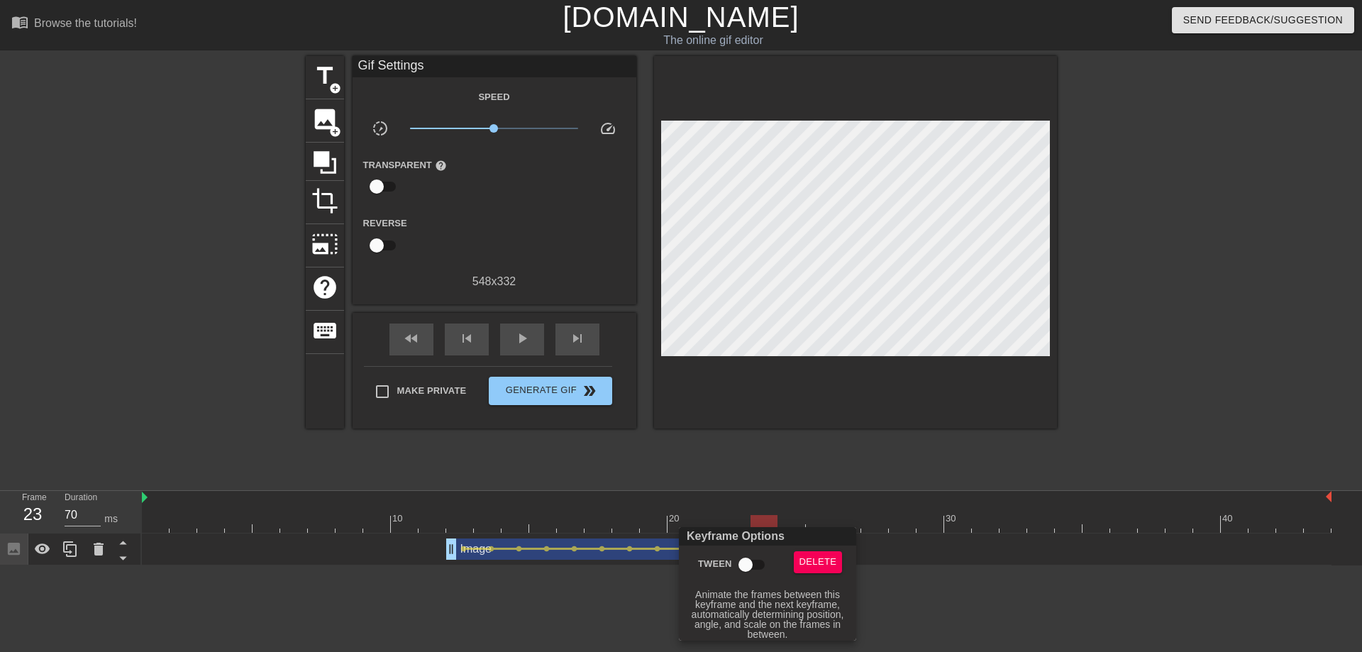
click at [558, 562] on input "Tween" at bounding box center [745, 564] width 81 height 27
checkbox input "true"
click at [558, 593] on div at bounding box center [681, 326] width 1362 height 652
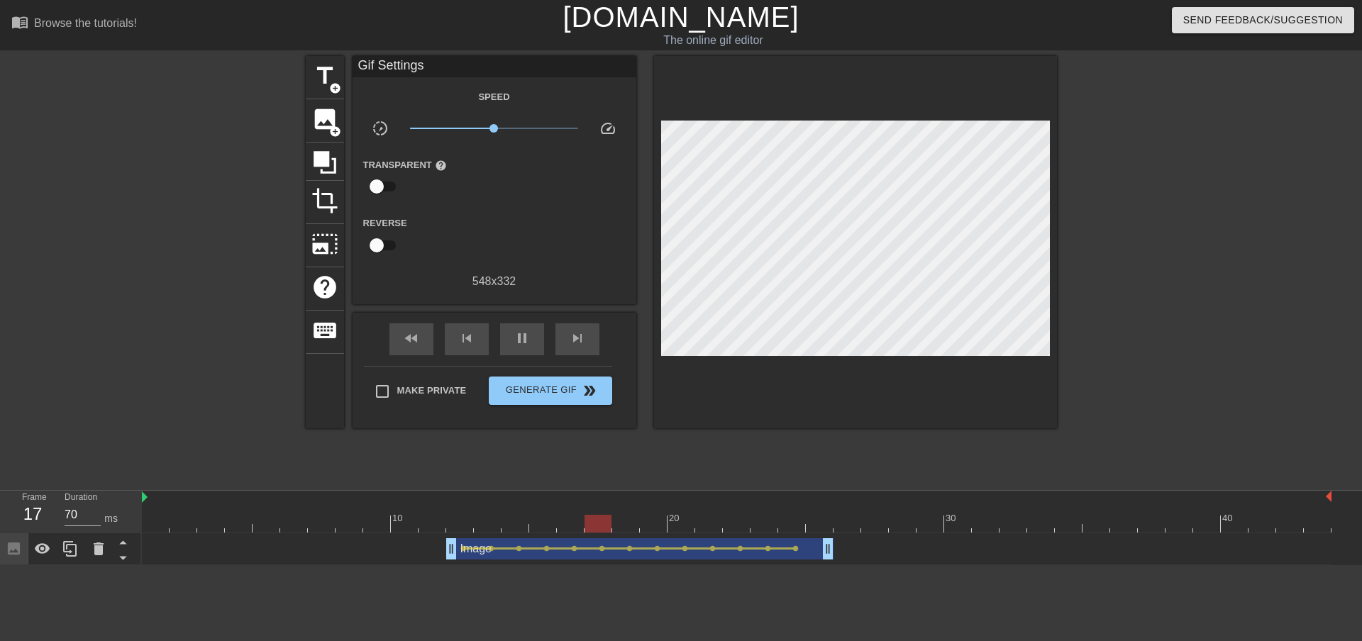
type input "80"
click at [558, 387] on span "Generate Gif double_arrow" at bounding box center [550, 390] width 111 height 17
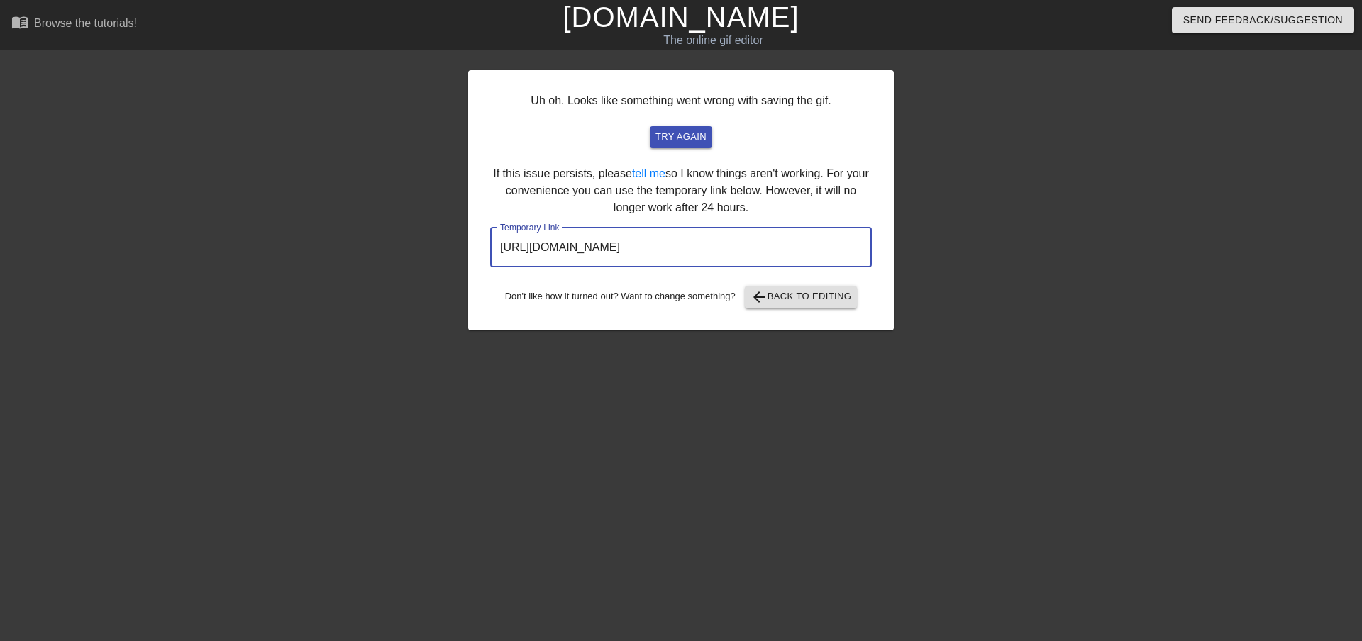
click at [558, 253] on input "[URL][DOMAIN_NAME]" at bounding box center [681, 248] width 382 height 40
